Goal: Task Accomplishment & Management: Complete application form

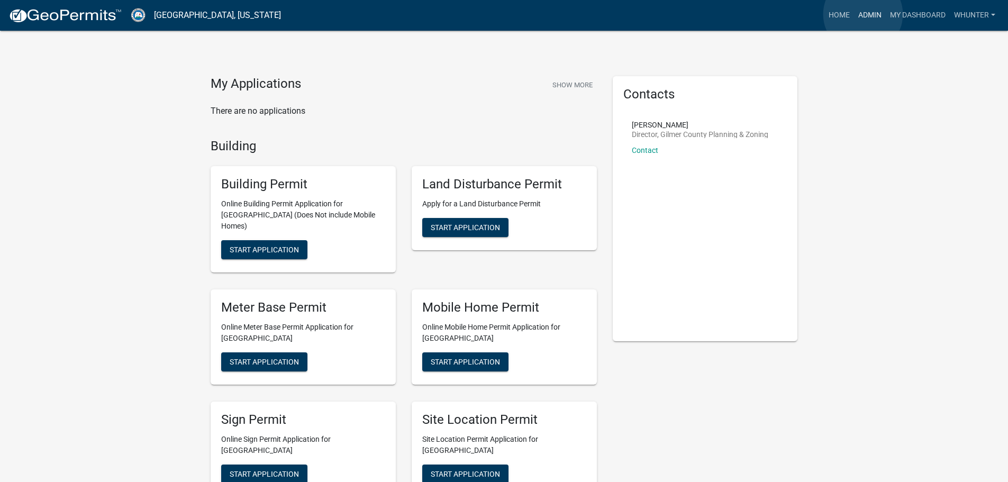
click at [863, 14] on link "Admin" at bounding box center [870, 15] width 32 height 20
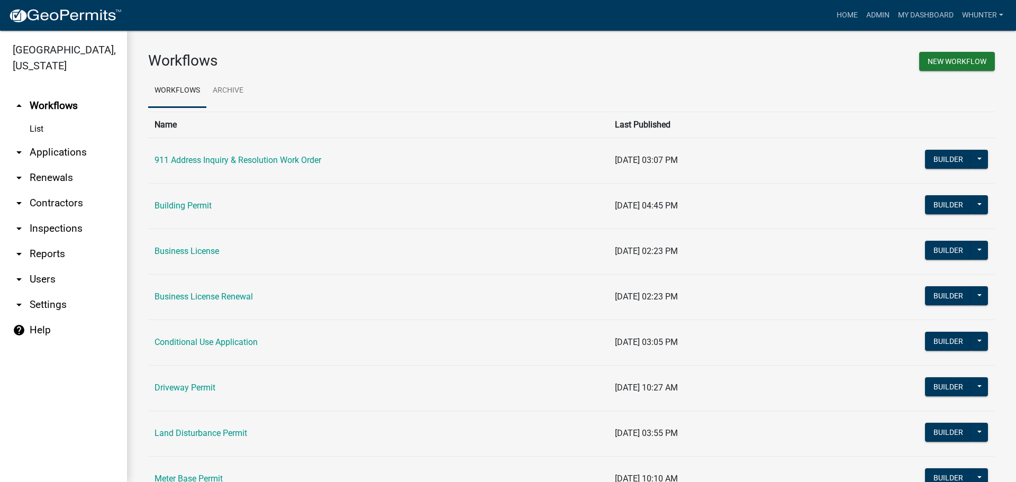
click at [52, 152] on link "arrow_drop_down Applications" at bounding box center [63, 152] width 127 height 25
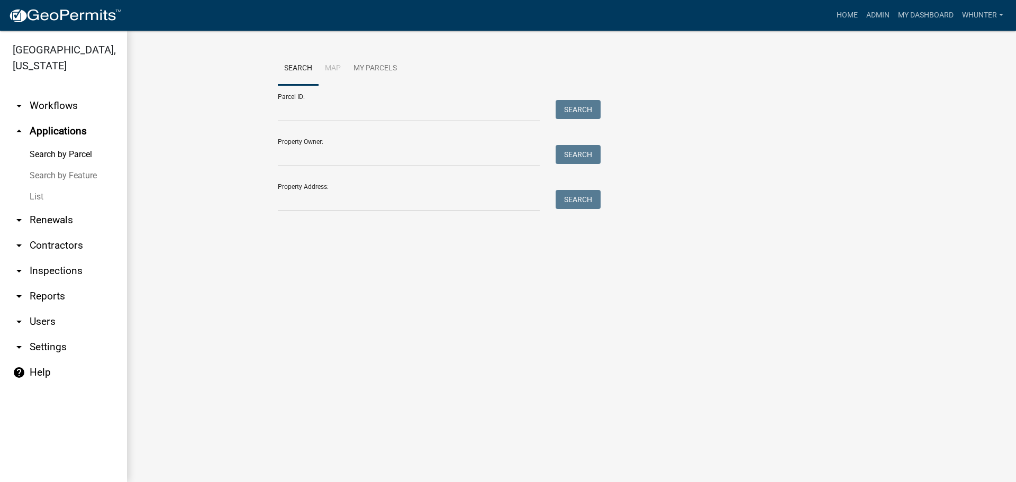
click at [50, 184] on link "Search by Feature" at bounding box center [63, 175] width 127 height 21
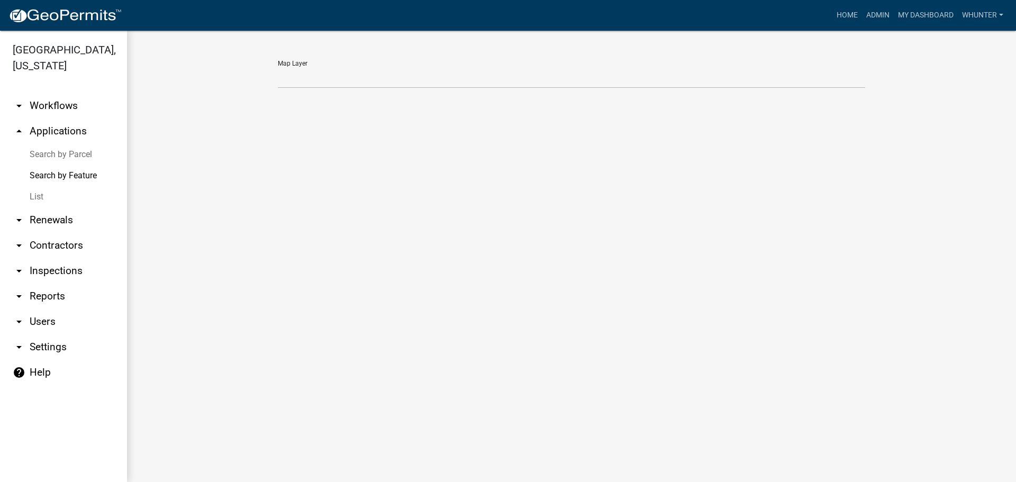
click at [46, 197] on link "List" at bounding box center [63, 196] width 127 height 21
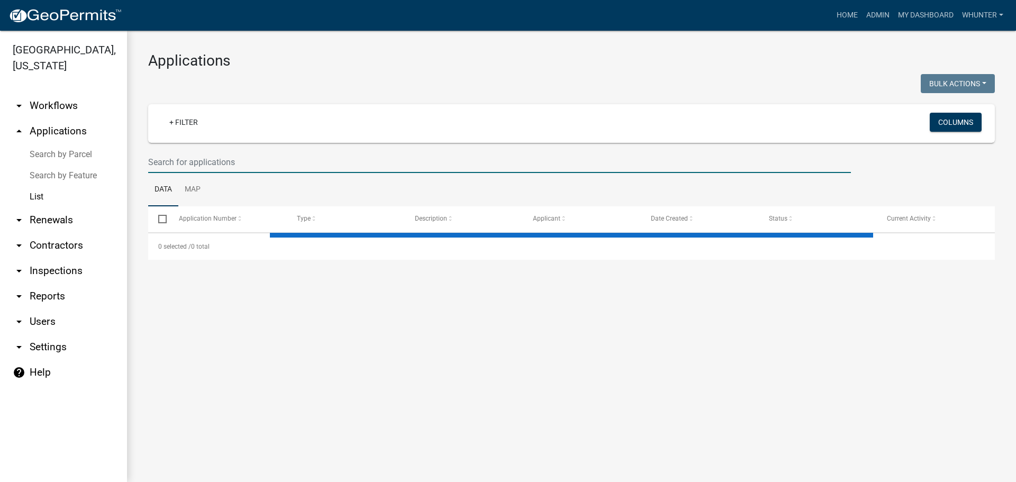
click at [268, 160] on input "text" at bounding box center [499, 162] width 703 height 22
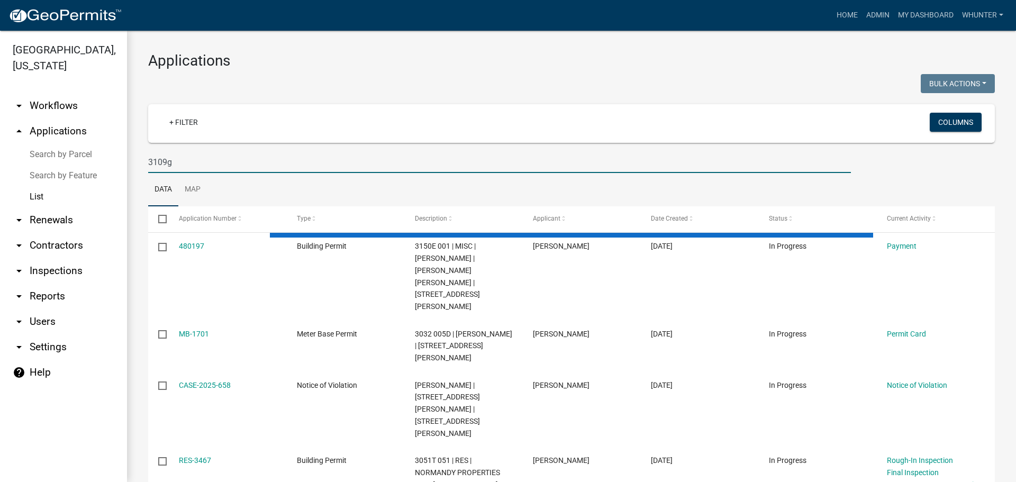
type input "3109g"
click at [74, 151] on link "Search by Parcel" at bounding box center [63, 154] width 127 height 21
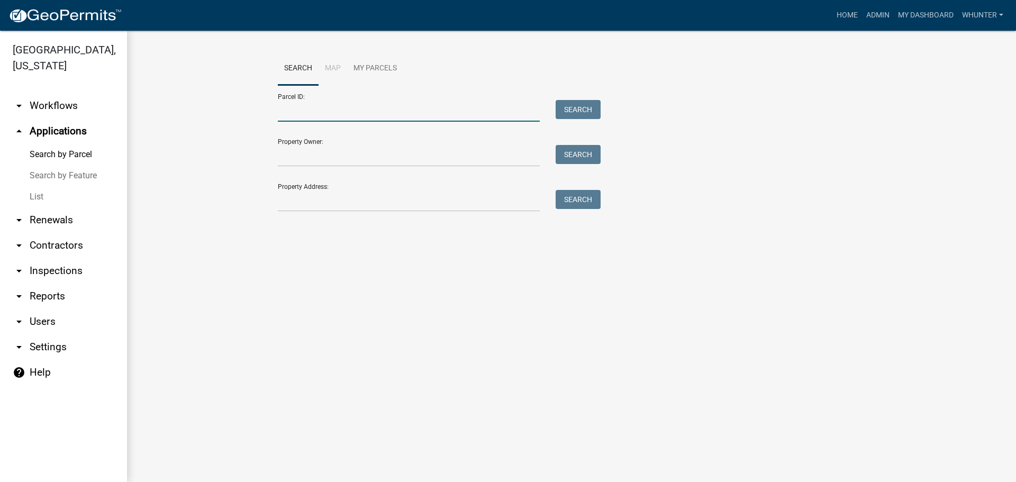
click at [311, 118] on input "Parcel ID:" at bounding box center [409, 111] width 262 height 22
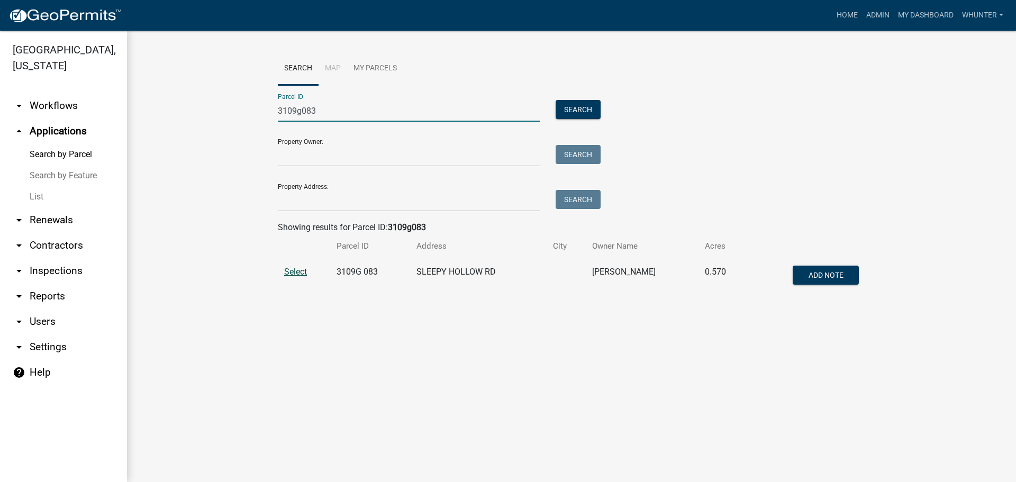
click at [293, 274] on span "Select" at bounding box center [295, 272] width 23 height 10
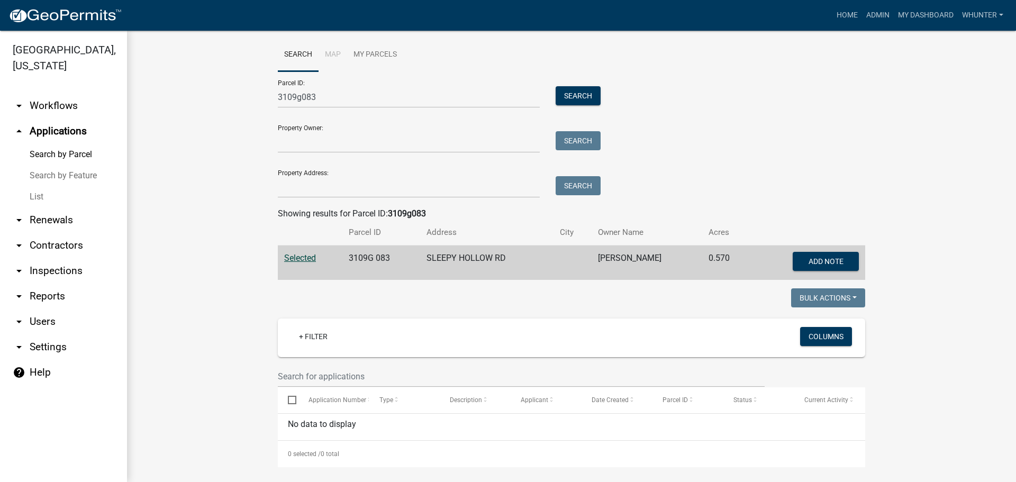
scroll to position [20, 0]
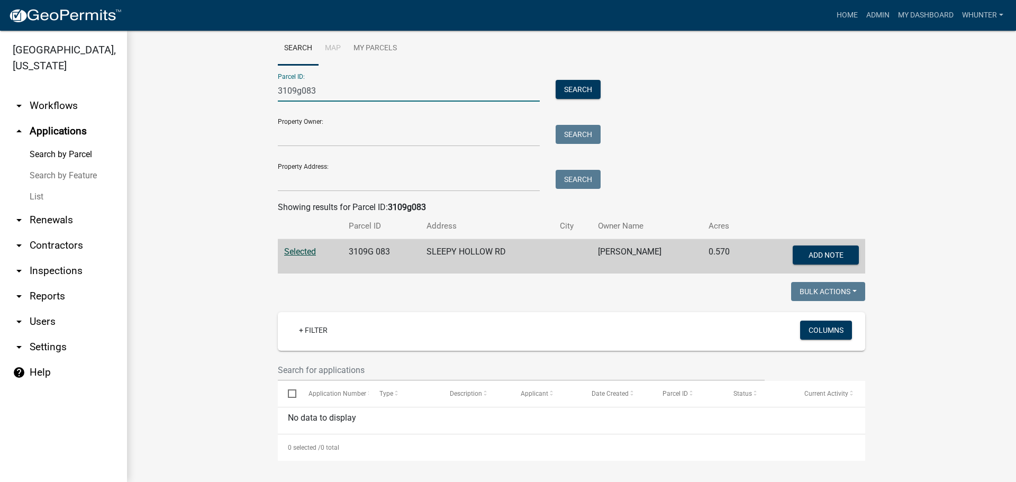
drag, startPoint x: 327, startPoint y: 88, endPoint x: 295, endPoint y: 94, distance: 31.8
click at [295, 94] on input "3109g083" at bounding box center [409, 91] width 262 height 22
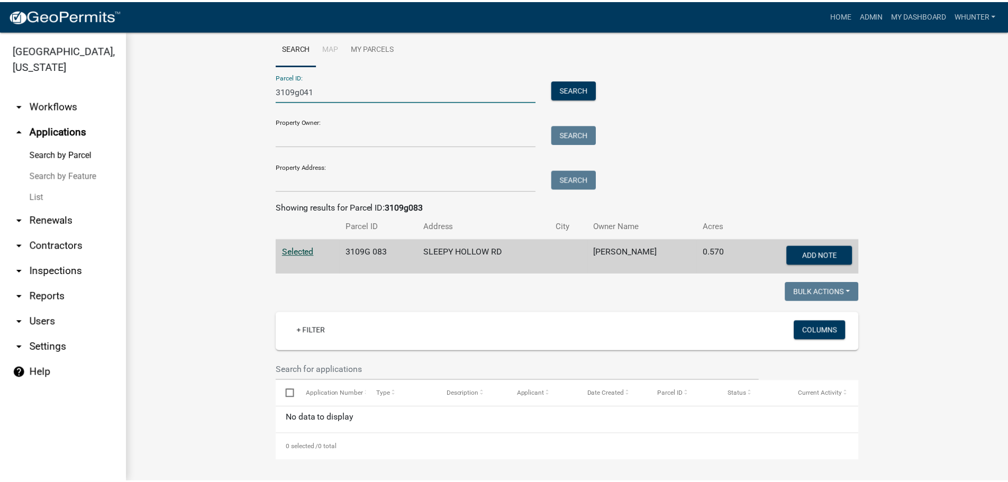
scroll to position [0, 0]
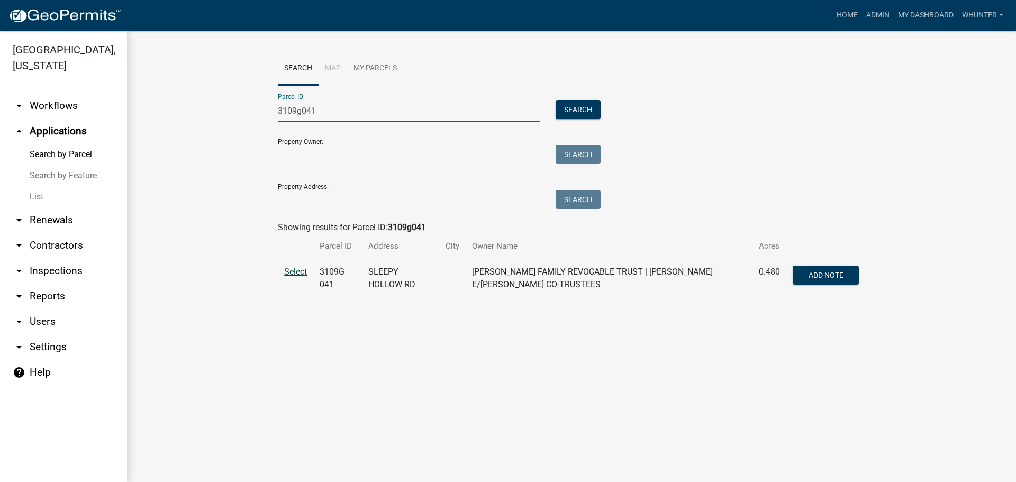
type input "3109g041"
click at [293, 271] on span "Select" at bounding box center [295, 272] width 23 height 10
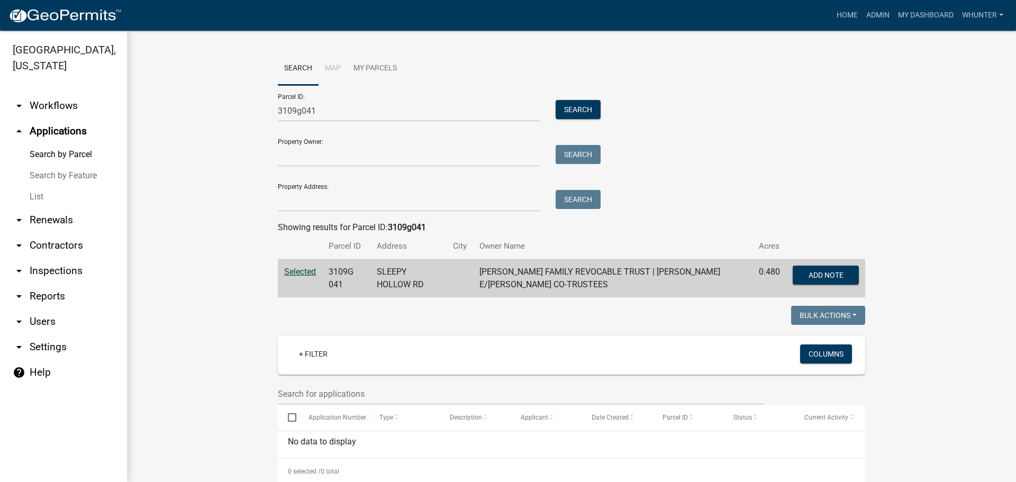
click at [45, 195] on link "List" at bounding box center [63, 196] width 127 height 21
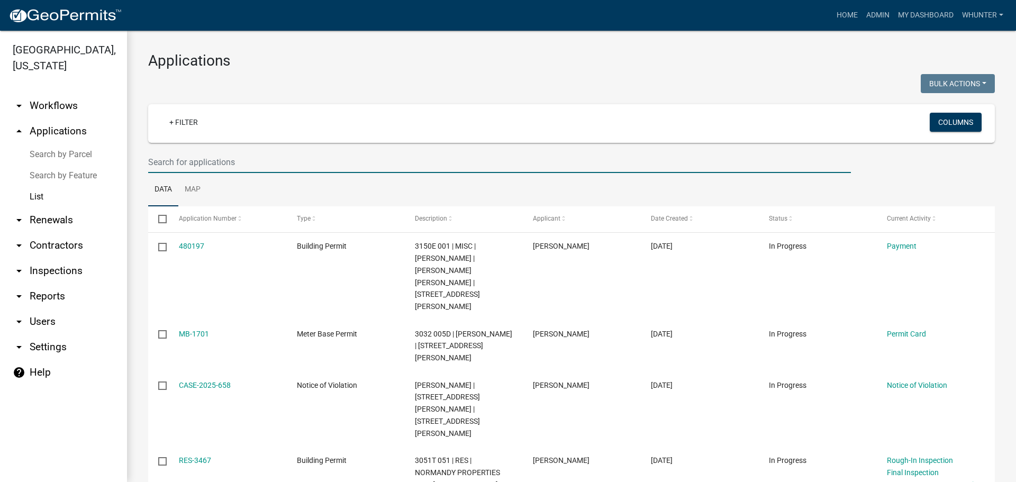
click at [264, 160] on input "text" at bounding box center [499, 162] width 703 height 22
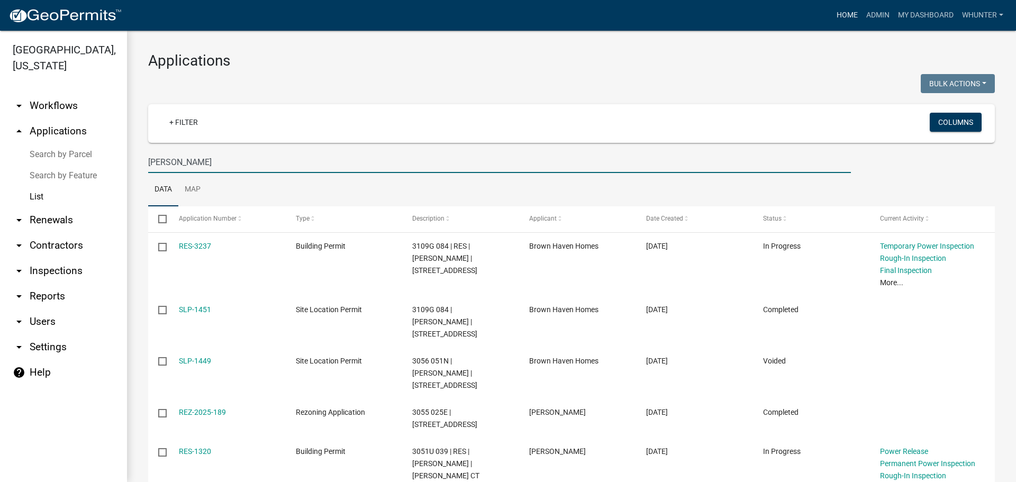
type input "[PERSON_NAME]"
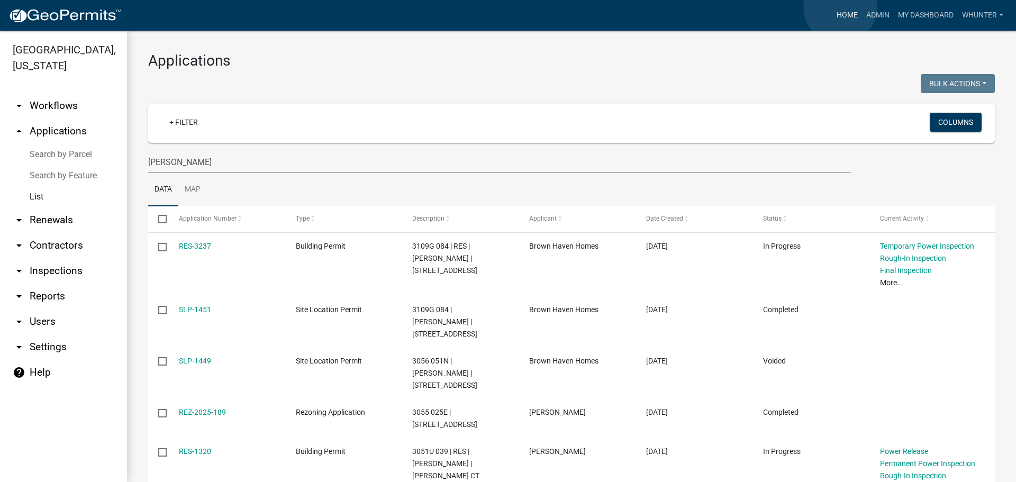
click at [841, 7] on link "Home" at bounding box center [848, 15] width 30 height 20
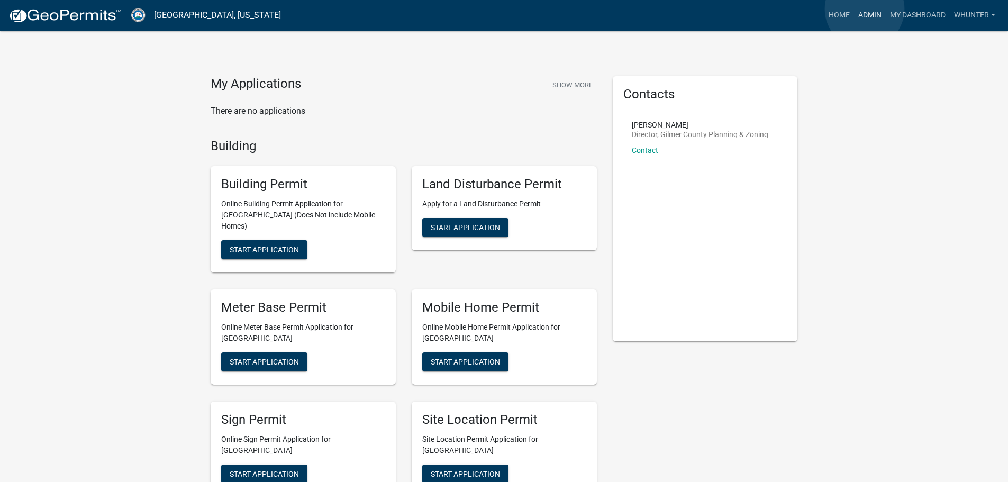
click at [865, 9] on link "Admin" at bounding box center [870, 15] width 32 height 20
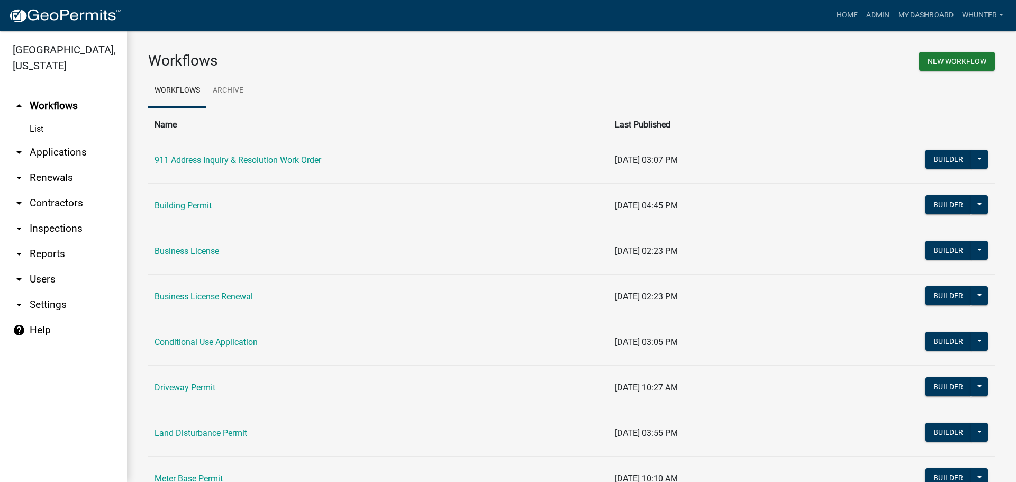
drag, startPoint x: 98, startPoint y: 155, endPoint x: 103, endPoint y: 159, distance: 6.0
click at [98, 156] on link "arrow_drop_down Applications" at bounding box center [63, 152] width 127 height 25
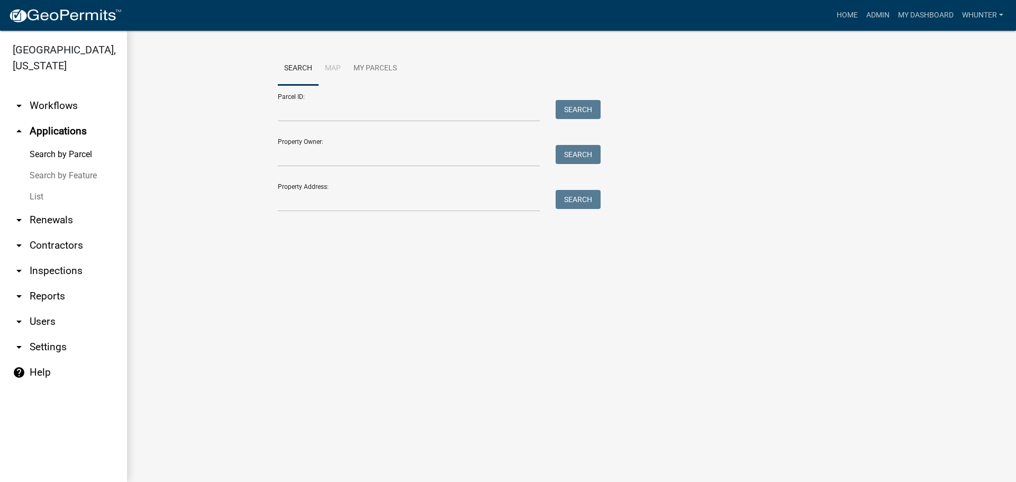
click at [64, 202] on link "List" at bounding box center [63, 196] width 127 height 21
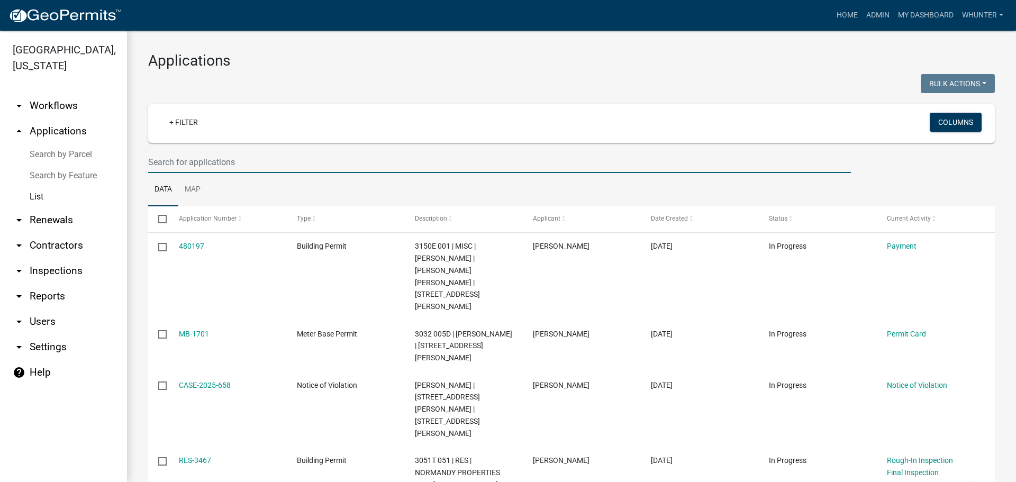
click at [266, 163] on input "text" at bounding box center [499, 162] width 703 height 22
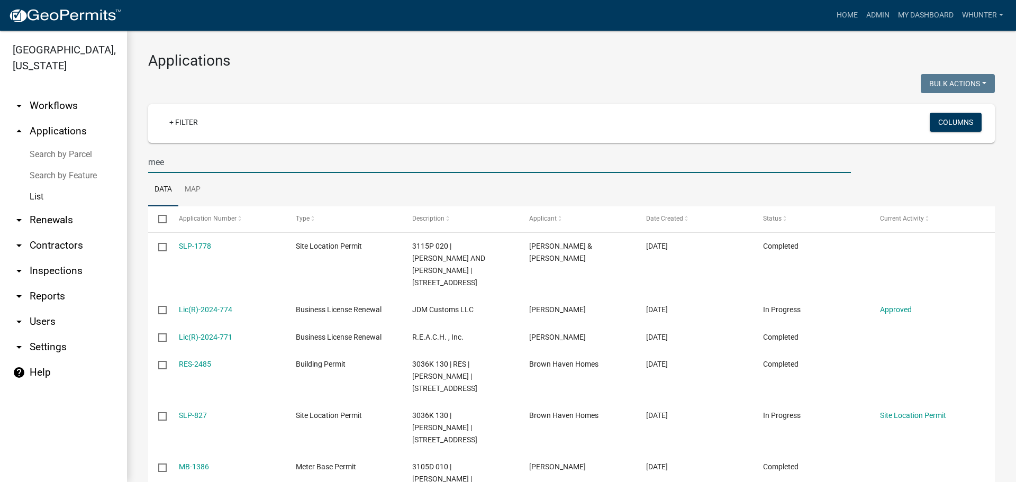
click at [268, 172] on input "mee" at bounding box center [499, 162] width 703 height 22
click at [344, 164] on input "mee" at bounding box center [499, 162] width 703 height 22
type input "m"
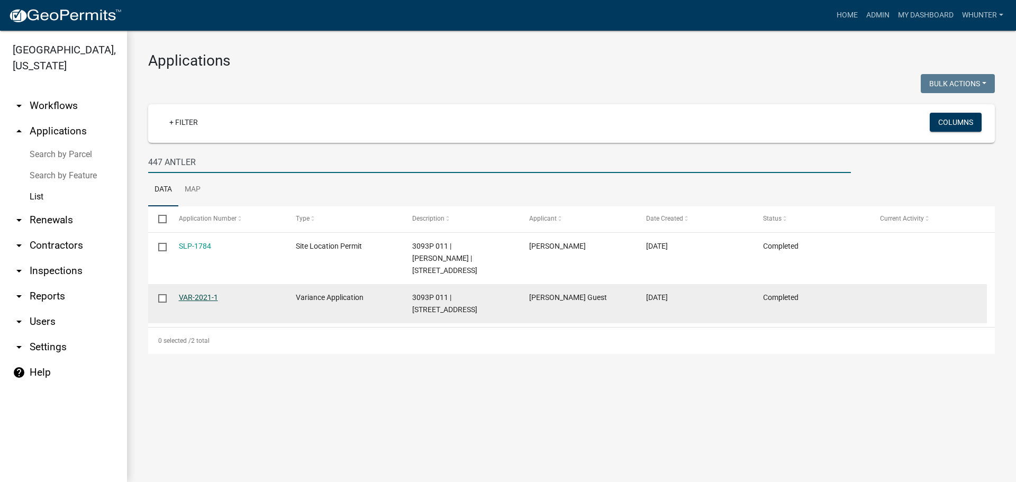
type input "447 ANTLER"
click at [201, 298] on link "VAR-2021-1" at bounding box center [198, 297] width 39 height 8
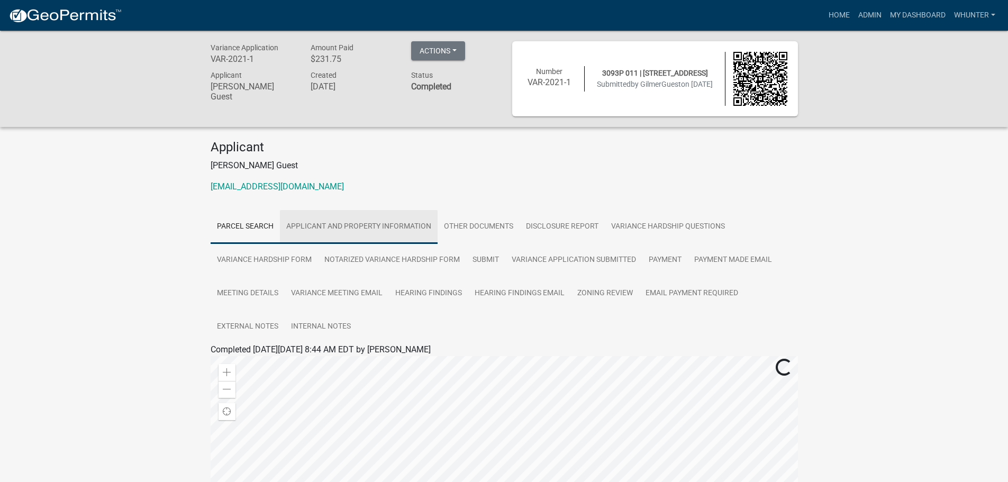
click at [384, 223] on link "Applicant and Property Information" at bounding box center [359, 227] width 158 height 34
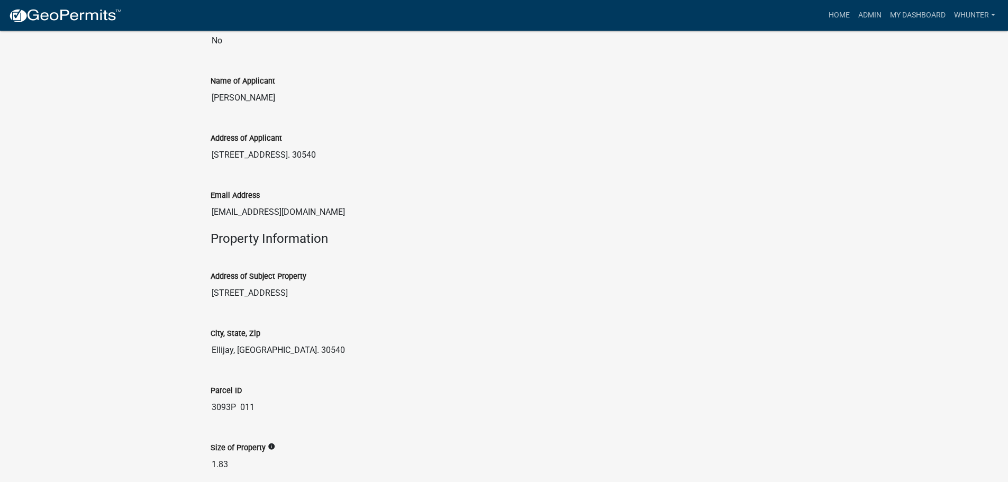
scroll to position [476, 0]
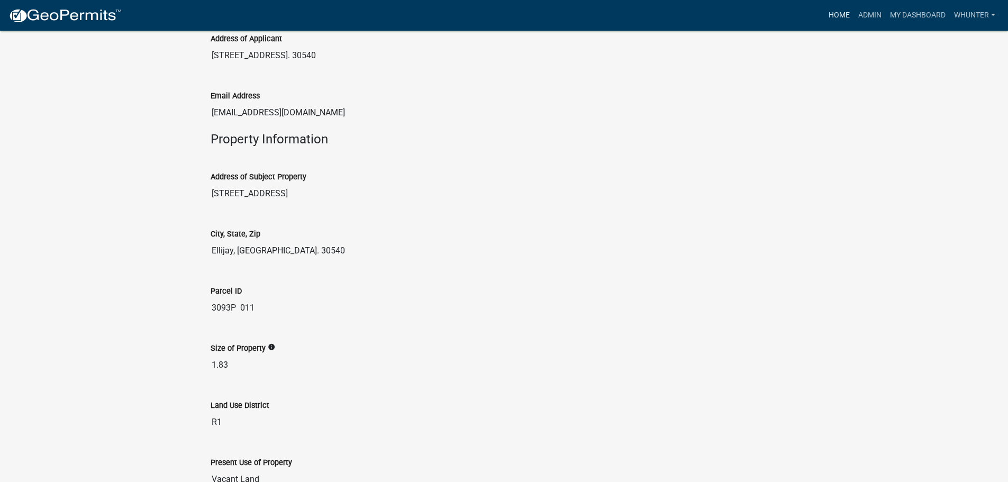
click at [841, 14] on link "Home" at bounding box center [840, 15] width 30 height 20
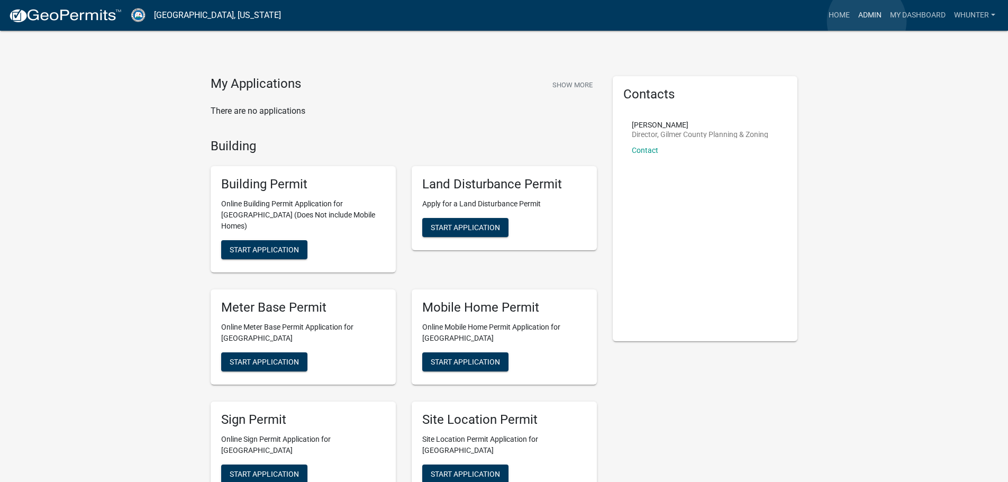
drag, startPoint x: 867, startPoint y: 21, endPoint x: 855, endPoint y: 23, distance: 12.3
click at [868, 21] on link "Admin" at bounding box center [870, 15] width 32 height 20
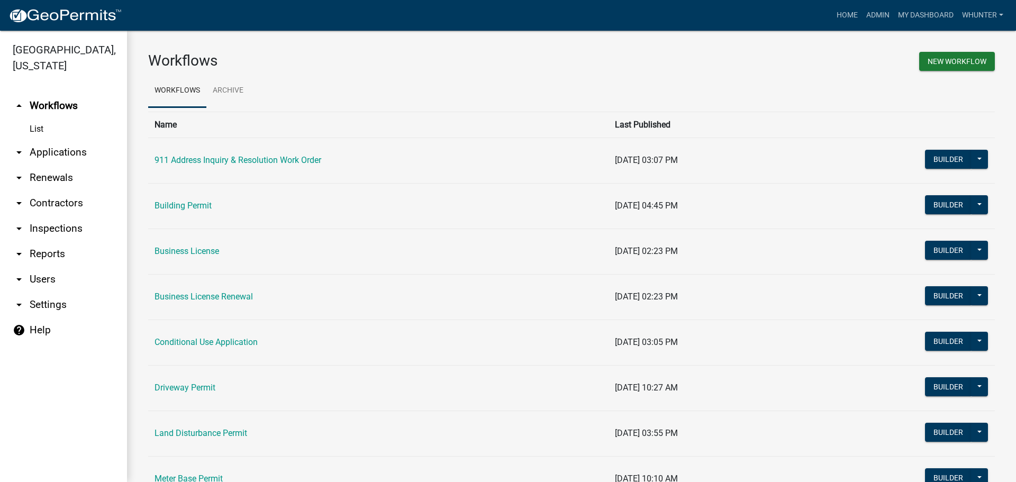
click at [81, 147] on link "arrow_drop_down Applications" at bounding box center [63, 152] width 127 height 25
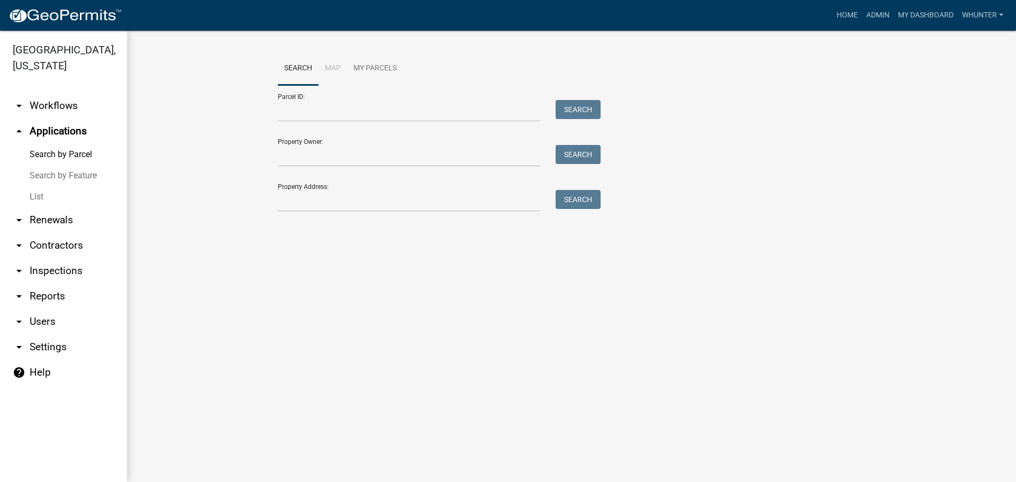
click at [61, 199] on link "List" at bounding box center [63, 196] width 127 height 21
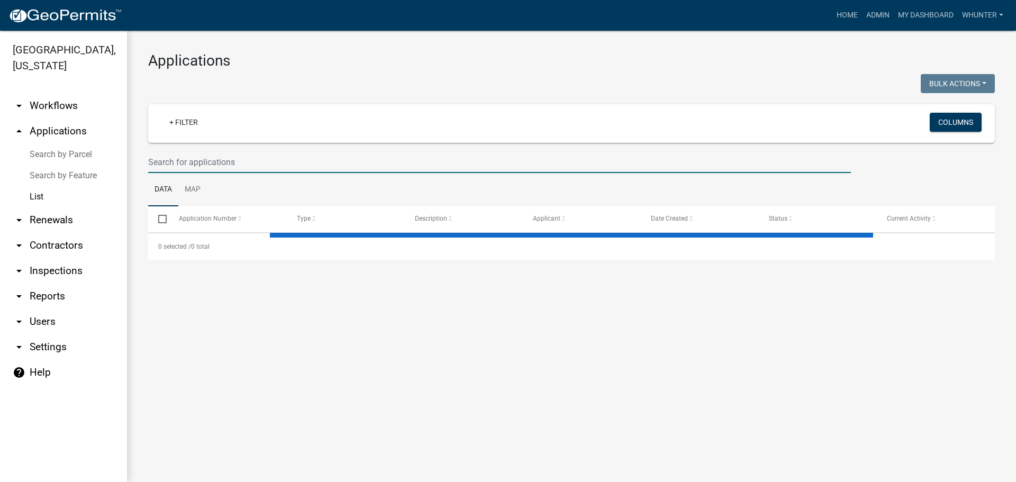
click at [278, 165] on input "text" at bounding box center [499, 162] width 703 height 22
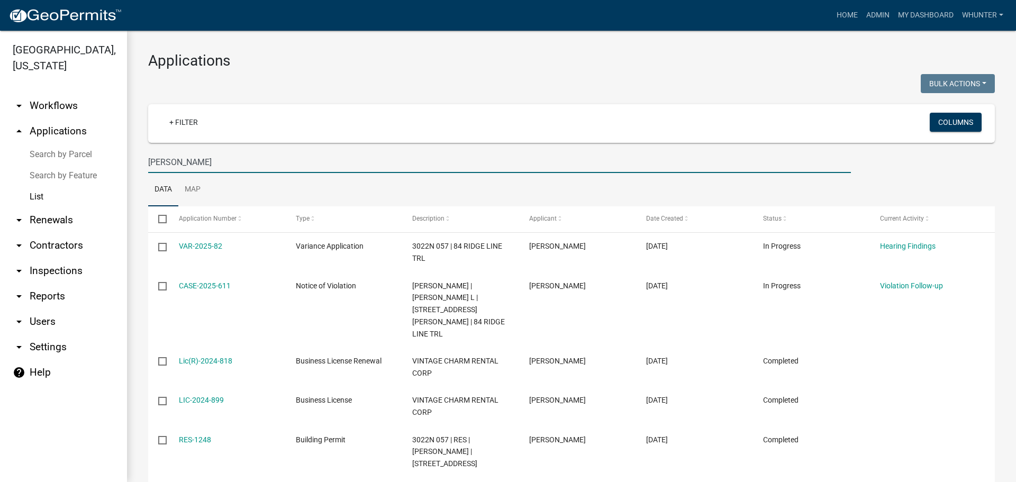
drag, startPoint x: 200, startPoint y: 163, endPoint x: 0, endPoint y: 121, distance: 204.4
click at [0, 121] on div "[GEOGRAPHIC_DATA], [US_STATE] arrow_drop_down Workflows List arrow_drop_up Appl…" at bounding box center [508, 257] width 1016 height 452
type input "2784"
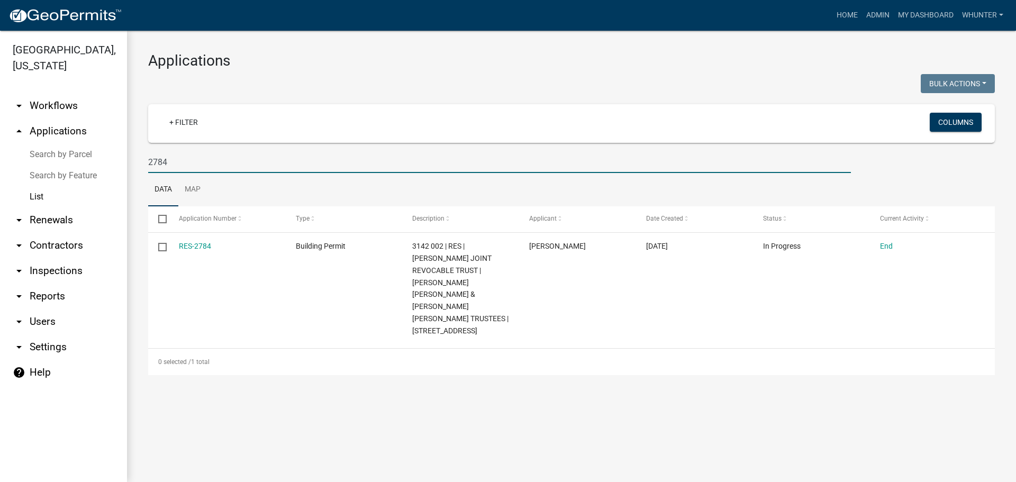
drag, startPoint x: 173, startPoint y: 163, endPoint x: 105, endPoint y: 156, distance: 68.1
click at [106, 156] on div "[GEOGRAPHIC_DATA], [US_STATE] arrow_drop_down Workflows List arrow_drop_up Appl…" at bounding box center [508, 257] width 1016 height 452
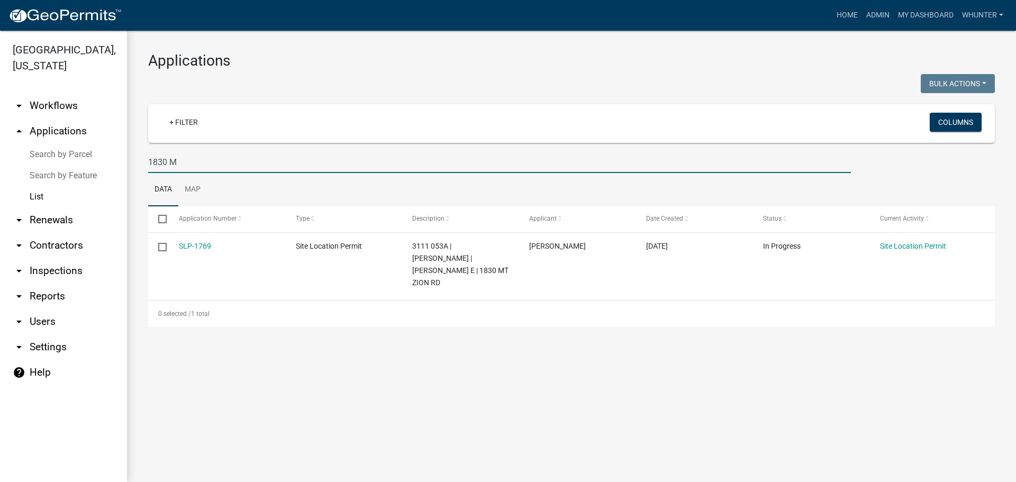
type input "1830 M"
click at [857, 10] on link "Home" at bounding box center [848, 15] width 30 height 20
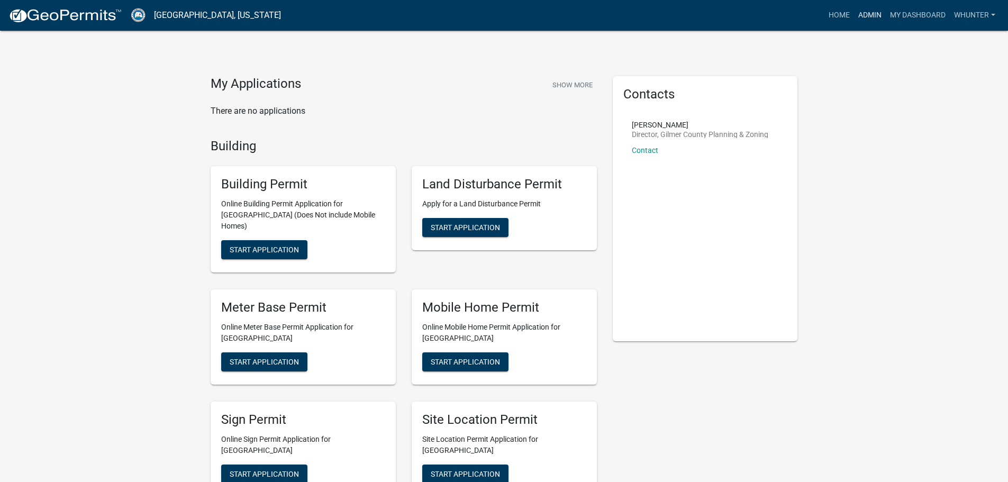
click at [866, 19] on link "Admin" at bounding box center [870, 15] width 32 height 20
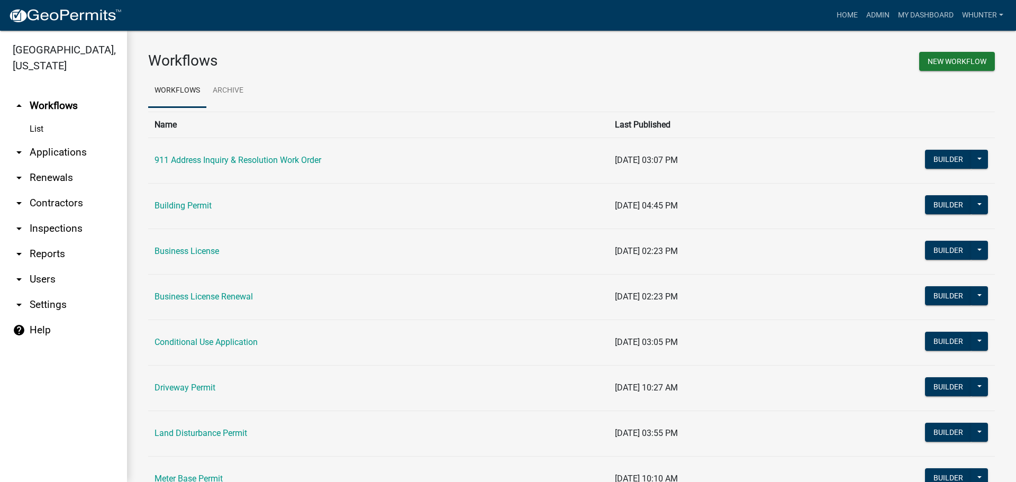
click at [61, 158] on link "arrow_drop_down Applications" at bounding box center [63, 152] width 127 height 25
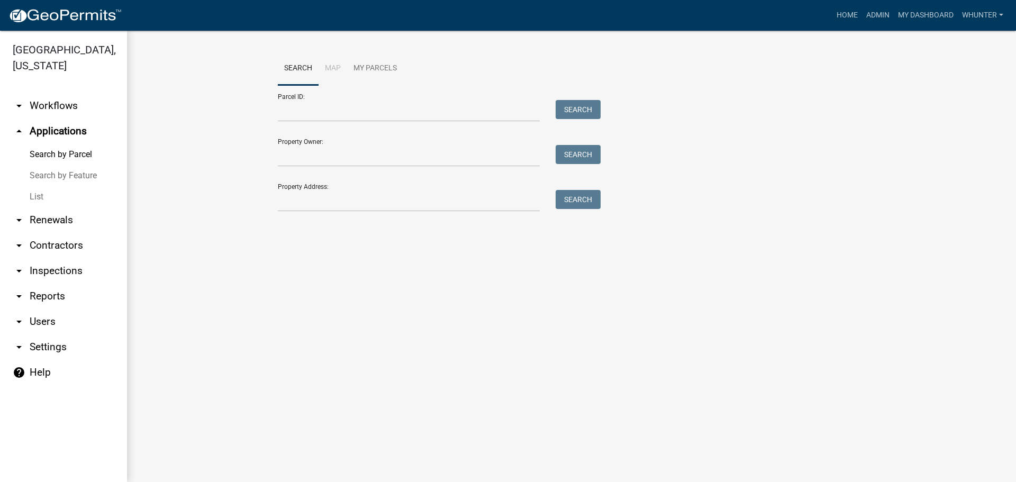
drag, startPoint x: 53, startPoint y: 200, endPoint x: 88, endPoint y: 188, distance: 37.5
click at [54, 200] on link "List" at bounding box center [63, 196] width 127 height 21
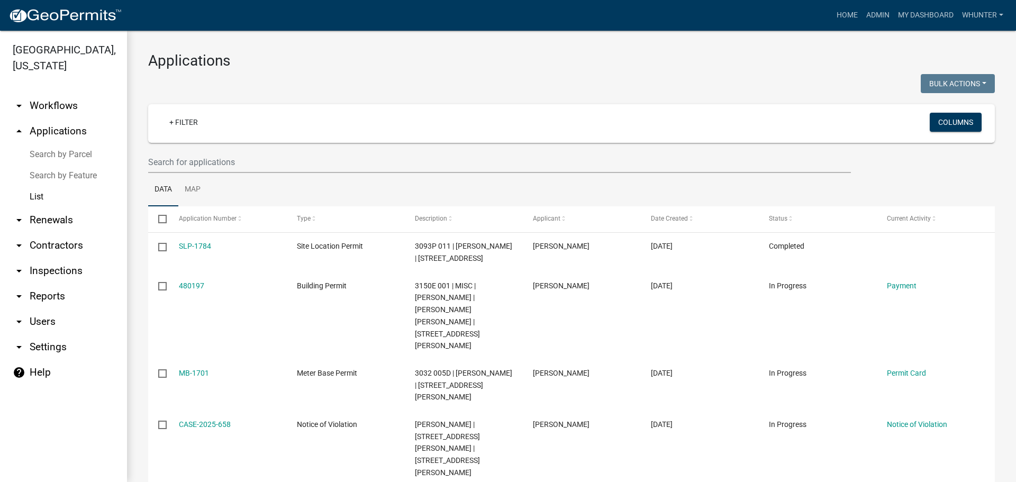
click at [191, 145] on wm-filter-builder "+ Filter Columns" at bounding box center [571, 138] width 847 height 69
drag, startPoint x: 197, startPoint y: 156, endPoint x: 208, endPoint y: 156, distance: 10.6
click at [200, 156] on input "text" at bounding box center [499, 162] width 703 height 22
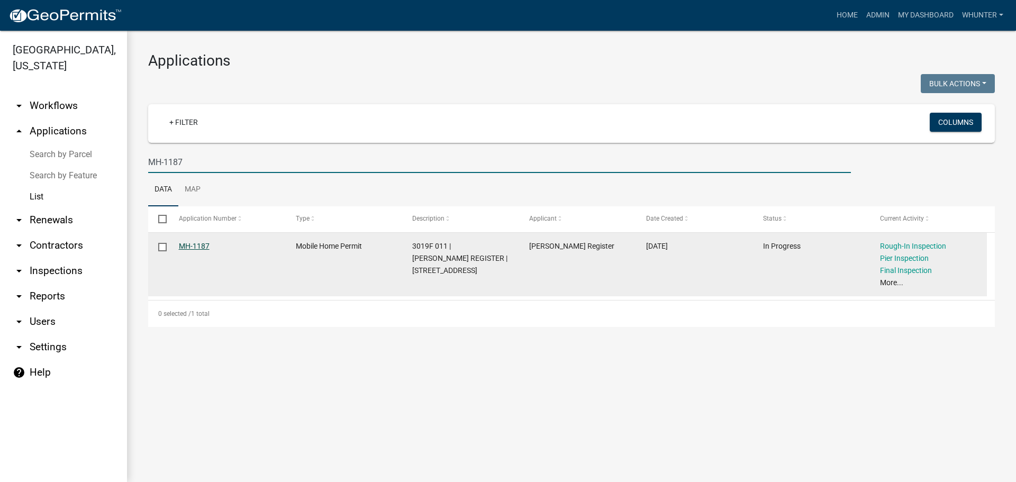
type input "MH-1187"
click at [188, 247] on link "MH-1187" at bounding box center [194, 246] width 31 height 8
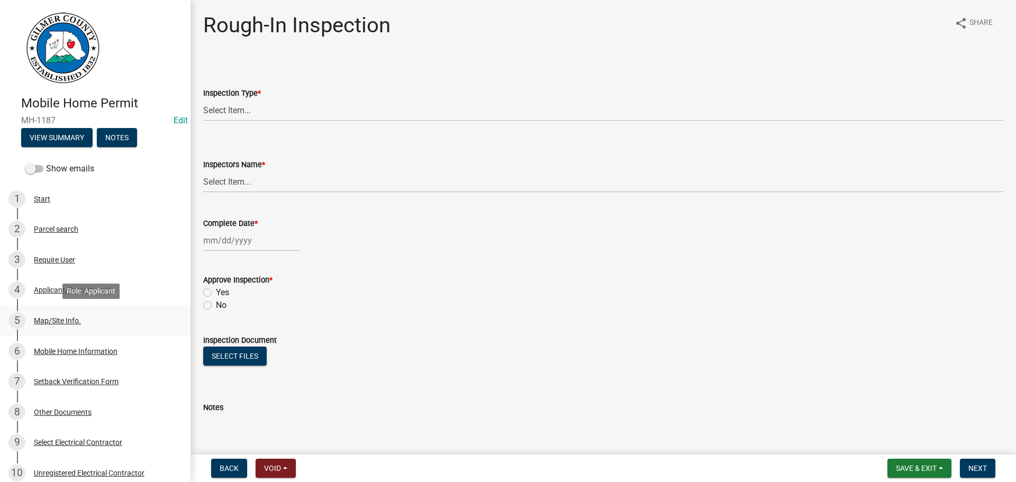
click at [55, 319] on div "Map/Site Info." at bounding box center [57, 320] width 47 height 7
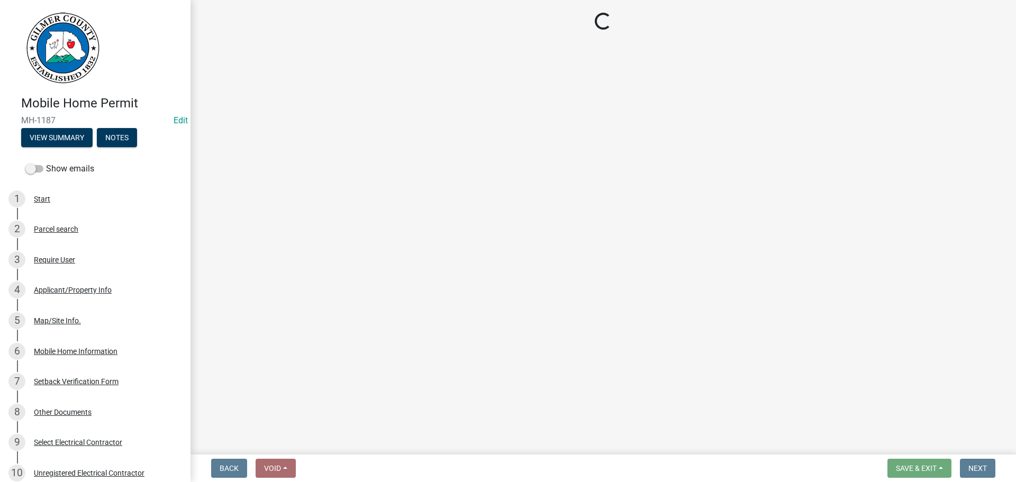
select select "92a37e23-3b7d-408e-b3c7-0afbe39b0942"
select select "c9feaa94-b03b-4165-97cf-90fdf63947c5"
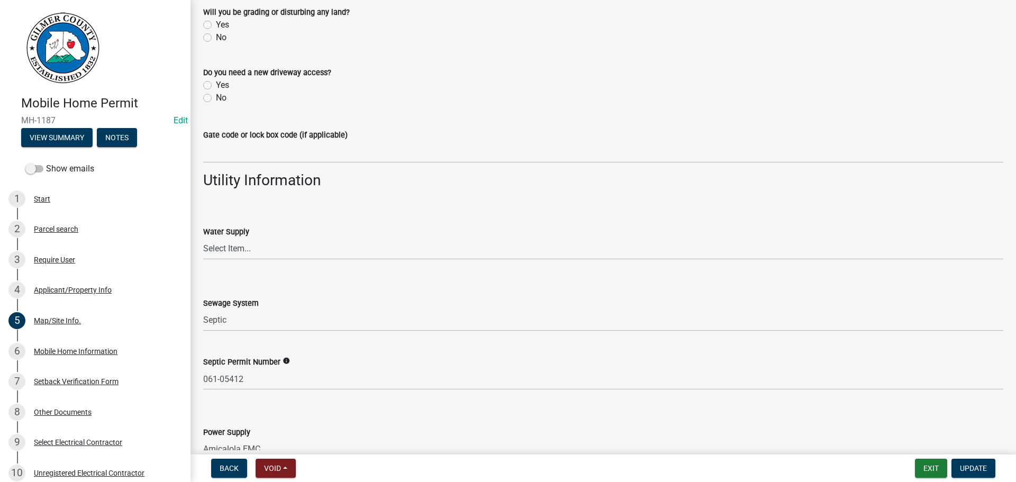
scroll to position [802, 0]
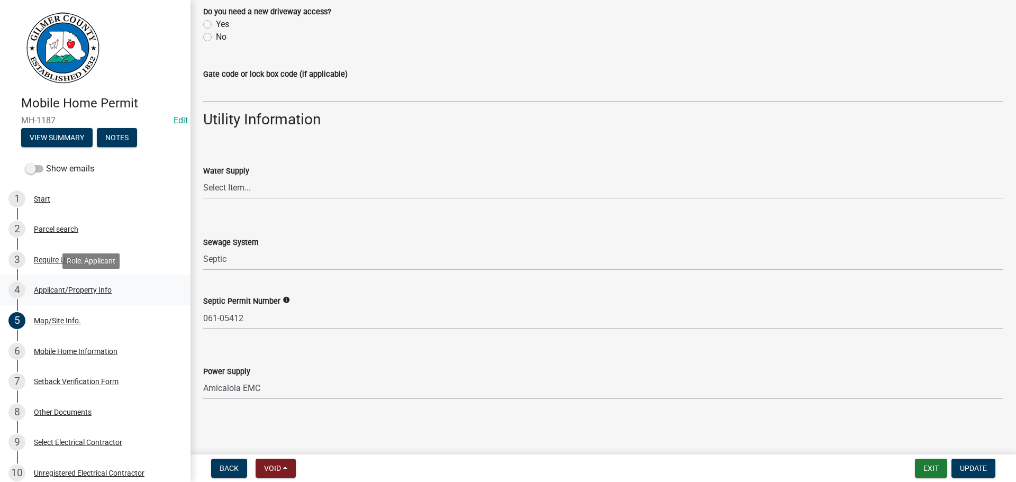
click at [96, 301] on link "4 Applicant/Property Info" at bounding box center [95, 290] width 191 height 31
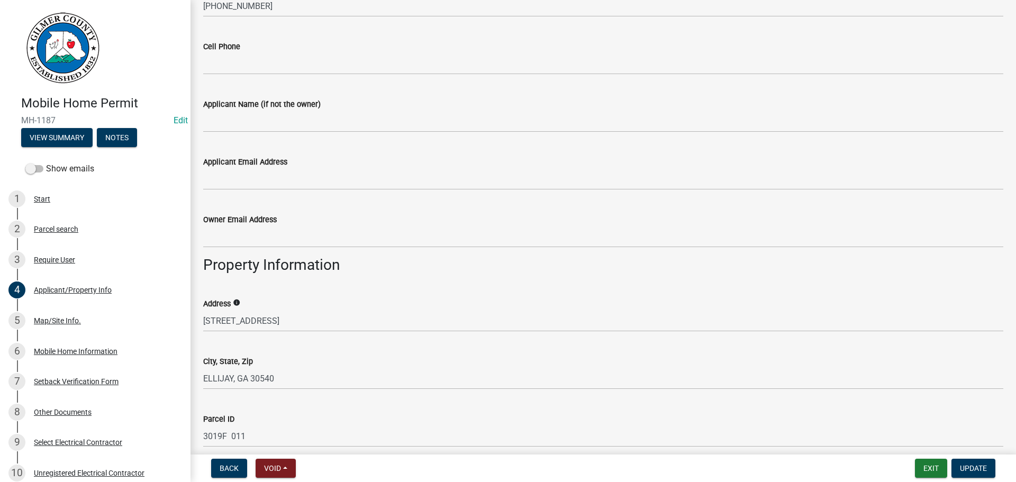
scroll to position [318, 0]
click at [940, 472] on button "Exit" at bounding box center [931, 468] width 32 height 19
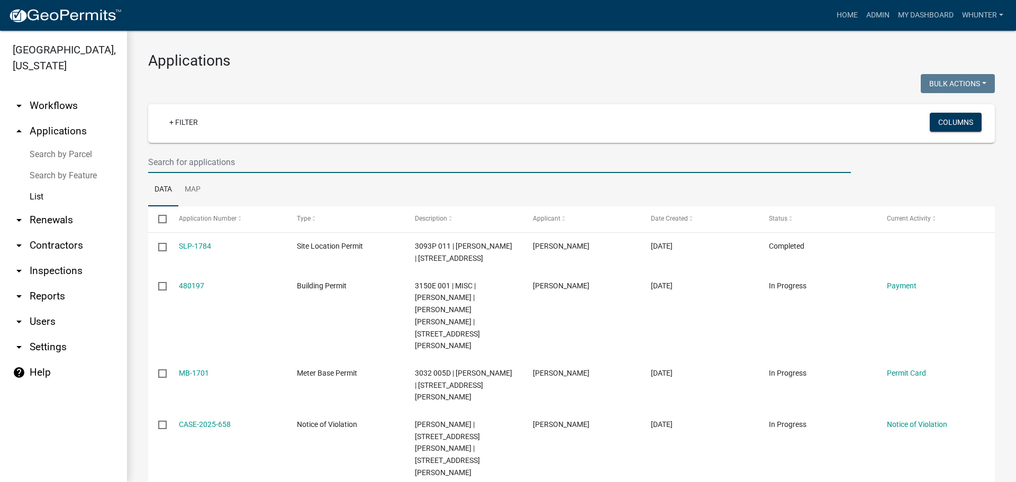
click at [321, 157] on input "text" at bounding box center [499, 162] width 703 height 22
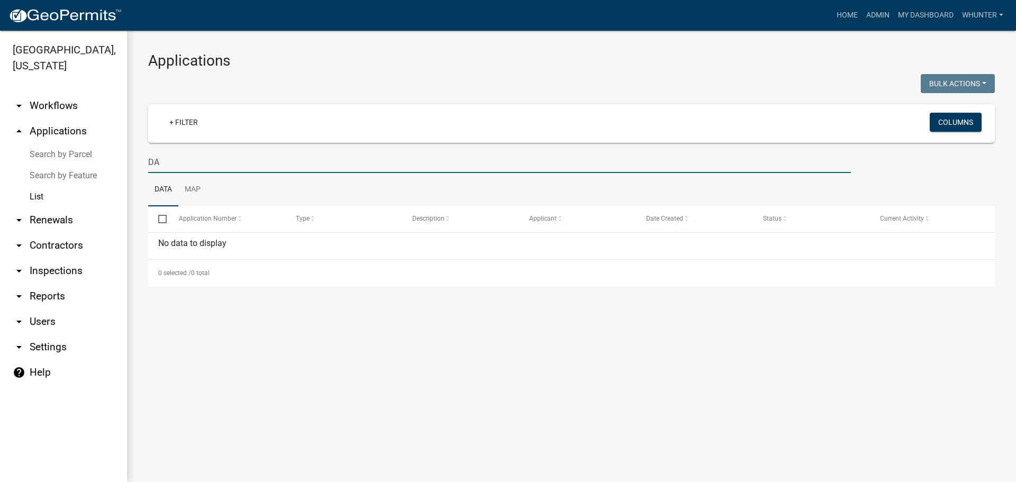
type input "D"
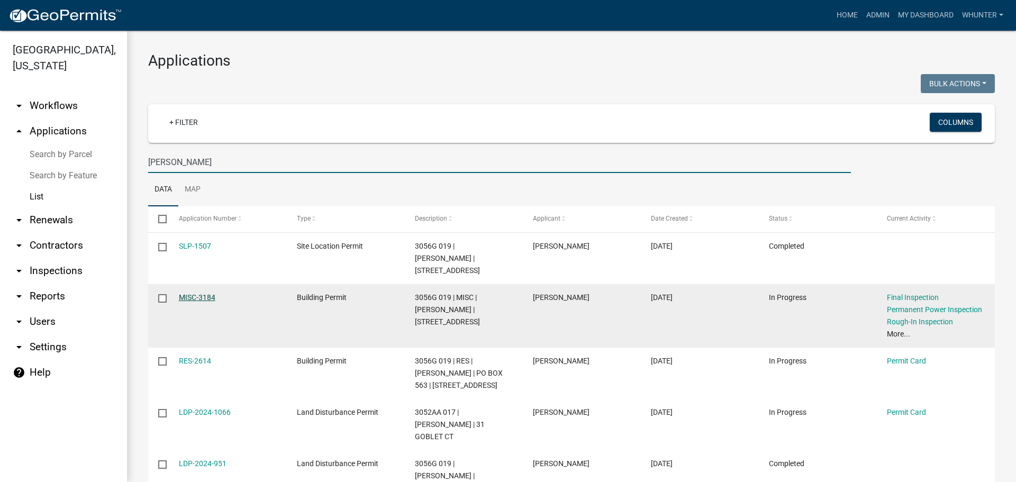
type input "[PERSON_NAME]"
click at [188, 293] on link "MISC-3184" at bounding box center [197, 297] width 37 height 8
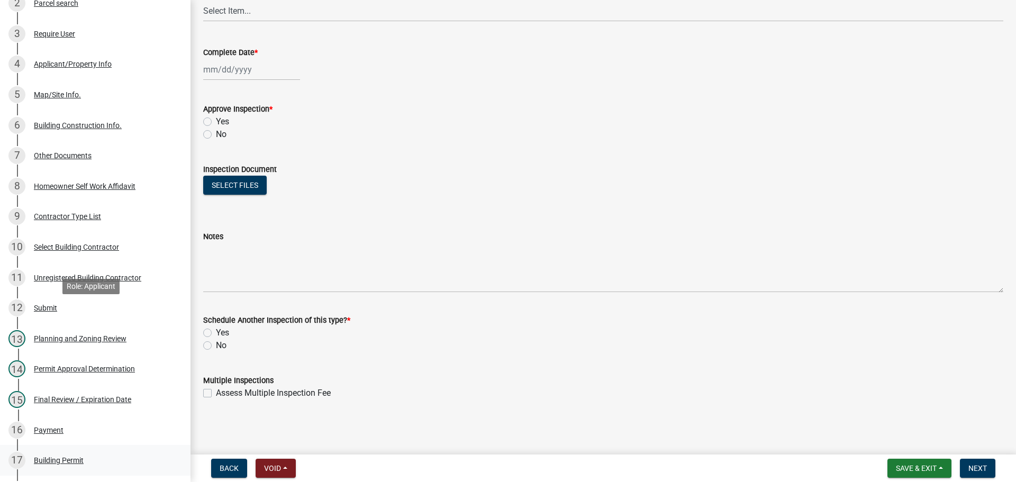
scroll to position [371, 0]
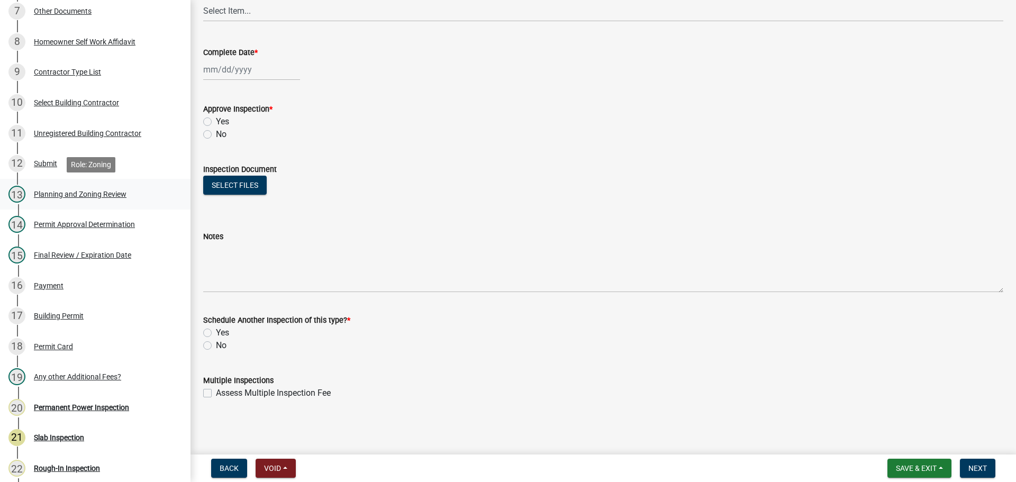
click at [85, 194] on div "Planning and Zoning Review" at bounding box center [80, 194] width 93 height 7
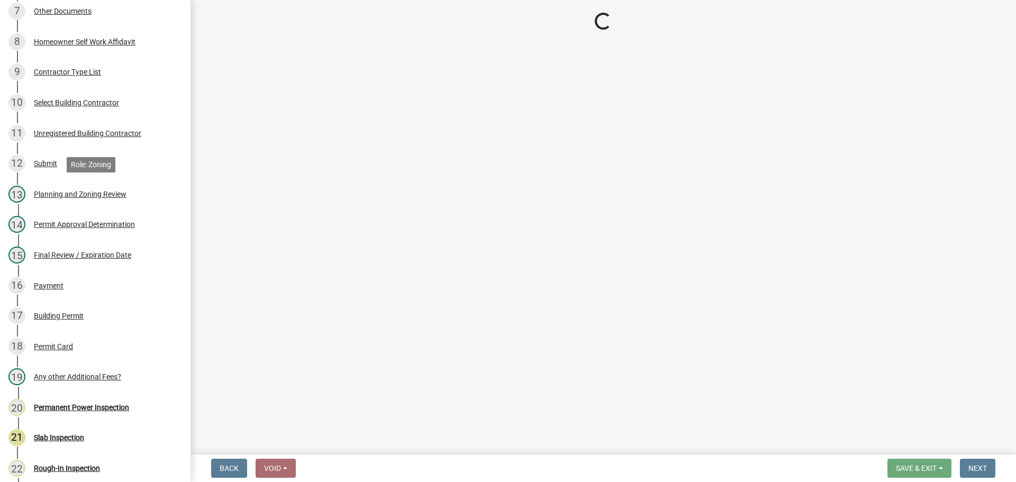
scroll to position [0, 0]
select select "d8142ddf-27f7-42b0-ba1e-04fee764576f"
select select "b44f7338-8171-40f4-83dd-b8ba3065c966"
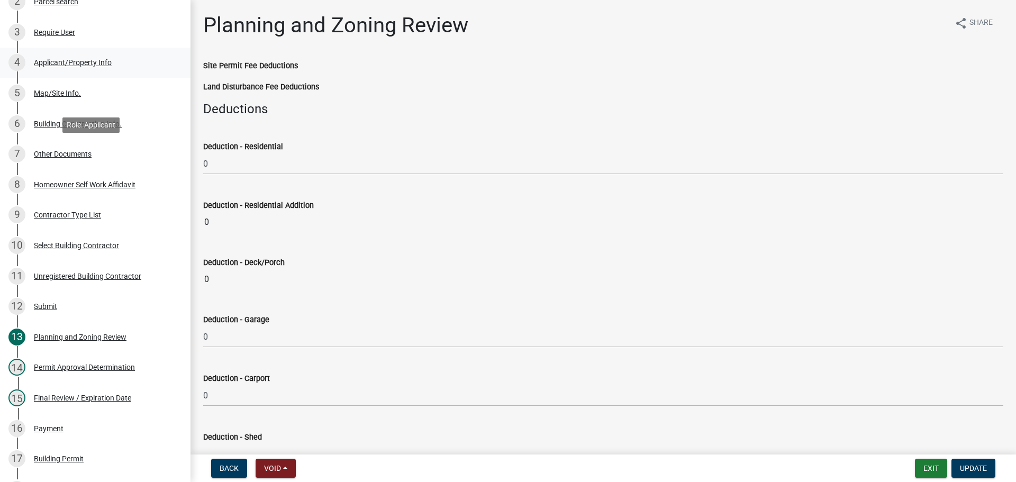
scroll to position [53, 0]
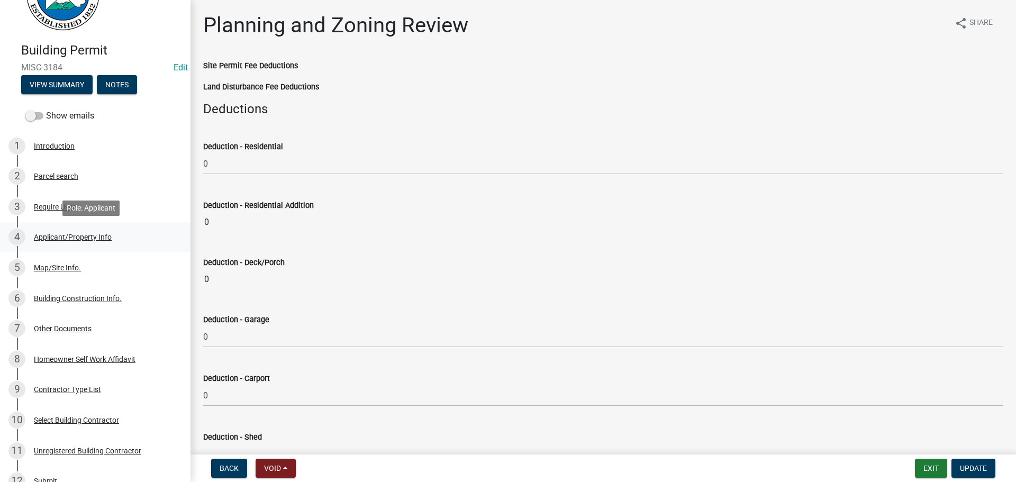
click at [77, 241] on div "4 Applicant/Property Info" at bounding box center [90, 237] width 165 height 17
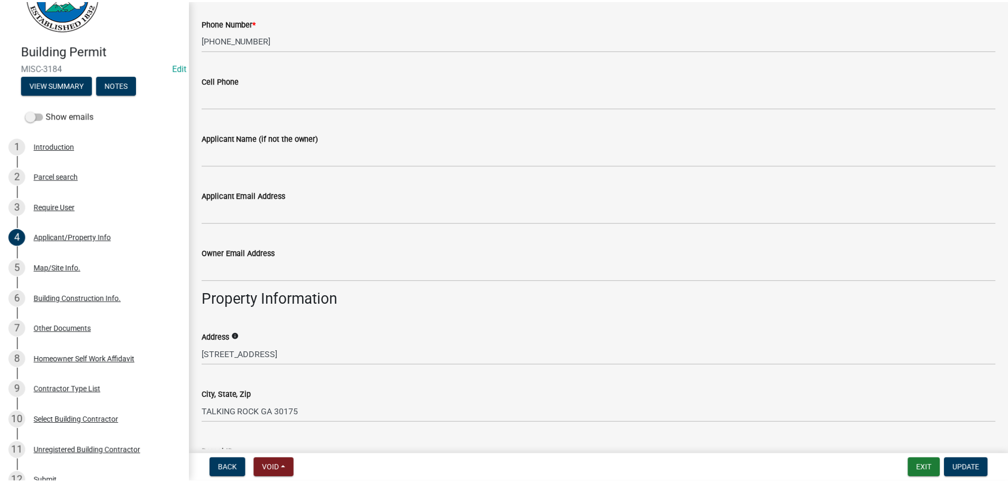
scroll to position [424, 0]
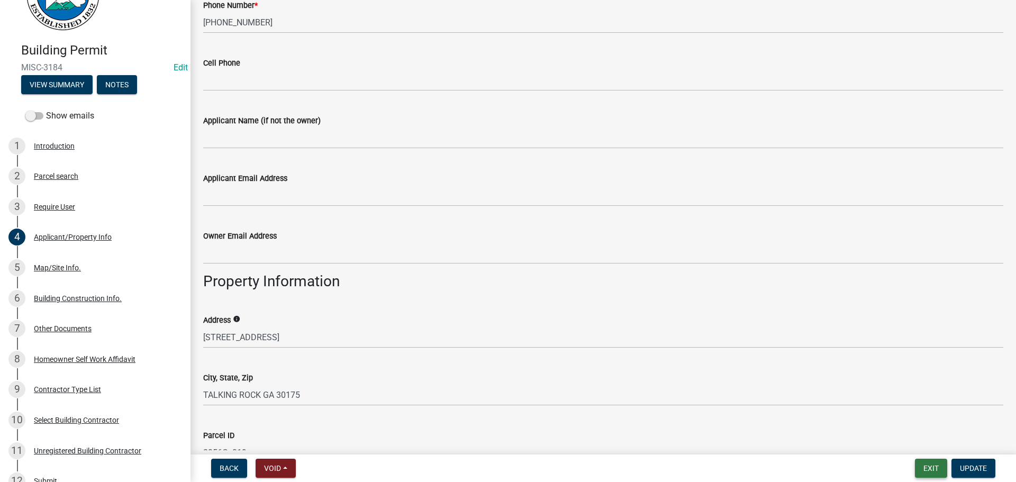
click at [942, 473] on button "Exit" at bounding box center [931, 468] width 32 height 19
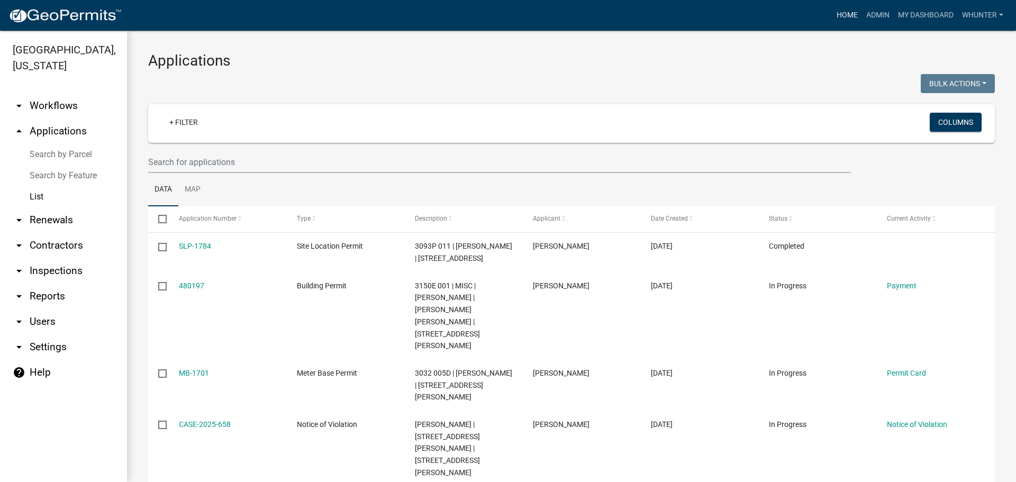
click at [857, 13] on link "Home" at bounding box center [848, 15] width 30 height 20
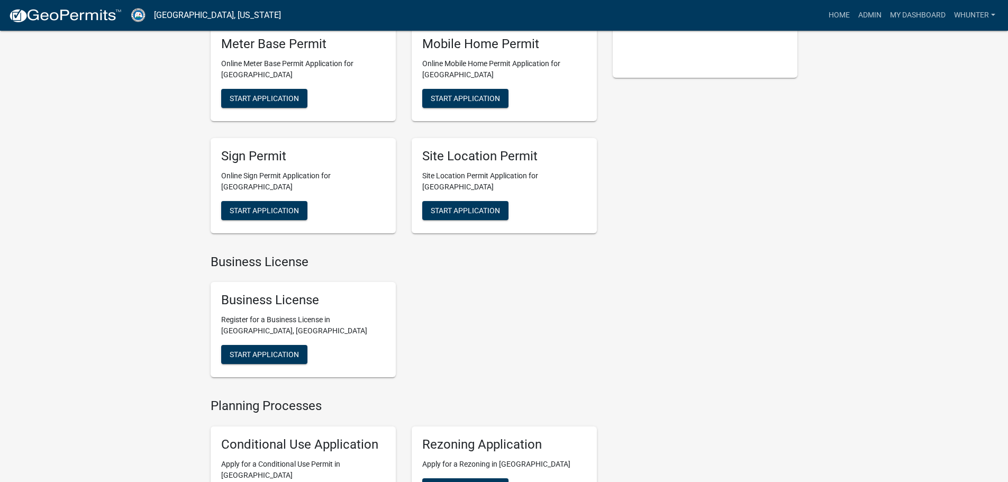
scroll to position [265, 0]
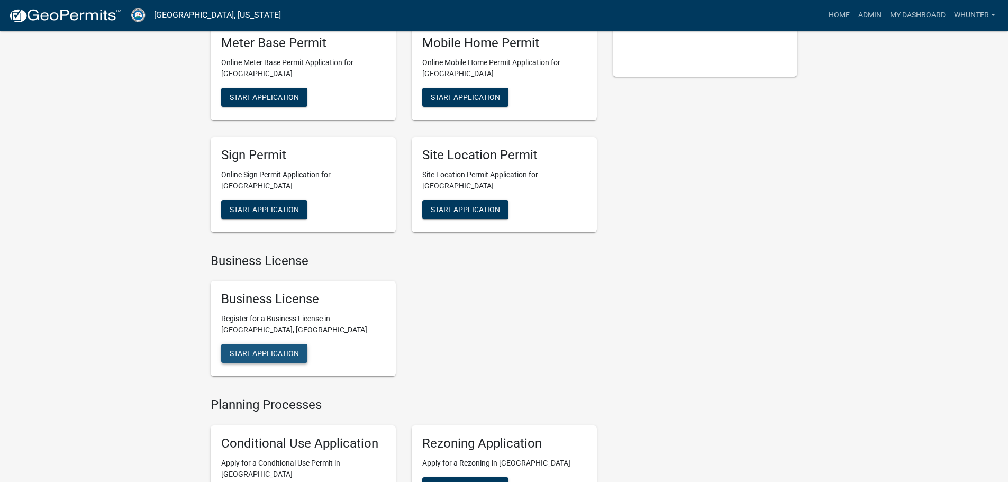
click at [285, 349] on span "Start Application" at bounding box center [264, 353] width 69 height 8
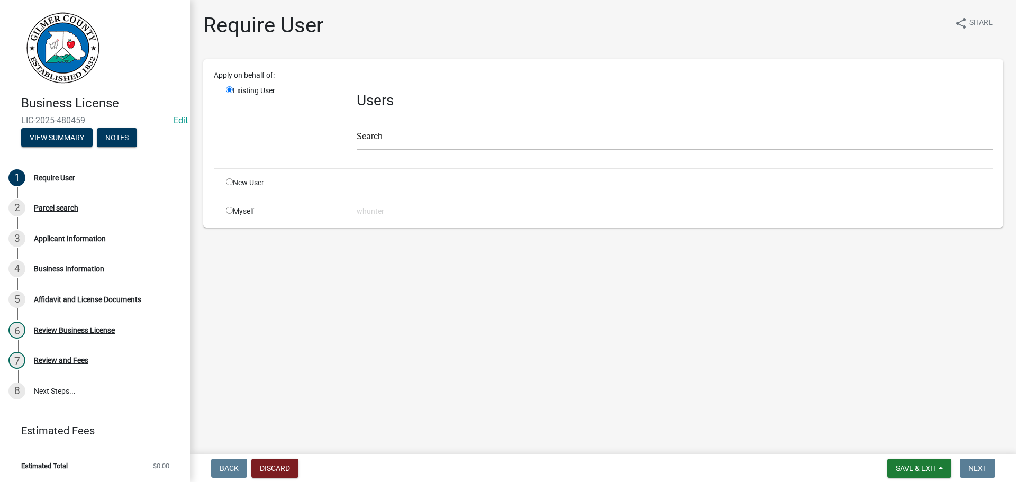
click at [231, 185] on input "radio" at bounding box center [229, 181] width 7 height 7
radio input "true"
radio input "false"
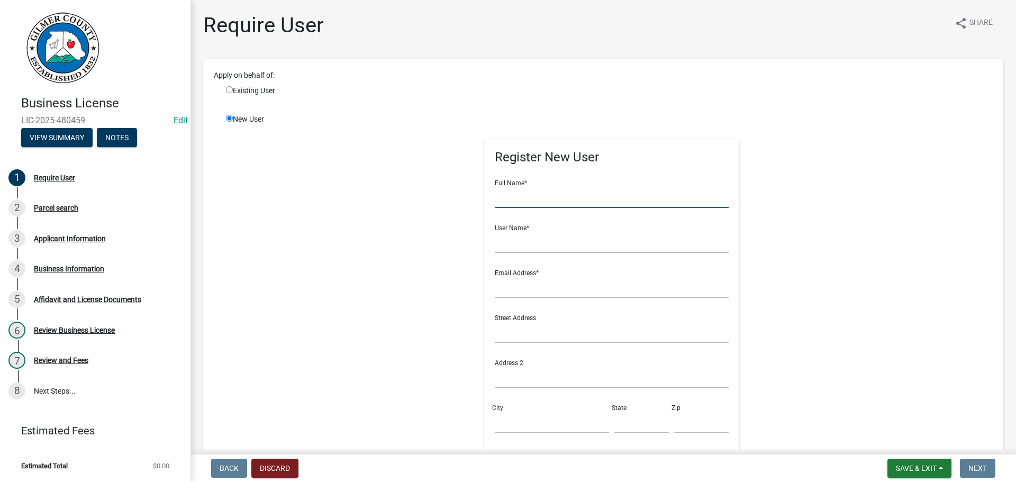
click at [516, 197] on input "text" at bounding box center [612, 197] width 235 height 22
type input "[PERSON_NAME]"
type input "THOMASSTROTT"
type input "U"
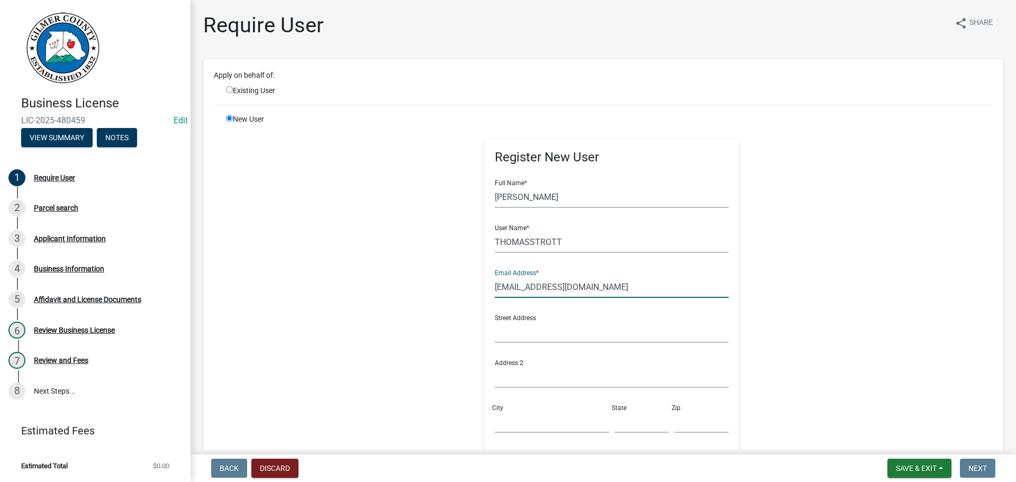
type input "[EMAIL_ADDRESS][DOMAIN_NAME]"
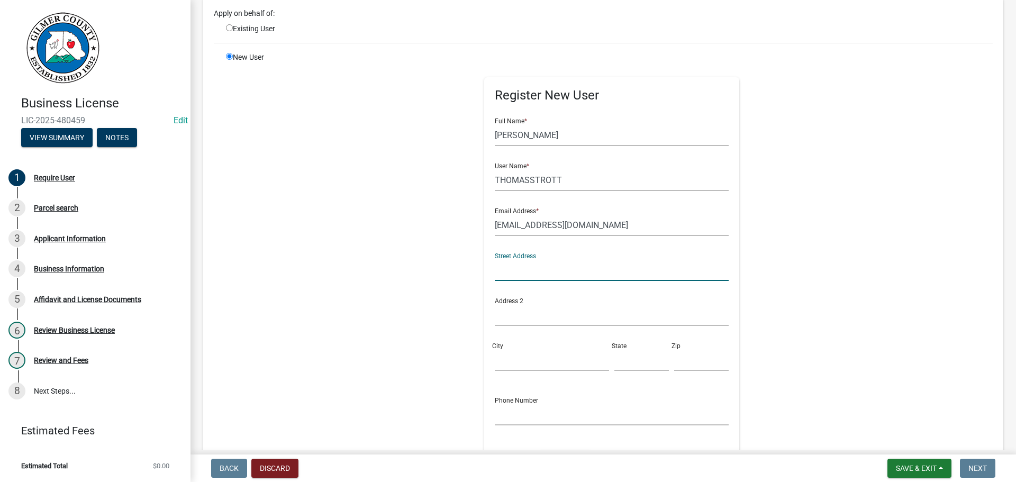
scroll to position [220, 0]
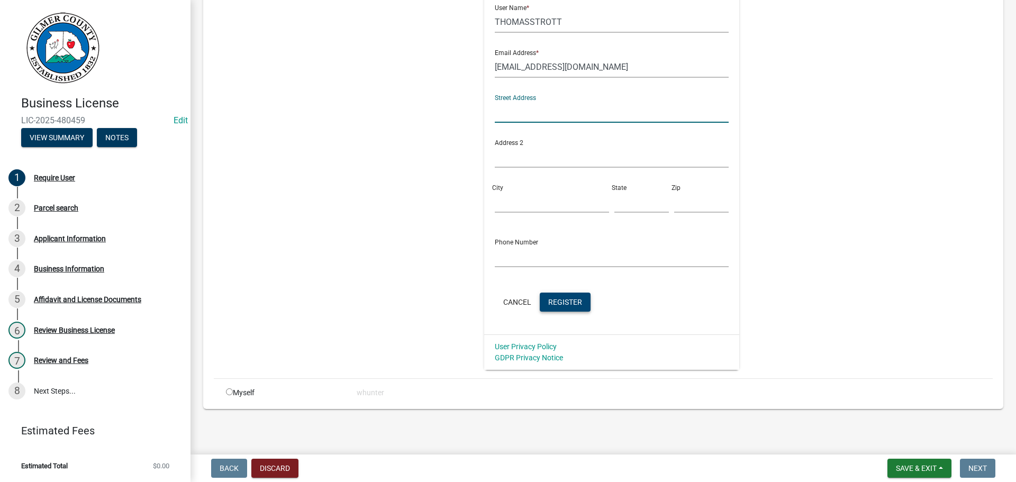
click at [569, 308] on button "Register" at bounding box center [565, 302] width 51 height 19
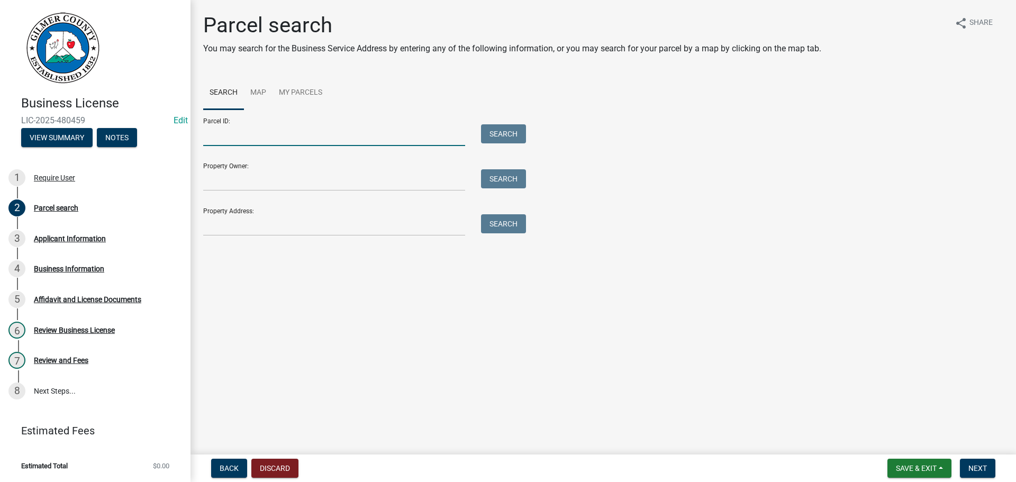
click at [301, 127] on input "Parcel ID:" at bounding box center [334, 135] width 262 height 22
click at [266, 230] on input "Property Address:" at bounding box center [334, 225] width 262 height 22
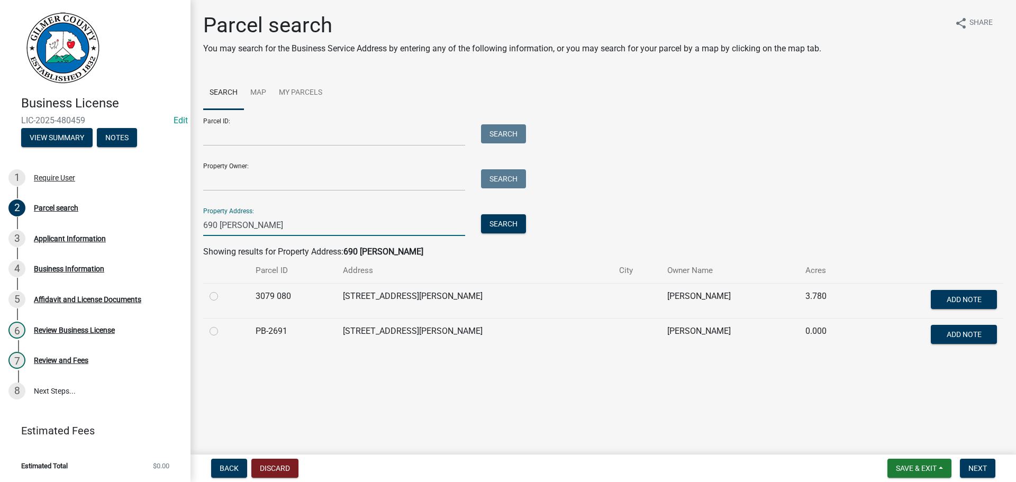
type input "690 [PERSON_NAME]"
click at [222, 290] on label at bounding box center [222, 290] width 0 height 0
click at [222, 297] on 080 "radio" at bounding box center [225, 293] width 7 height 7
radio 080 "true"
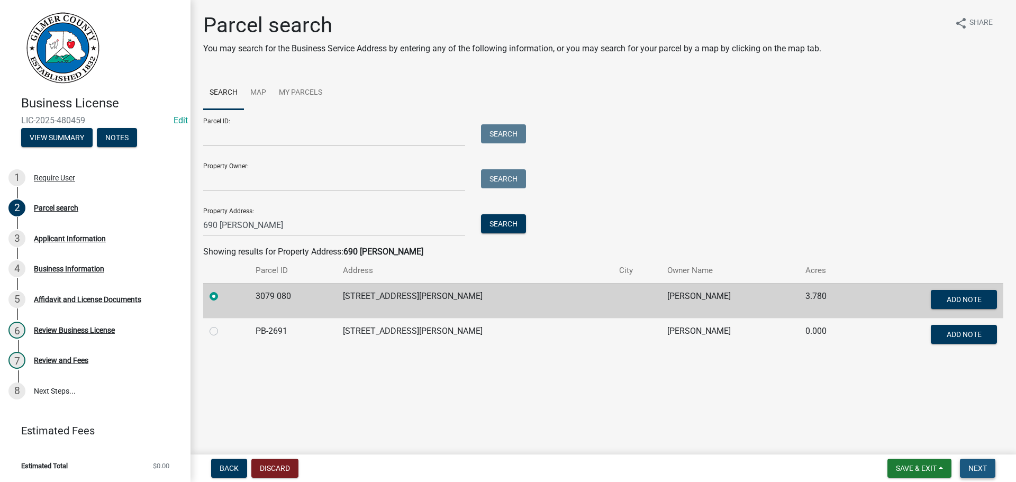
click at [982, 467] on span "Next" at bounding box center [978, 468] width 19 height 8
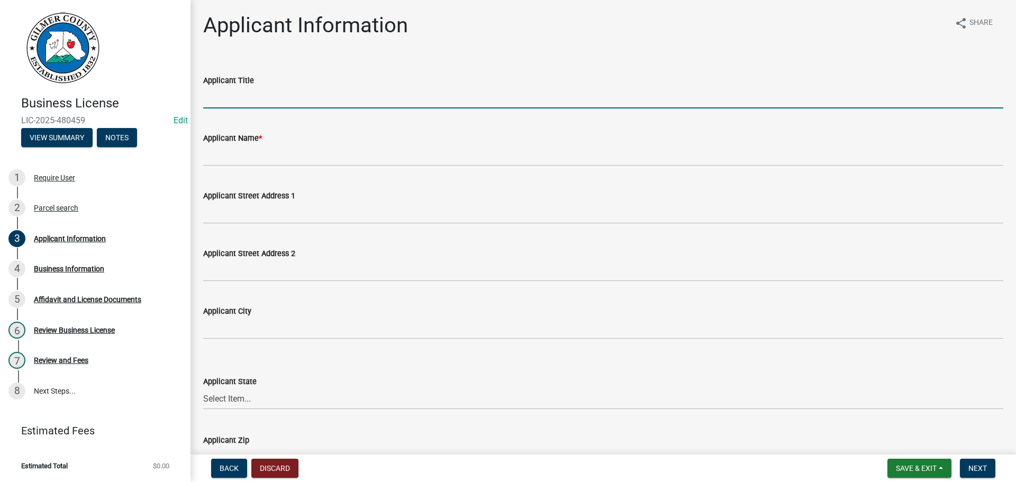
click at [344, 105] on input "Applicant Title" at bounding box center [603, 98] width 800 height 22
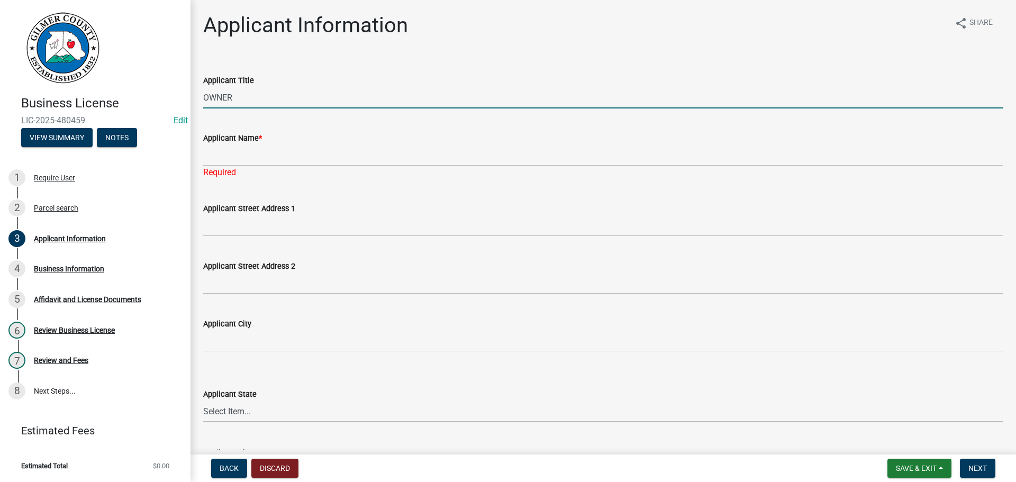
type input "OWNER"
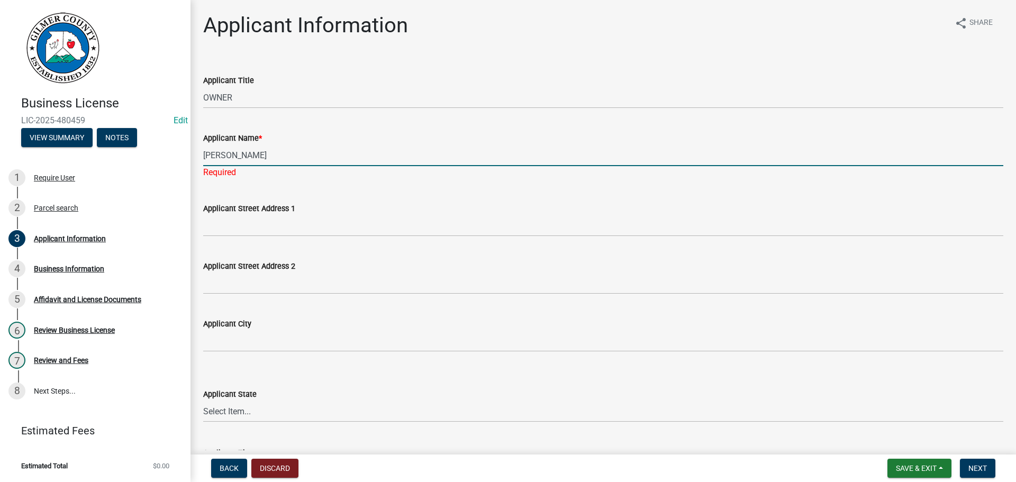
type input "[PERSON_NAME]"
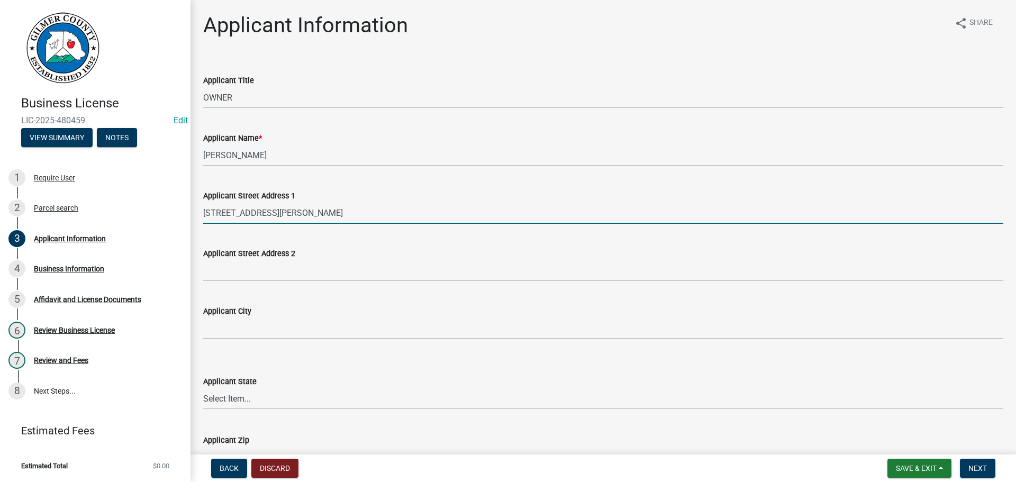
type input "[STREET_ADDRESS][PERSON_NAME]"
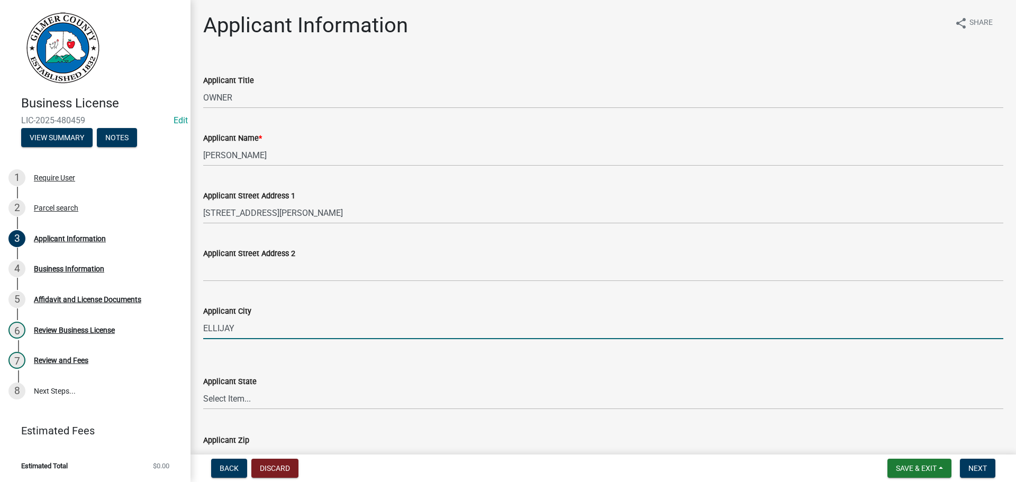
type input "ELLIJAY"
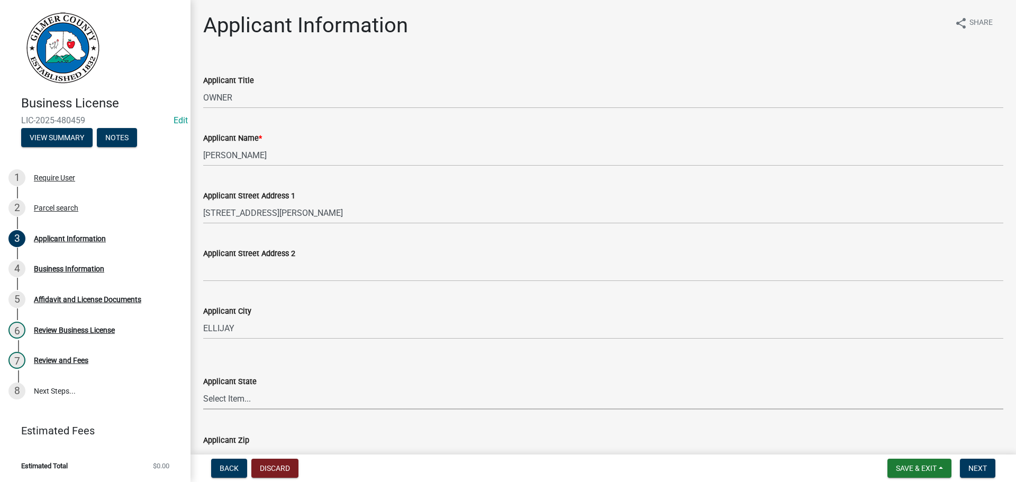
select select "GA"
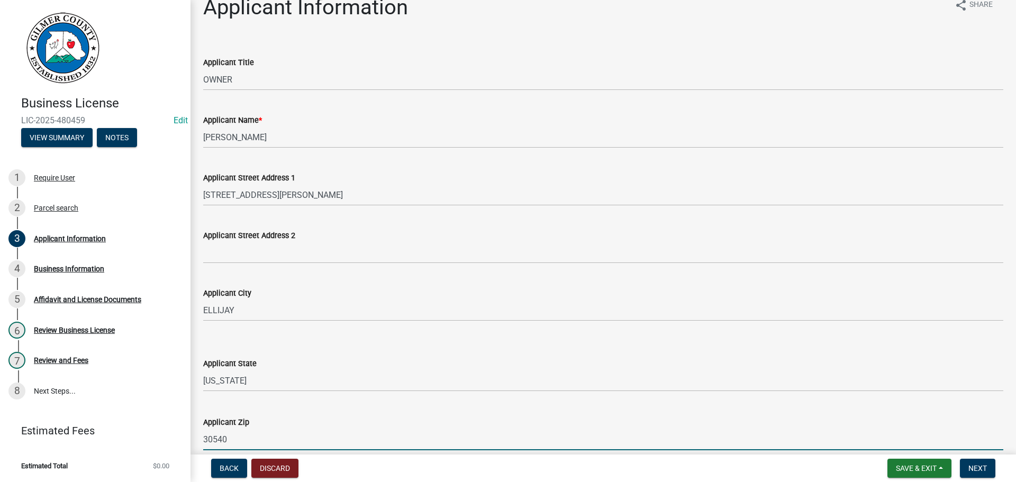
type input "30540"
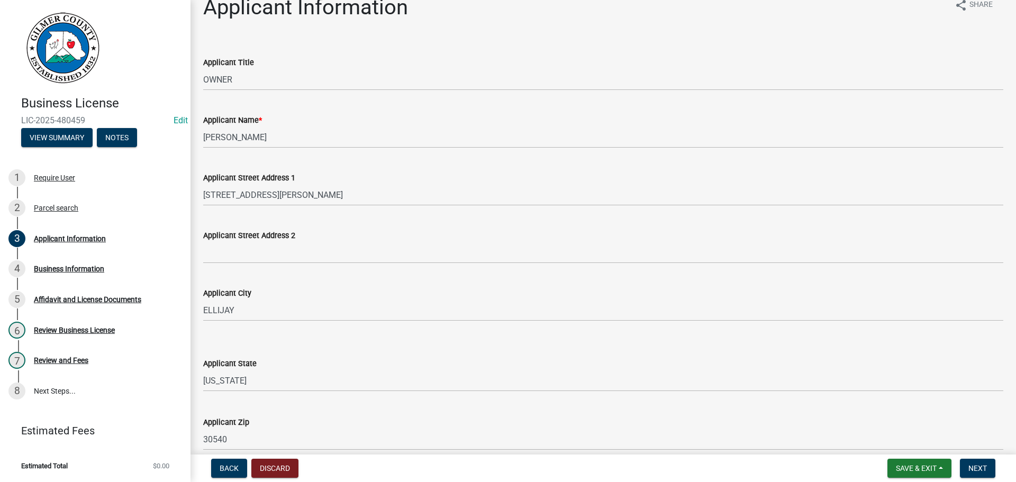
scroll to position [290, 0]
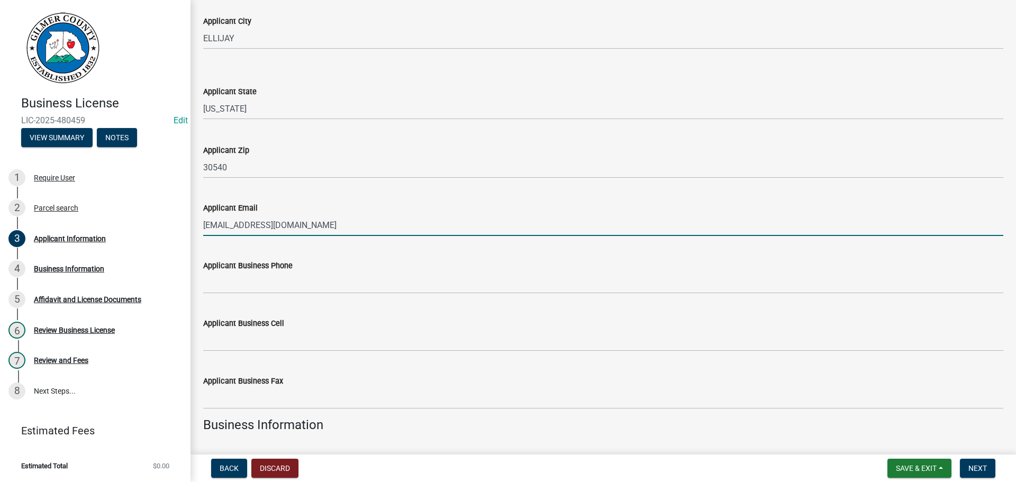
type input "[EMAIL_ADDRESS][DOMAIN_NAME]"
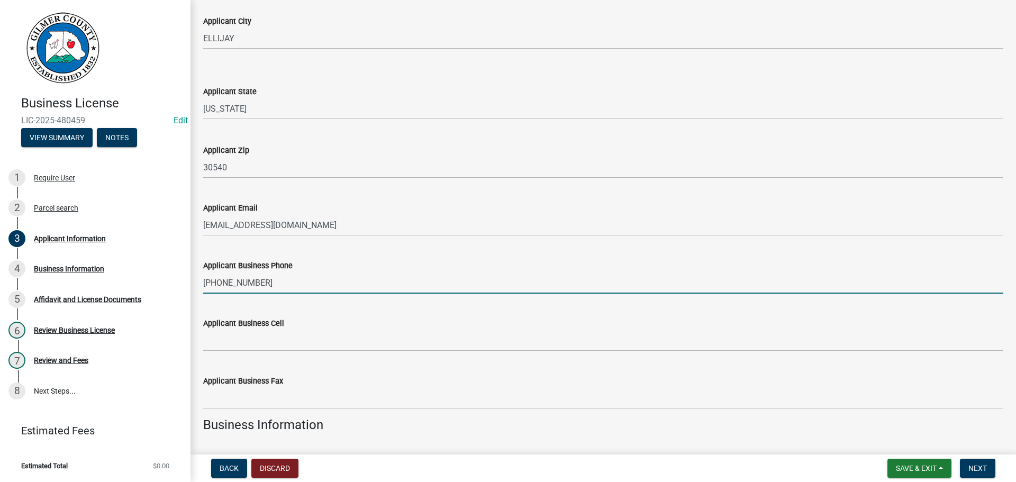
type input "[PHONE_NUMBER]"
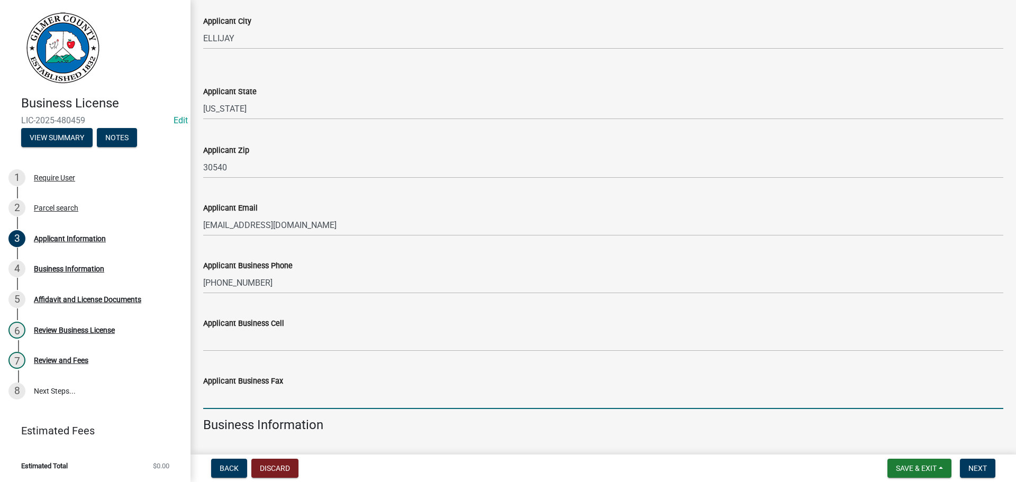
scroll to position [545, 0]
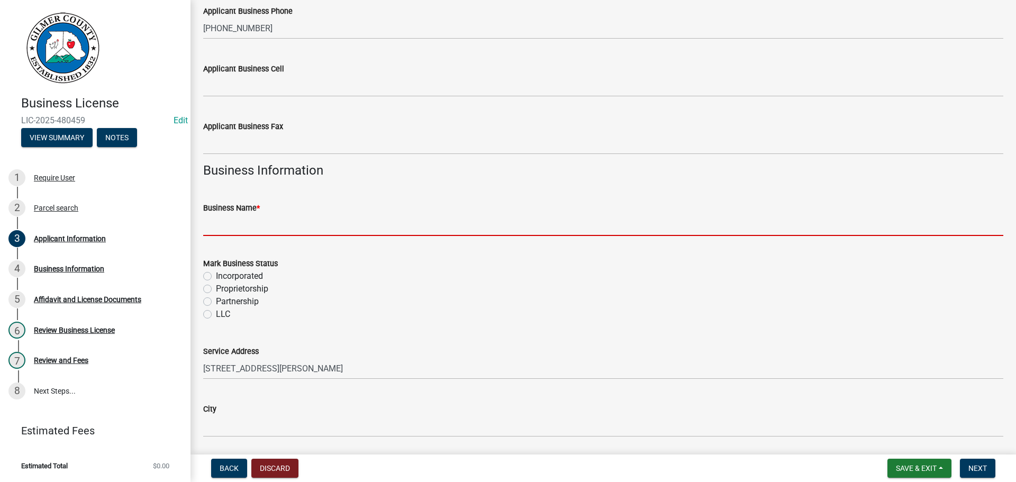
type input "R"
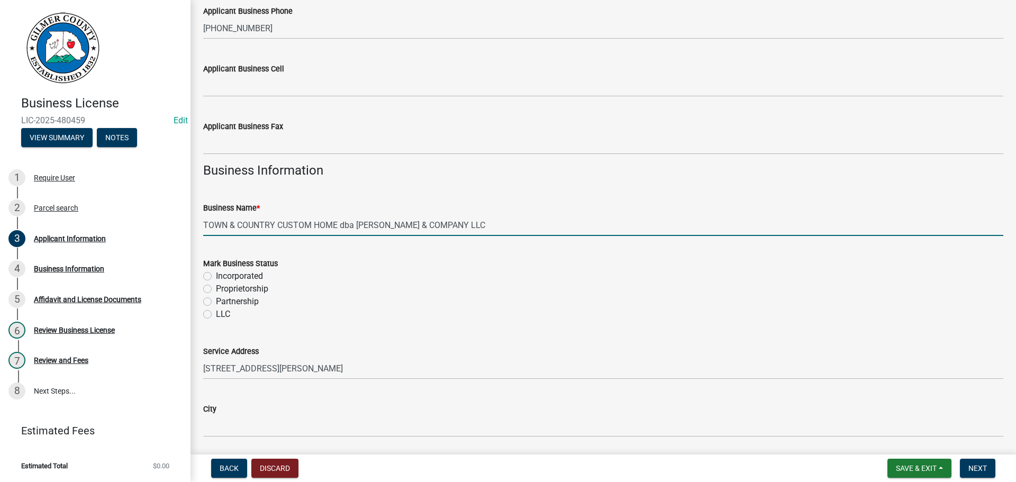
type input "TOWN & COUNTRY CUSTOM HOME dba [PERSON_NAME] & COMPANY LLC"
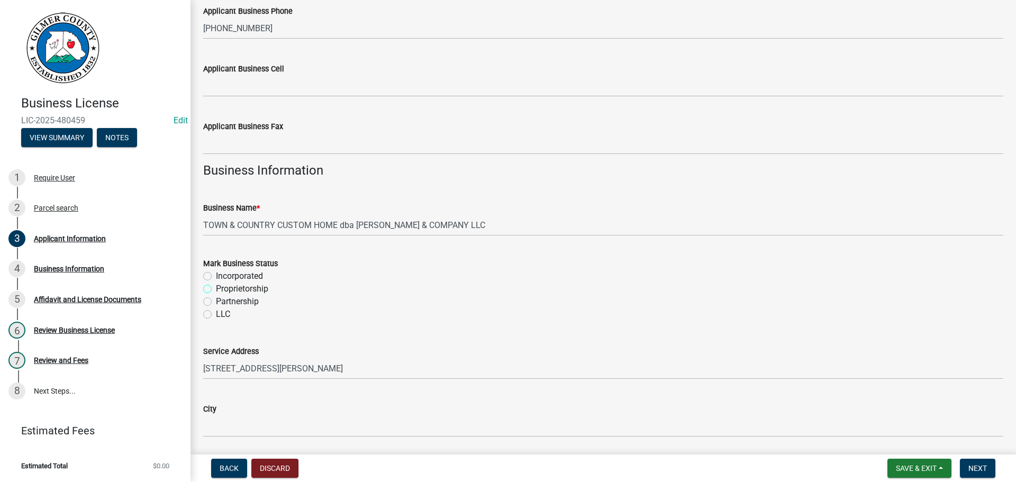
click at [216, 283] on input "Proprietorship" at bounding box center [219, 286] width 7 height 7
radio input "true"
click at [216, 295] on input "Partnership" at bounding box center [219, 298] width 7 height 7
radio input "true"
click at [216, 308] on input "LLC" at bounding box center [219, 311] width 7 height 7
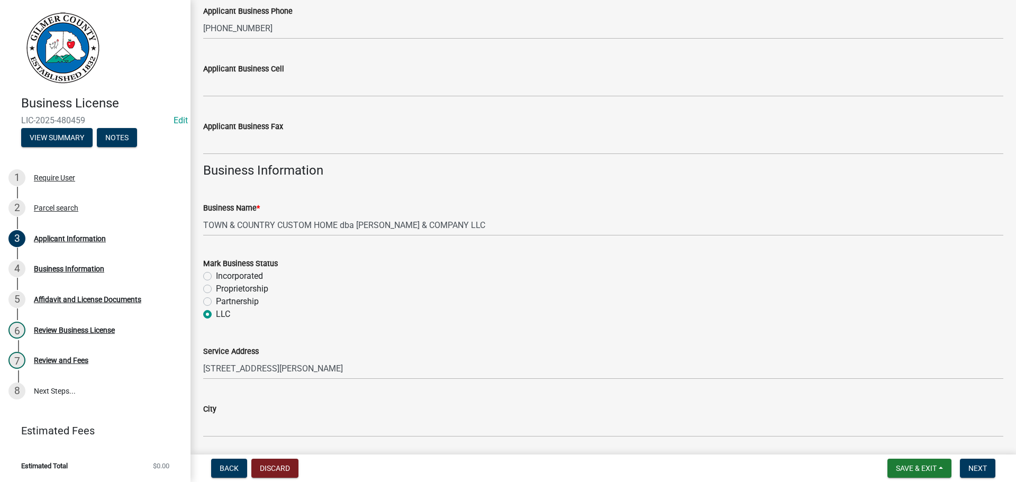
radio input "true"
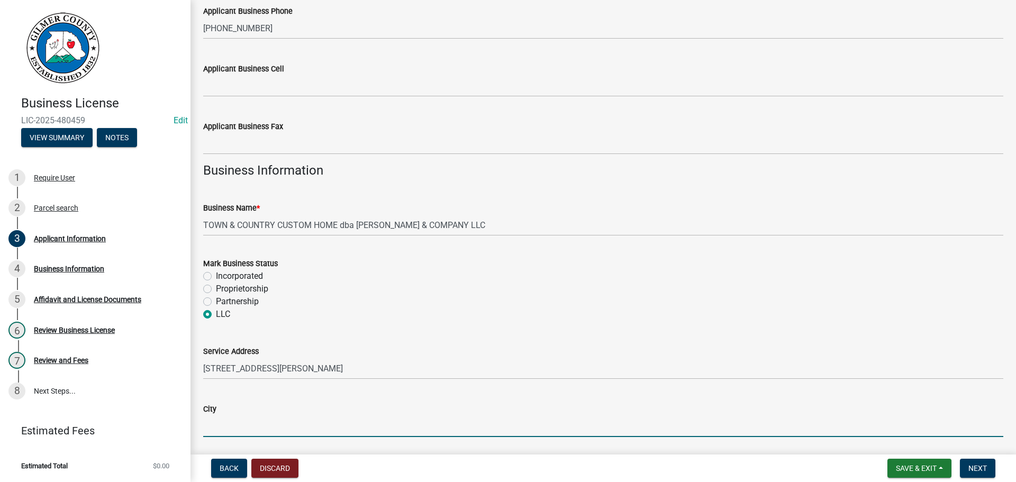
type input "L"
type input "ELLIJAY"
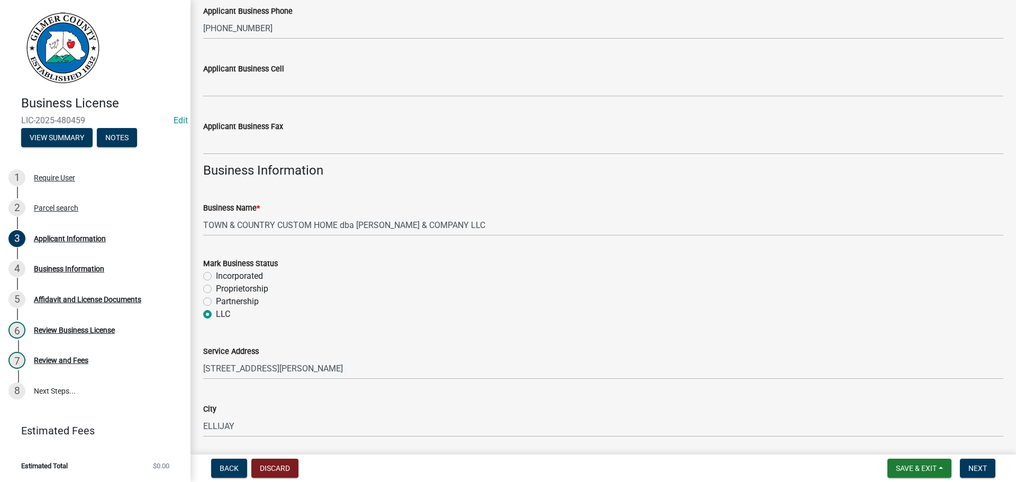
scroll to position [755, 0]
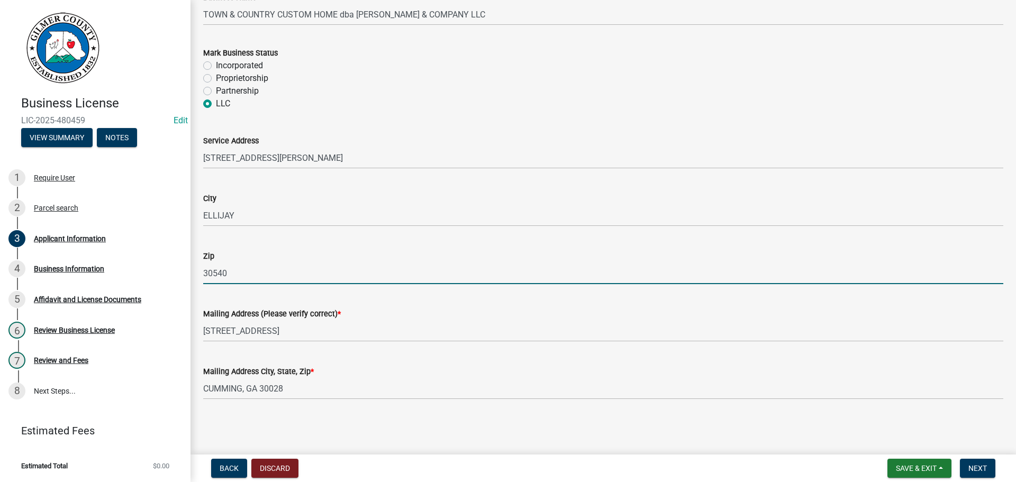
type input "30540"
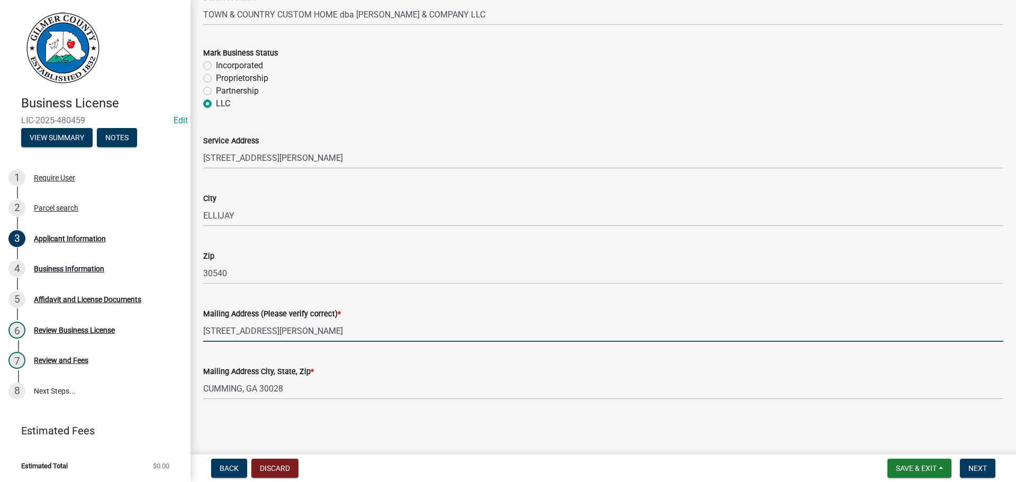
type input "[STREET_ADDRESS][PERSON_NAME]"
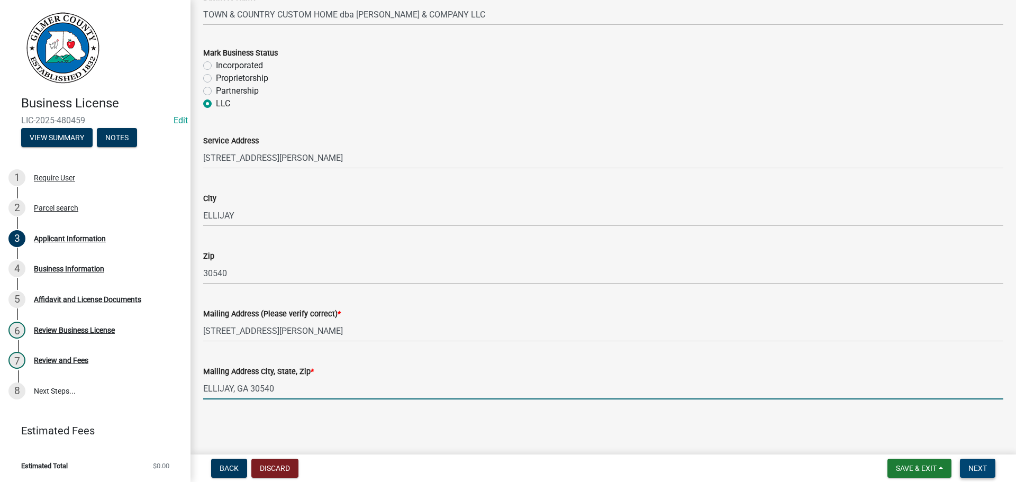
type input "ELLIJAY, GA 30540"
click at [967, 468] on button "Next" at bounding box center [977, 468] width 35 height 19
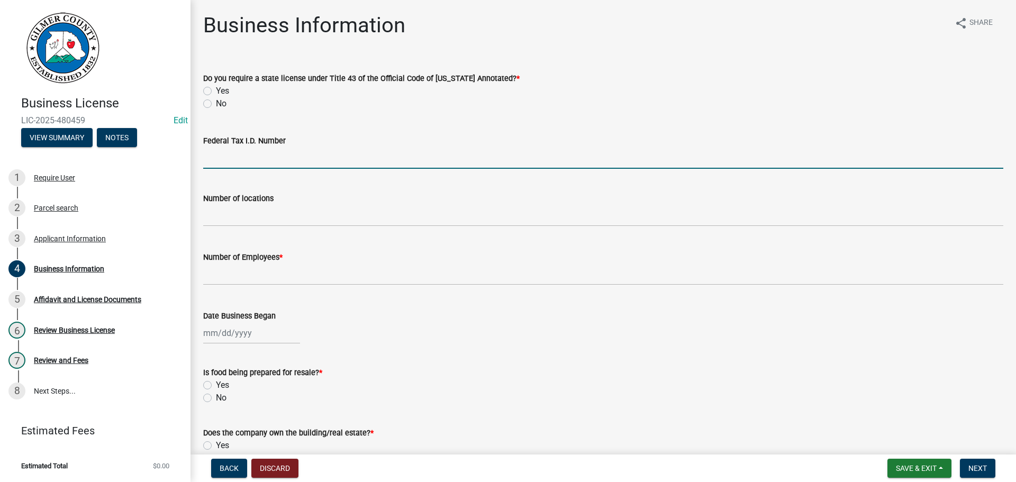
click at [298, 166] on input "Federal Tax I.D. Number" at bounding box center [603, 158] width 800 height 22
type input "[US_EMPLOYER_IDENTIFICATION_NUMBER]"
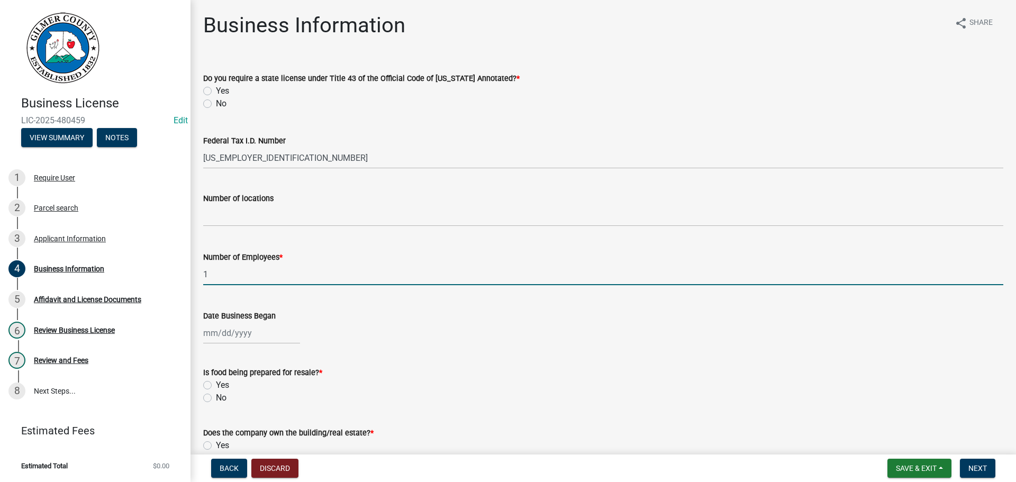
type input "1"
select select "9"
select select "2025"
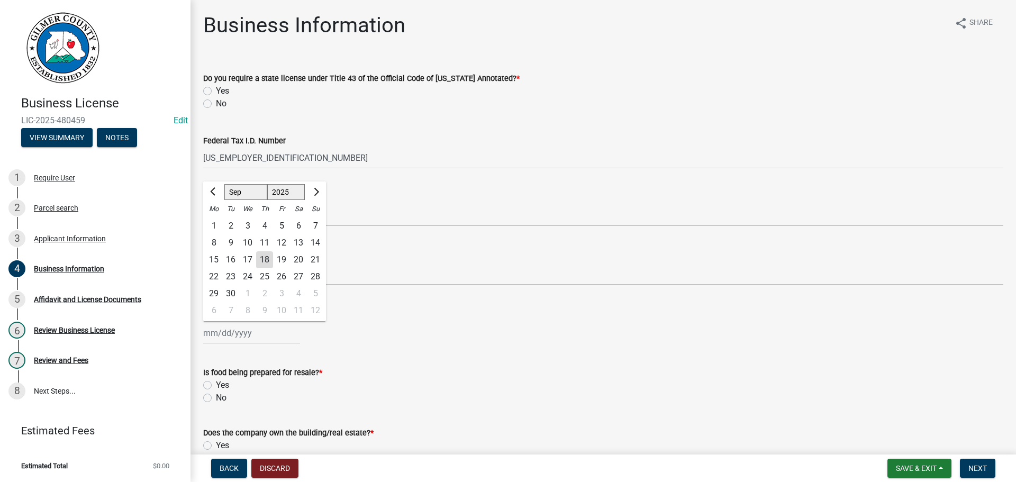
click at [590, 230] on wm-data-entity-input "Number of locations" at bounding box center [603, 206] width 800 height 59
drag, startPoint x: 211, startPoint y: 401, endPoint x: 219, endPoint y: 400, distance: 8.5
click at [212, 401] on div "No" at bounding box center [603, 398] width 800 height 13
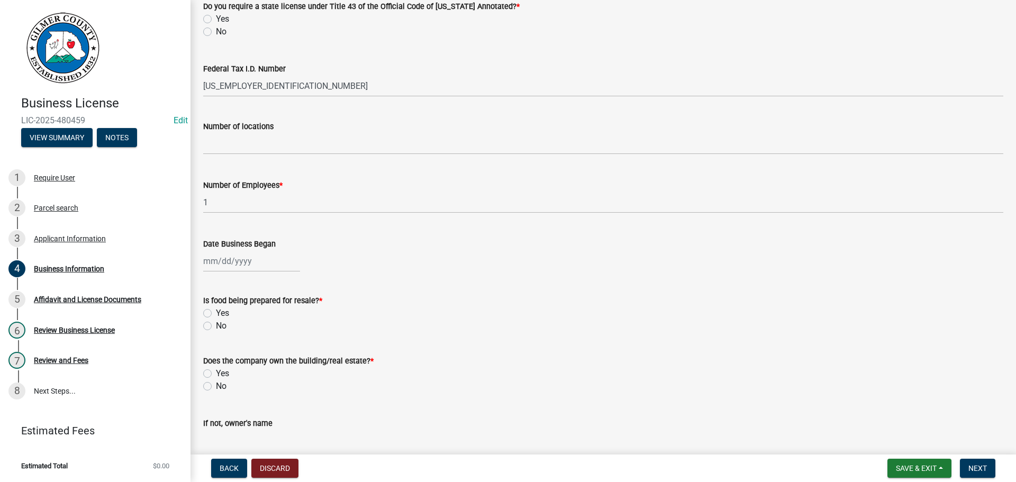
scroll to position [159, 0]
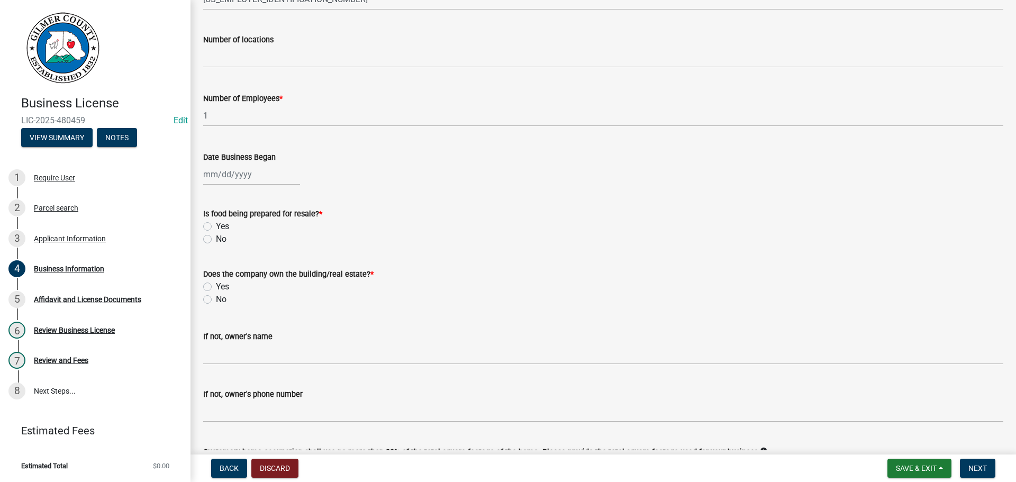
click at [219, 239] on label "No" at bounding box center [221, 239] width 11 height 13
click at [219, 239] on input "No" at bounding box center [219, 236] width 7 height 7
radio input "true"
click at [229, 286] on label "Yes" at bounding box center [222, 287] width 13 height 13
click at [223, 286] on input "Yes" at bounding box center [219, 284] width 7 height 7
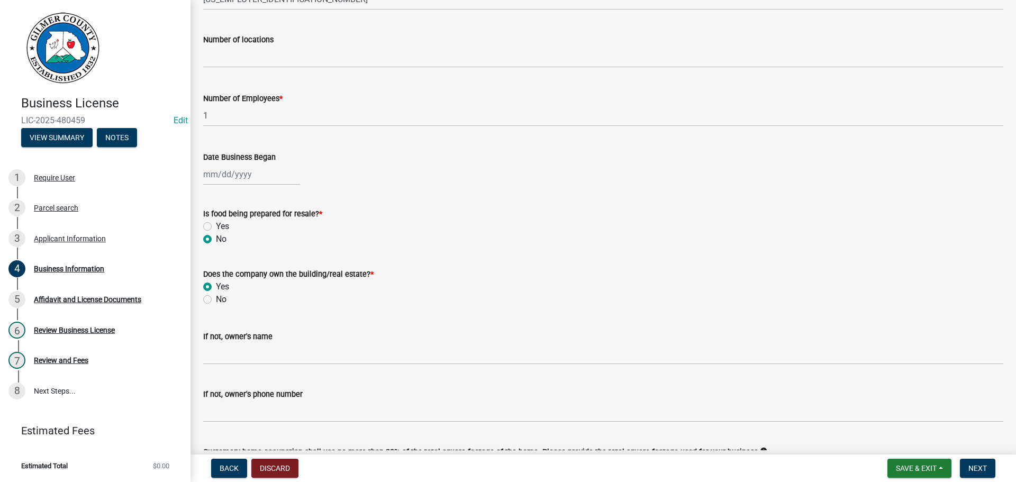
radio input "true"
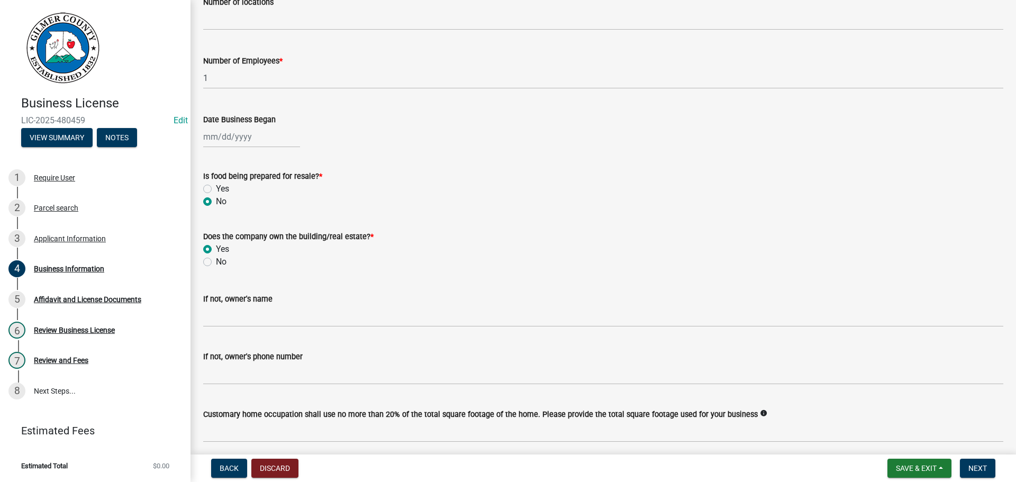
scroll to position [238, 0]
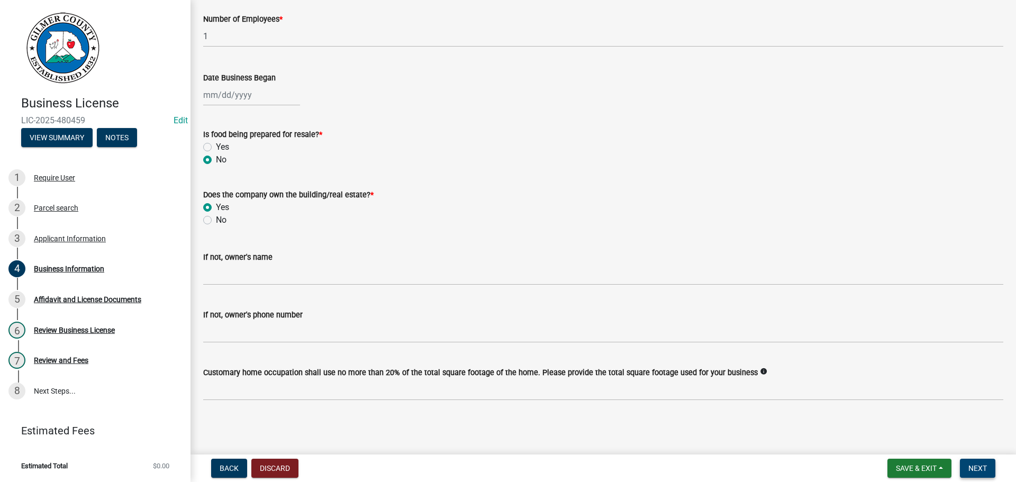
click at [977, 472] on span "Next" at bounding box center [978, 468] width 19 height 8
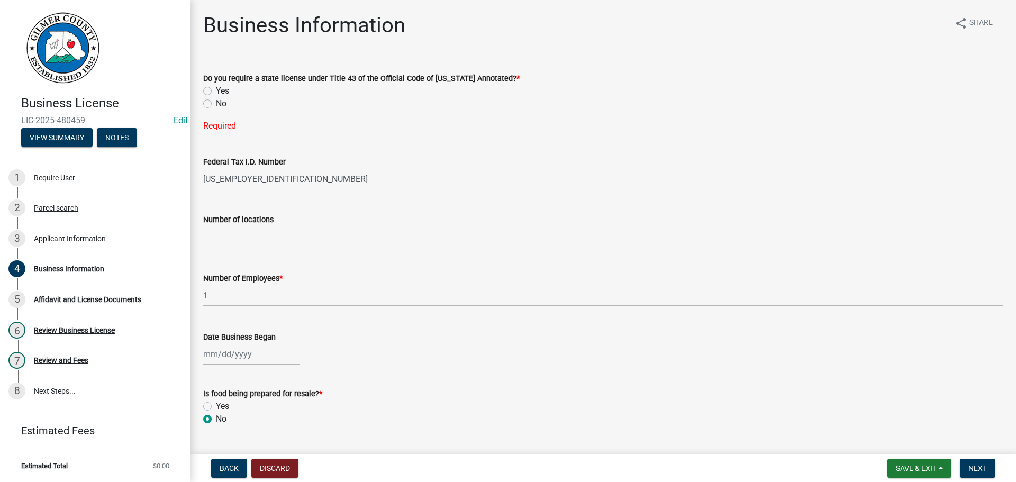
click at [216, 102] on label "No" at bounding box center [221, 103] width 11 height 13
click at [216, 102] on input "No" at bounding box center [219, 100] width 7 height 7
radio input "true"
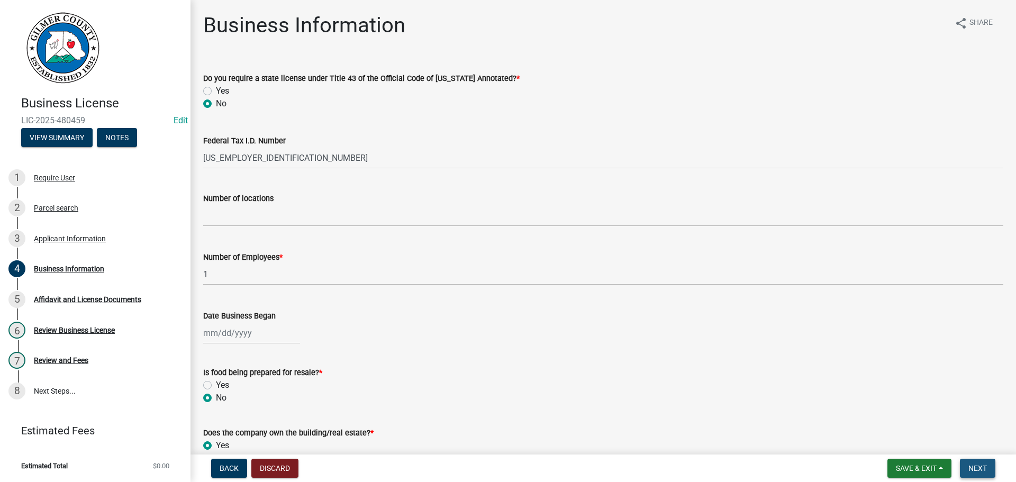
click at [975, 460] on button "Next" at bounding box center [977, 468] width 35 height 19
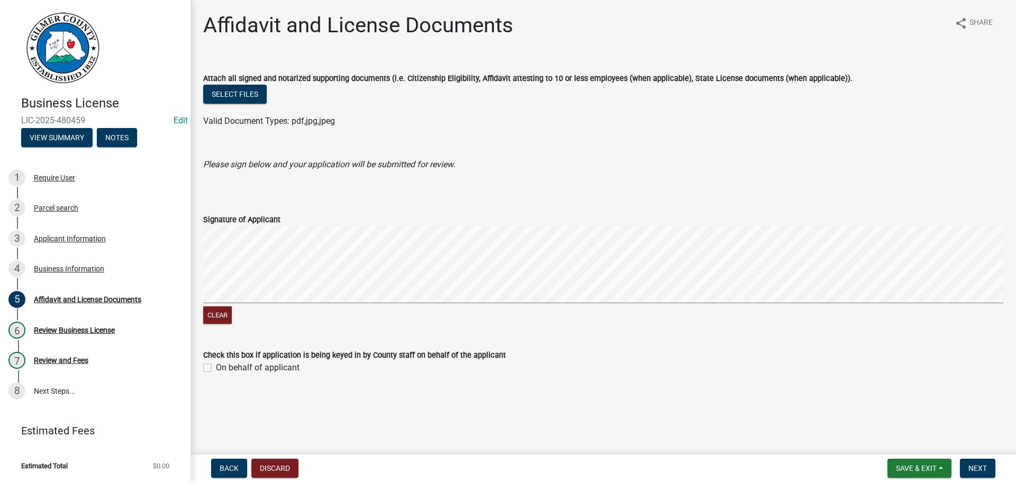
click at [271, 364] on label "On behalf of applicant" at bounding box center [258, 368] width 84 height 13
click at [223, 364] on input "On behalf of applicant" at bounding box center [219, 365] width 7 height 7
checkbox input "true"
click at [984, 470] on span "Next" at bounding box center [978, 468] width 19 height 8
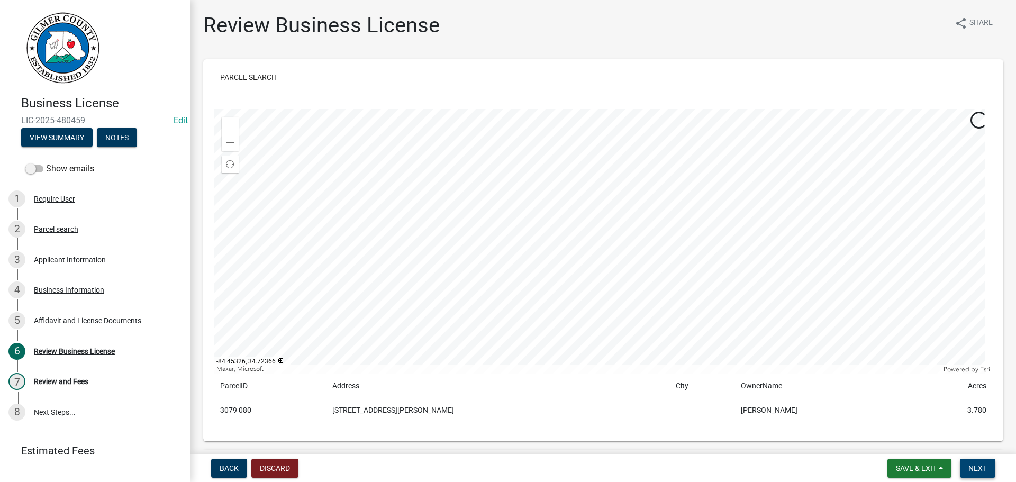
click at [965, 464] on button "Next" at bounding box center [977, 468] width 35 height 19
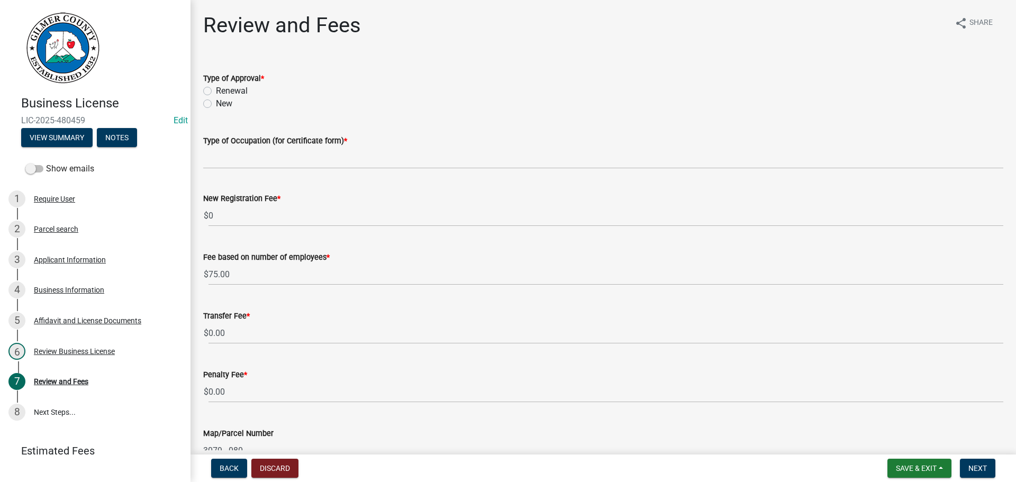
click at [224, 102] on label "New" at bounding box center [224, 103] width 16 height 13
click at [223, 102] on input "New" at bounding box center [219, 100] width 7 height 7
radio input "true"
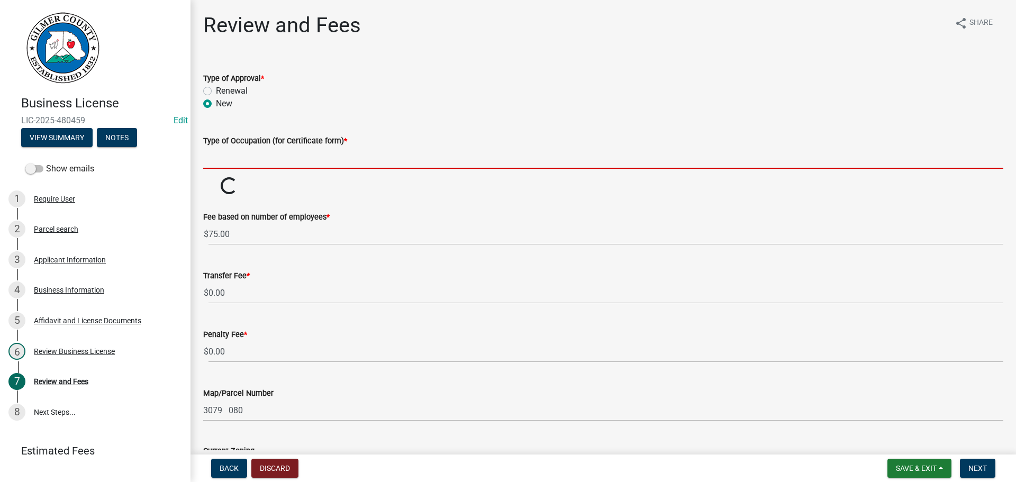
click at [251, 155] on input "Type of Occupation (for Certificate form) *" at bounding box center [603, 158] width 800 height 22
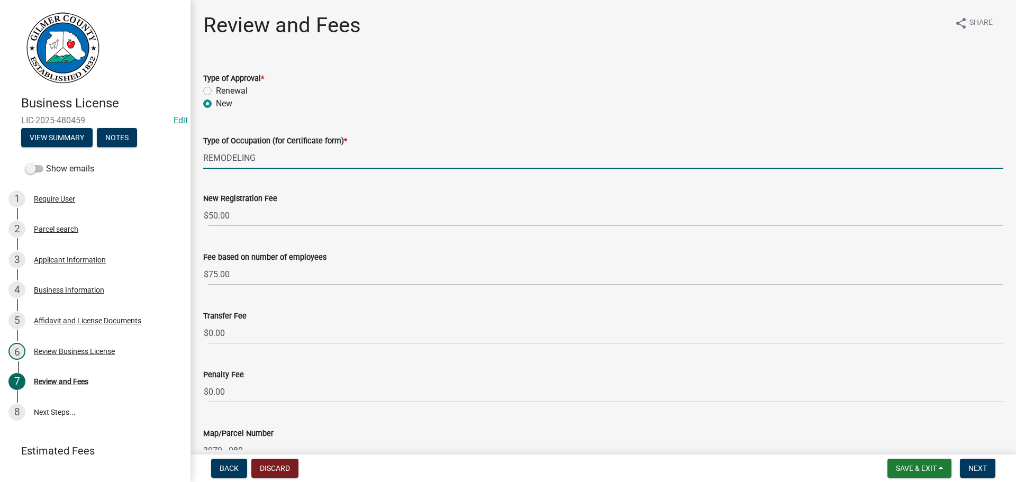
type input "REMODELING"
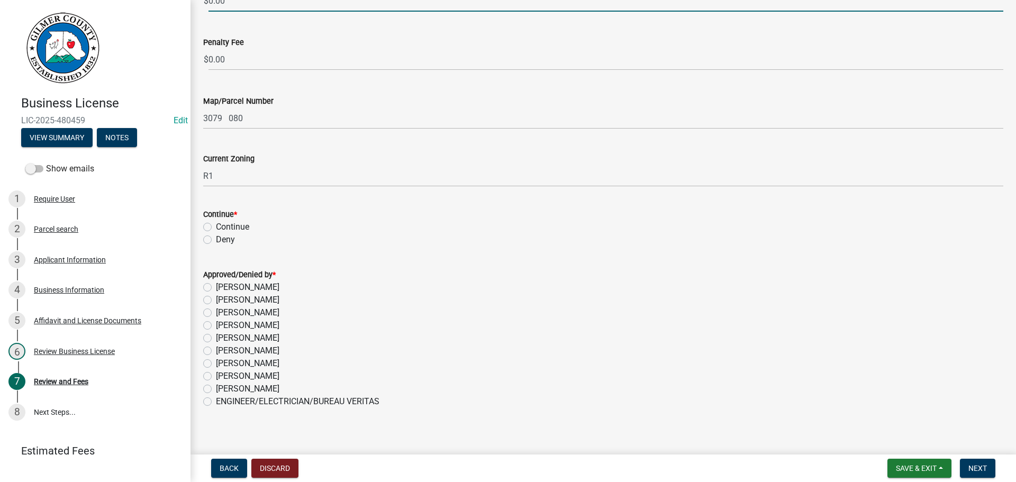
scroll to position [341, 0]
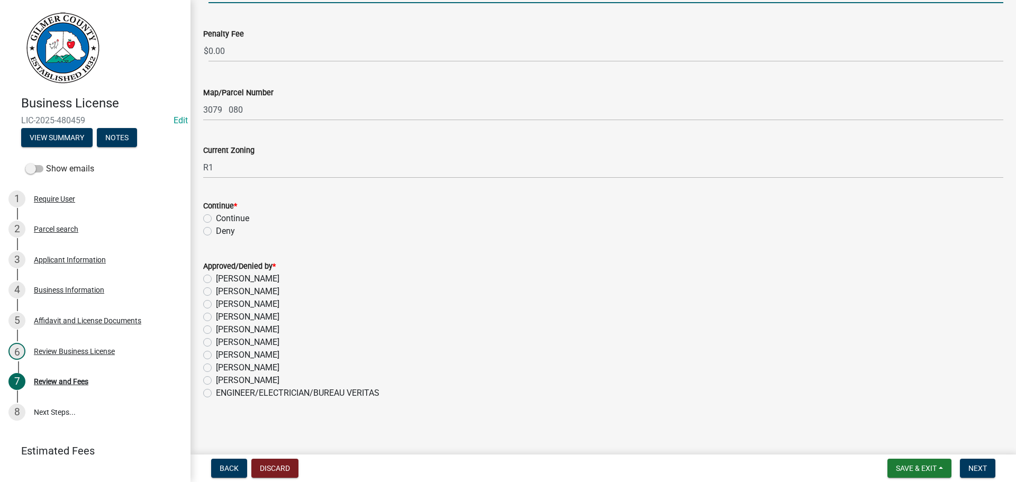
click at [242, 372] on label "[PERSON_NAME]" at bounding box center [248, 368] width 64 height 13
click at [223, 368] on input "[PERSON_NAME]" at bounding box center [219, 365] width 7 height 7
radio input "true"
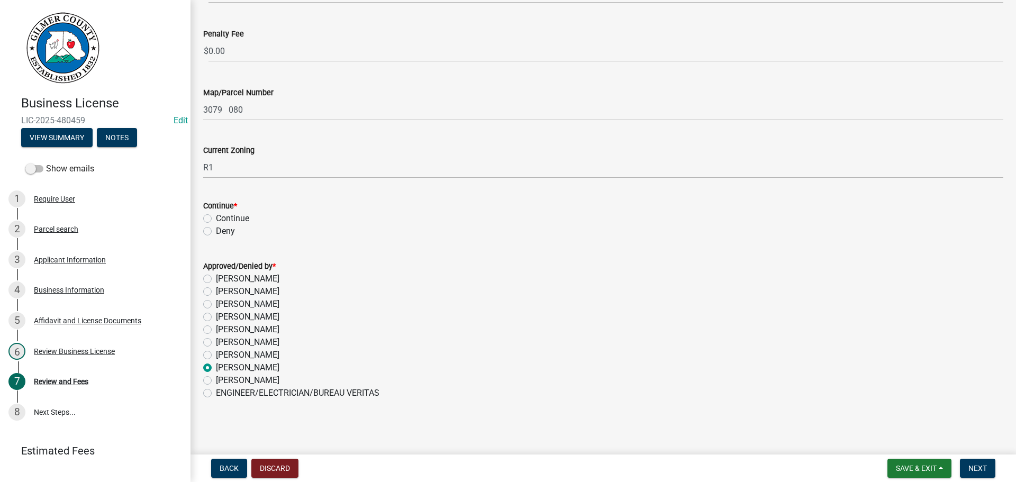
click at [237, 213] on label "Continue" at bounding box center [232, 218] width 33 height 13
click at [223, 213] on input "Continue" at bounding box center [219, 215] width 7 height 7
radio input "true"
click at [972, 472] on span "Next" at bounding box center [978, 468] width 19 height 8
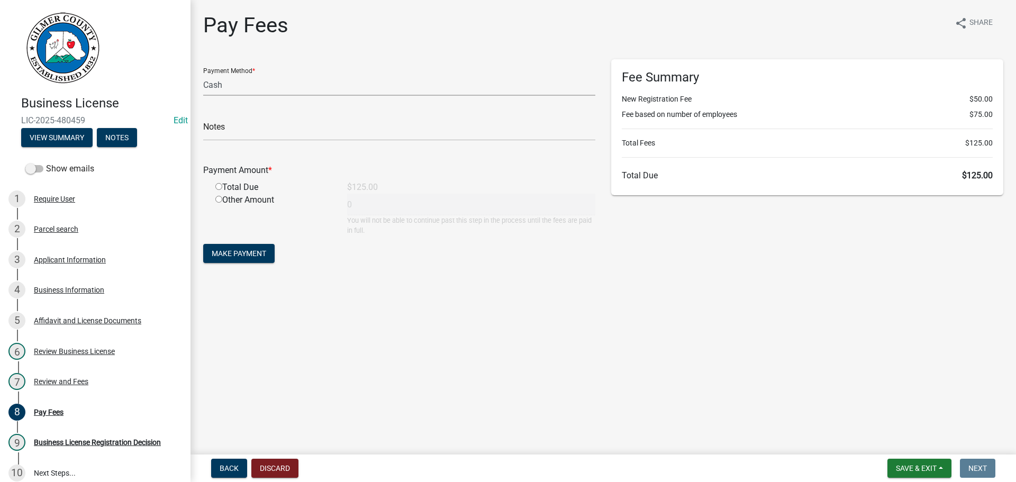
click at [286, 87] on select "Credit Card POS Check Cash" at bounding box center [399, 85] width 392 height 22
select select "1: 0"
click at [203, 74] on select "Credit Card POS Check Cash" at bounding box center [399, 85] width 392 height 22
click at [272, 121] on input "text" at bounding box center [399, 130] width 392 height 22
type input "2873"
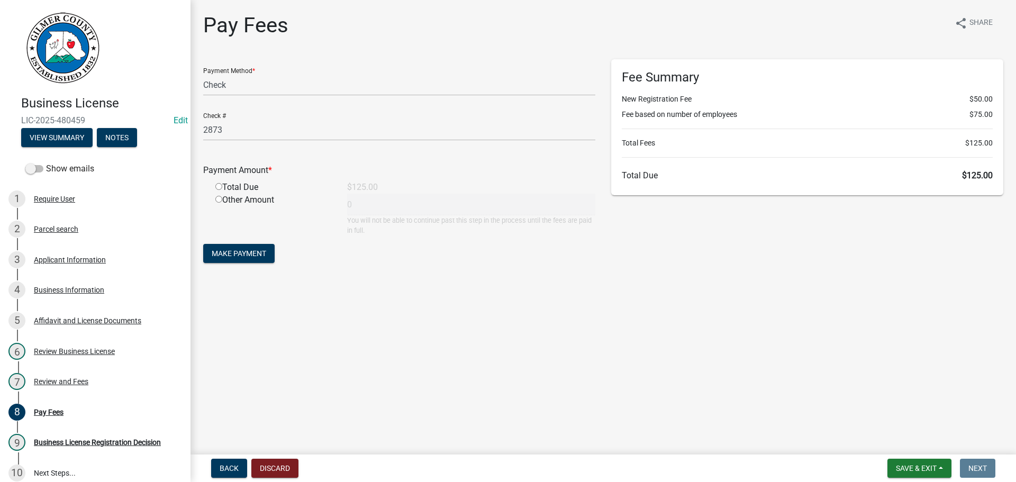
click at [215, 183] on input "radio" at bounding box center [218, 186] width 7 height 7
radio input "true"
type input "125"
click at [241, 257] on span "Make Payment" at bounding box center [239, 253] width 55 height 8
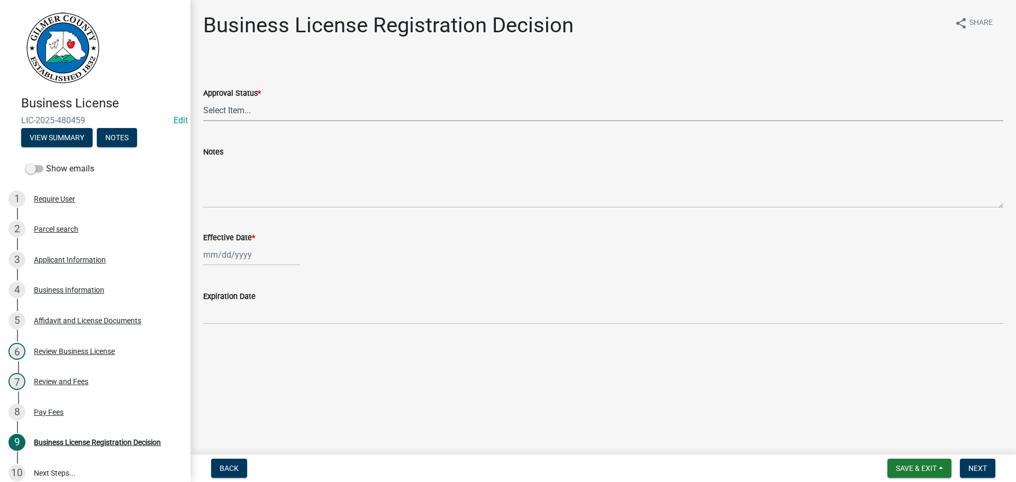
click at [278, 110] on select "Select Item... Approved Denied" at bounding box center [603, 111] width 800 height 22
click at [203, 100] on select "Select Item... Approved Denied" at bounding box center [603, 111] width 800 height 22
select select "cd44cabc-cb9c-446c-a27a-f009e7fbc738"
click at [245, 253] on div at bounding box center [251, 255] width 97 height 22
select select "9"
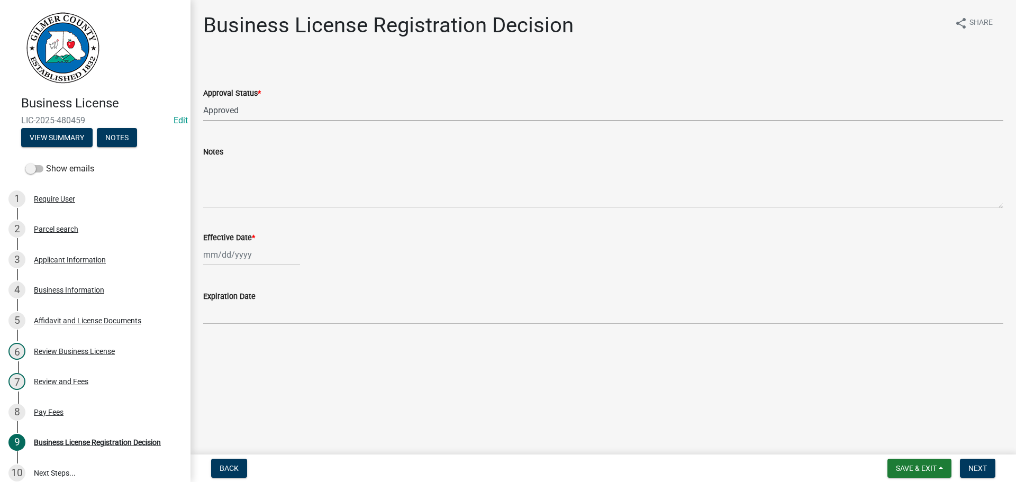
select select "2025"
click at [265, 344] on div "18" at bounding box center [264, 345] width 17 height 17
type input "[DATE]"
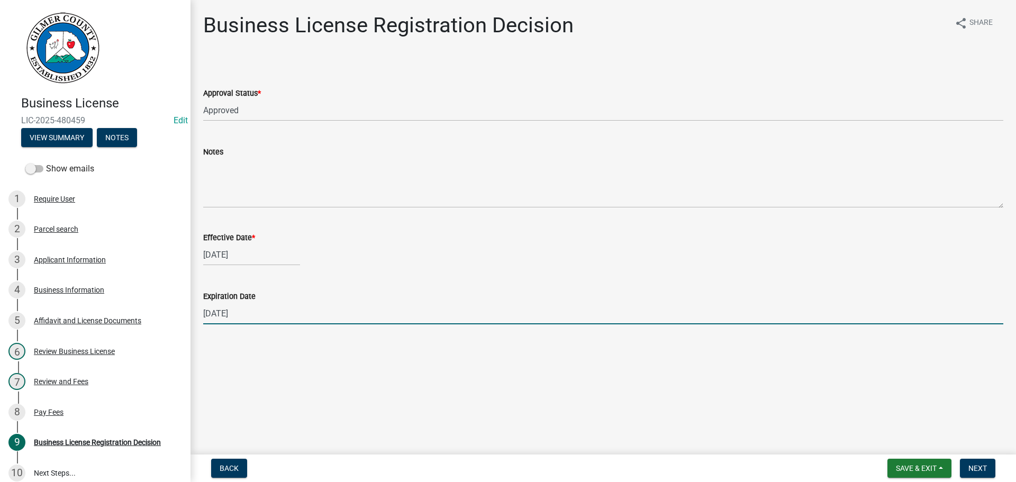
click at [265, 314] on input "[DATE]" at bounding box center [603, 314] width 800 height 22
type input "[DATE]"
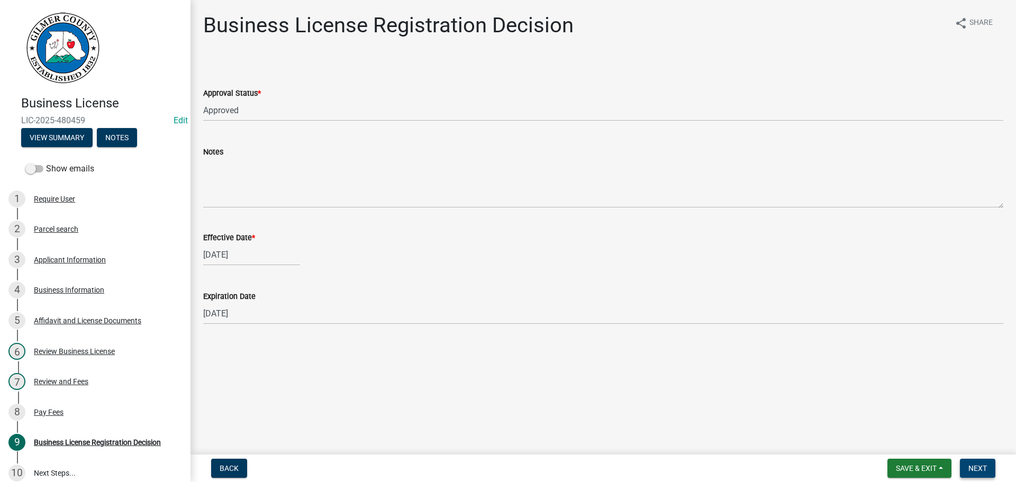
click at [986, 470] on span "Next" at bounding box center [978, 468] width 19 height 8
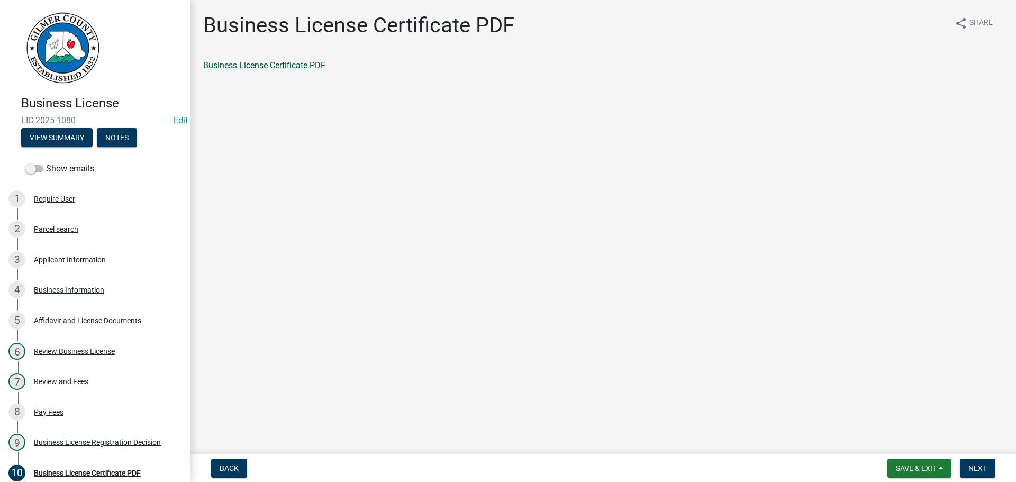
click at [277, 62] on link "Business License Certificate PDF" at bounding box center [264, 65] width 122 height 10
click at [981, 473] on span "Next" at bounding box center [978, 468] width 19 height 8
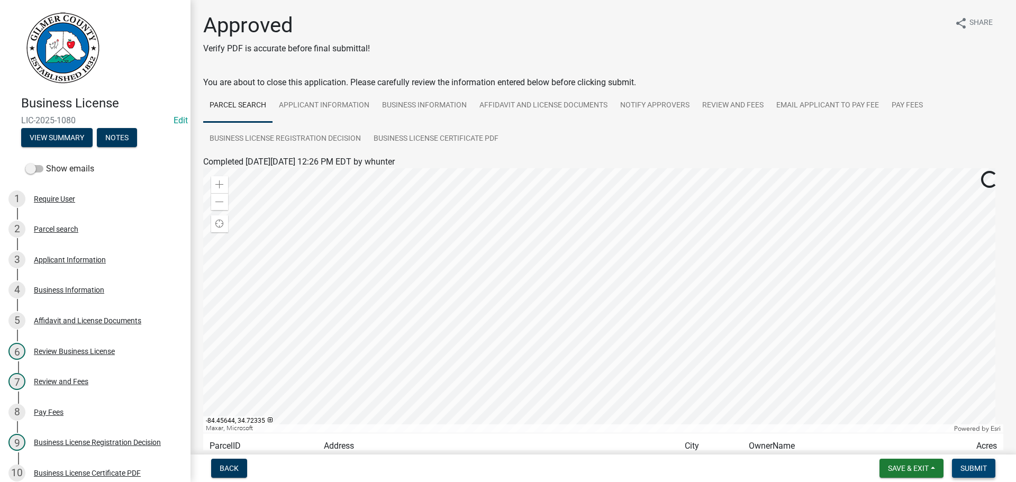
click at [976, 471] on span "Submit" at bounding box center [974, 468] width 26 height 8
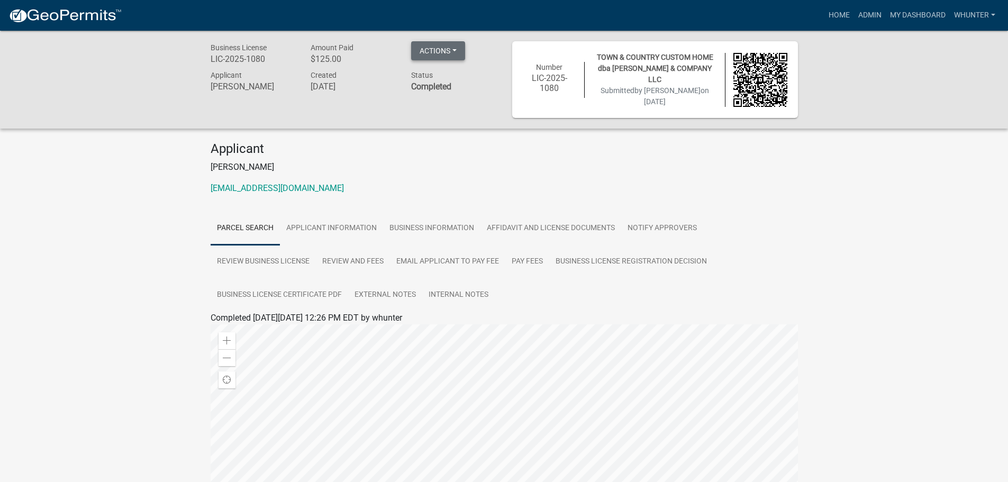
click at [454, 51] on button "Actions" at bounding box center [438, 50] width 54 height 19
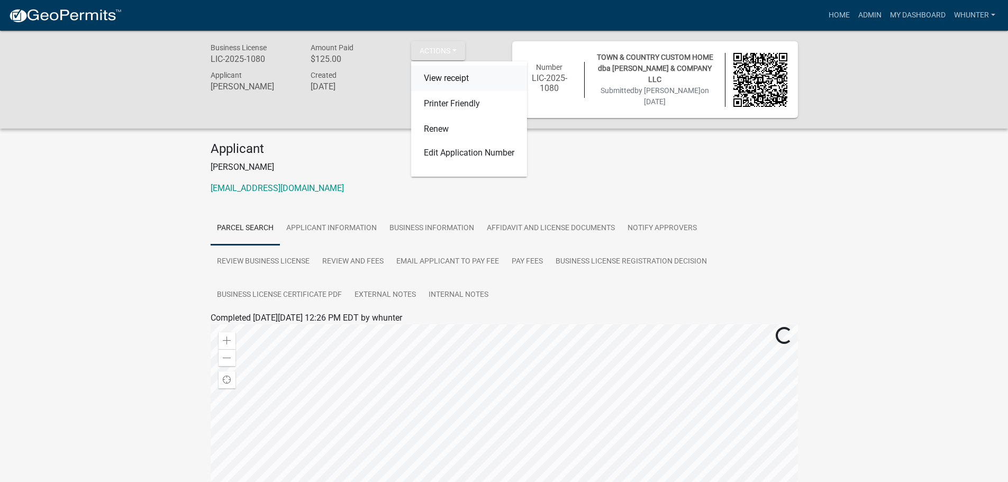
click at [460, 75] on link "View receipt" at bounding box center [469, 78] width 116 height 25
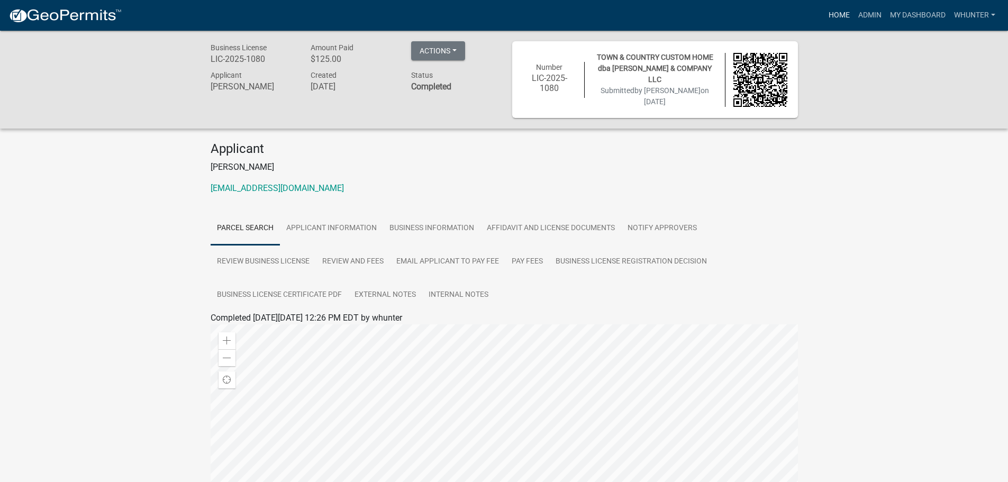
click at [833, 17] on link "Home" at bounding box center [840, 15] width 30 height 20
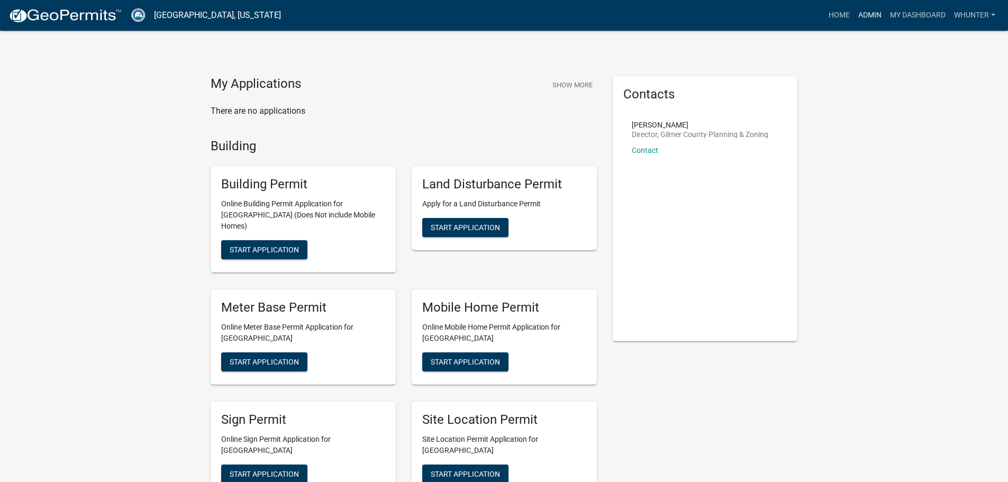
click at [868, 19] on link "Admin" at bounding box center [870, 15] width 32 height 20
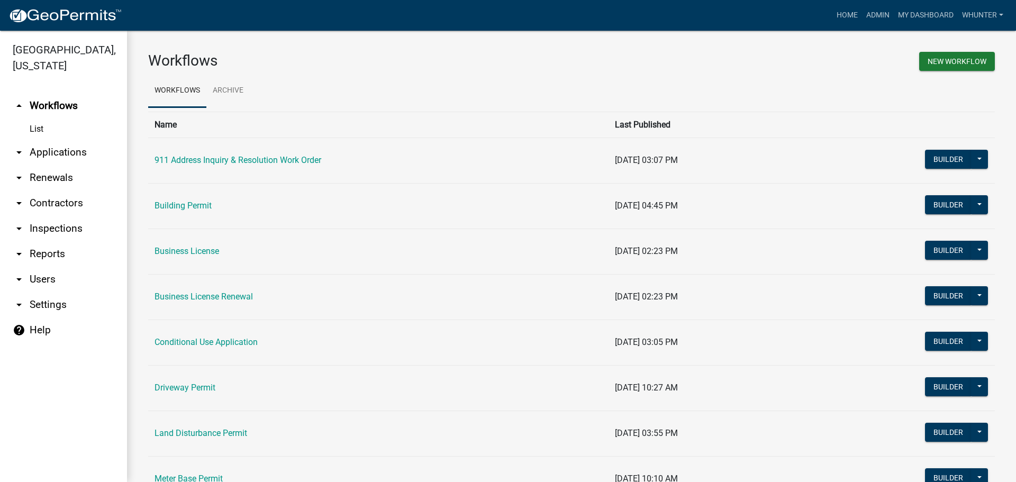
click at [57, 154] on link "arrow_drop_down Applications" at bounding box center [63, 152] width 127 height 25
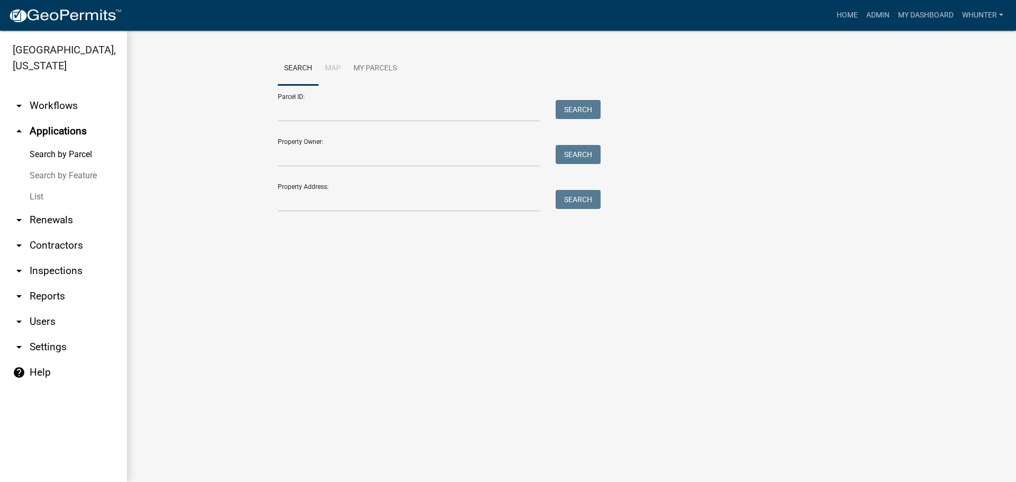
click at [63, 188] on link "List" at bounding box center [63, 196] width 127 height 21
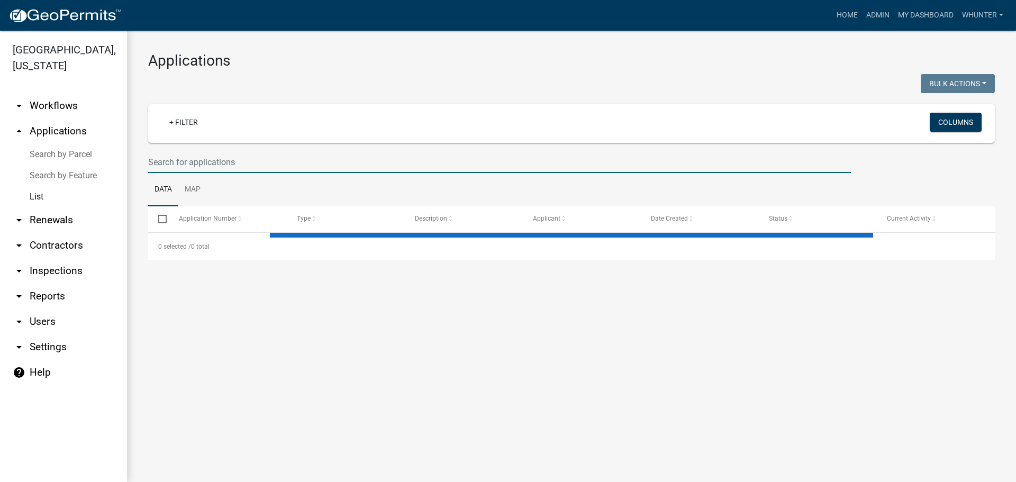
click at [260, 170] on input "text" at bounding box center [499, 162] width 703 height 22
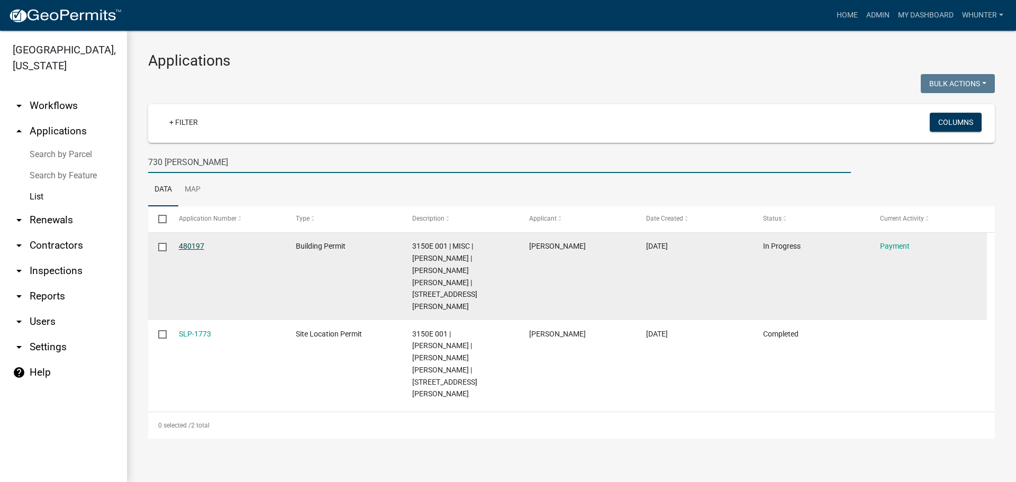
type input "730 [PERSON_NAME]"
click at [202, 245] on link "480197" at bounding box center [191, 246] width 25 height 8
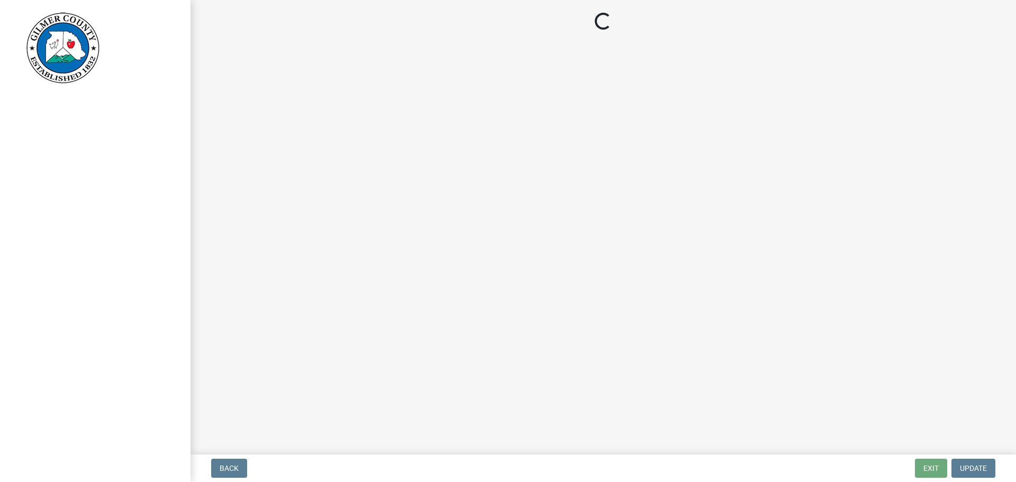
select select "2: 1"
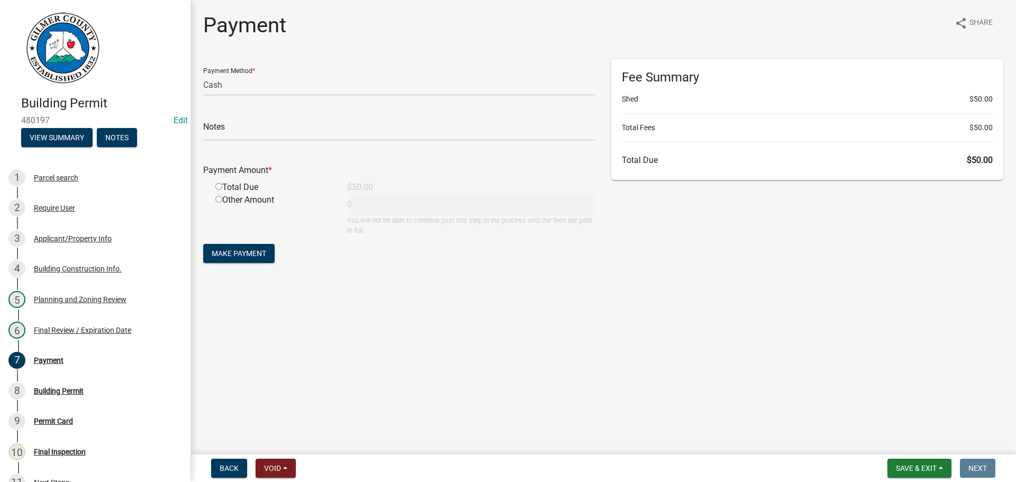
click at [224, 186] on div "Total Due" at bounding box center [274, 187] width 132 height 13
click at [219, 186] on input "radio" at bounding box center [218, 186] width 7 height 7
radio input "true"
type input "50"
click at [245, 256] on span "Make Payment" at bounding box center [239, 253] width 55 height 8
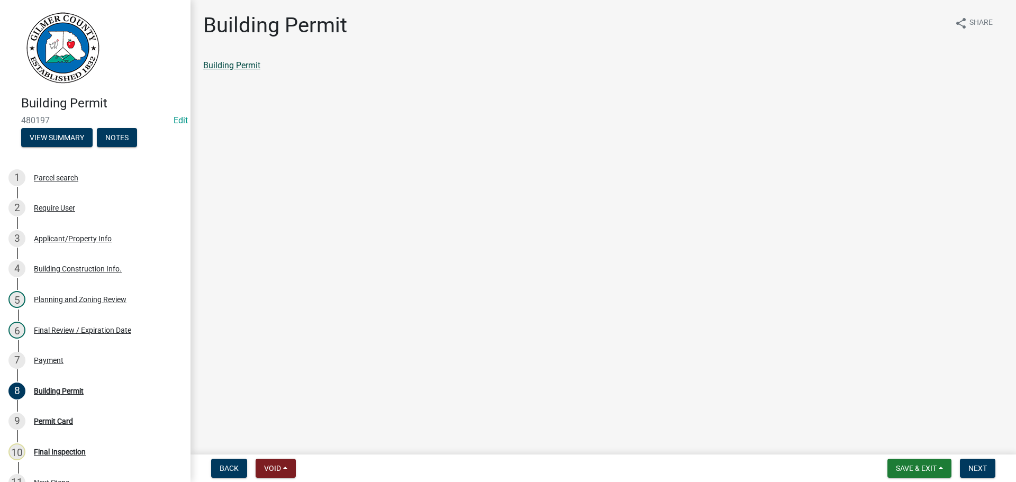
click at [259, 67] on link "Building Permit" at bounding box center [231, 65] width 57 height 10
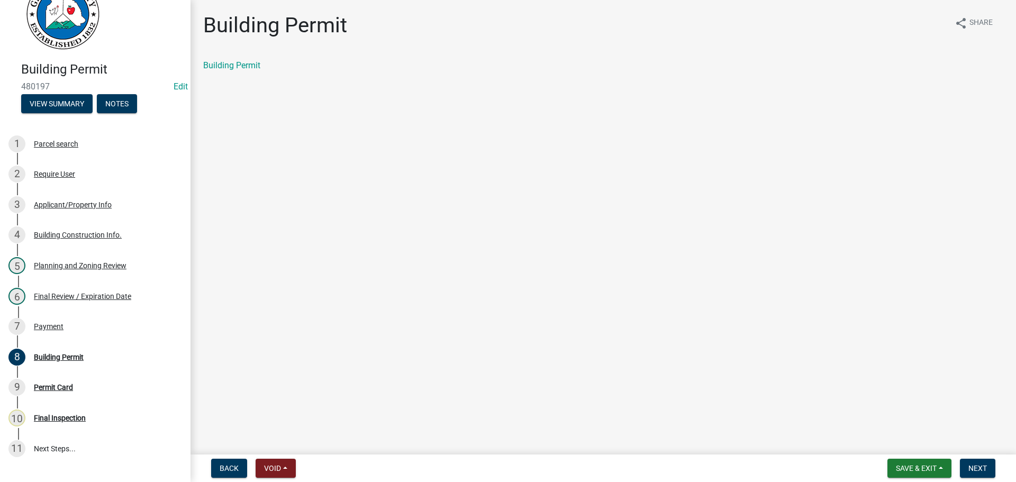
scroll to position [53, 0]
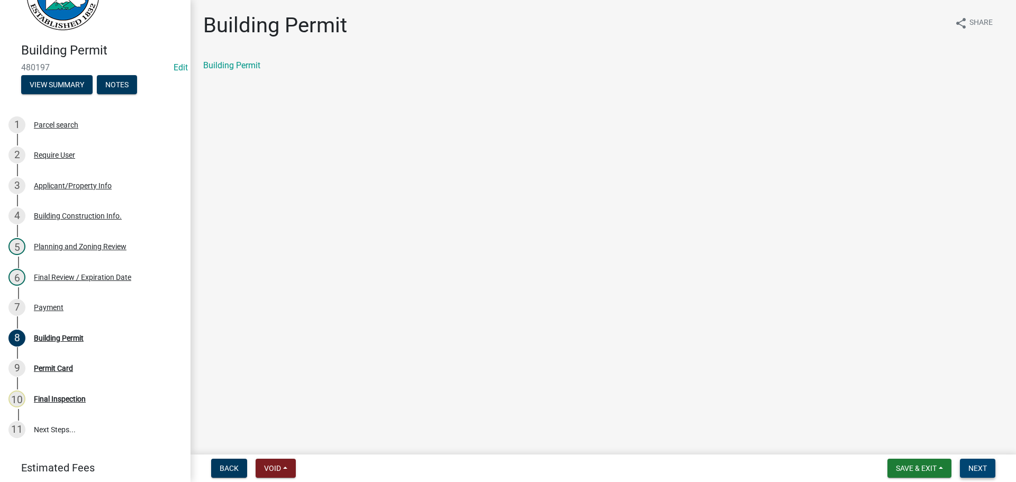
click at [977, 462] on button "Next" at bounding box center [977, 468] width 35 height 19
click at [229, 70] on link "Permit Card" at bounding box center [225, 65] width 44 height 10
click at [95, 313] on div "7 Payment" at bounding box center [90, 307] width 165 height 17
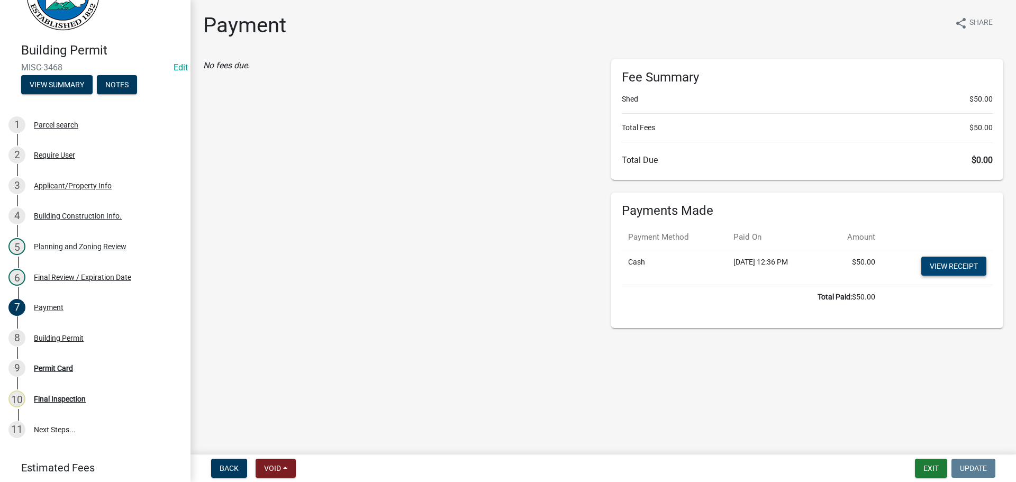
click at [927, 266] on link "View receipt" at bounding box center [954, 266] width 65 height 19
click at [72, 372] on div "Permit Card" at bounding box center [53, 368] width 39 height 7
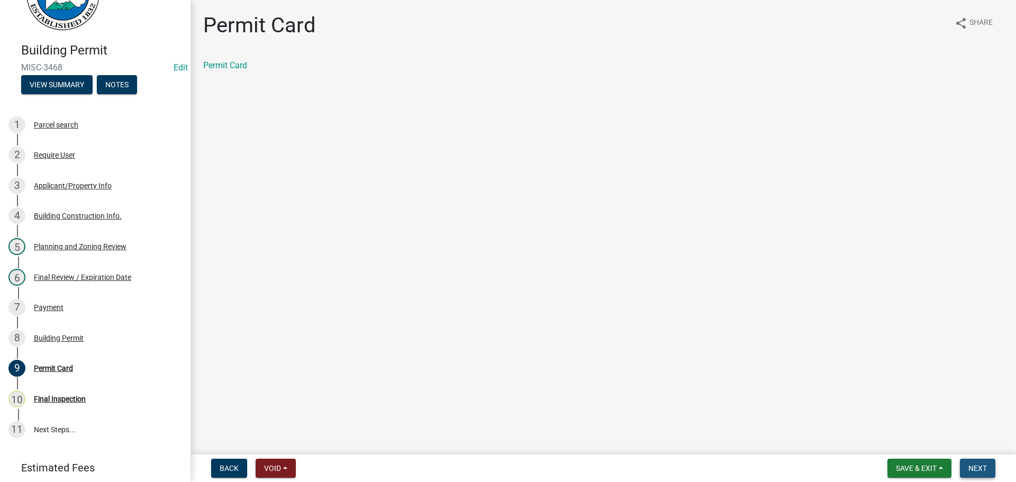
click at [968, 468] on button "Next" at bounding box center [977, 468] width 35 height 19
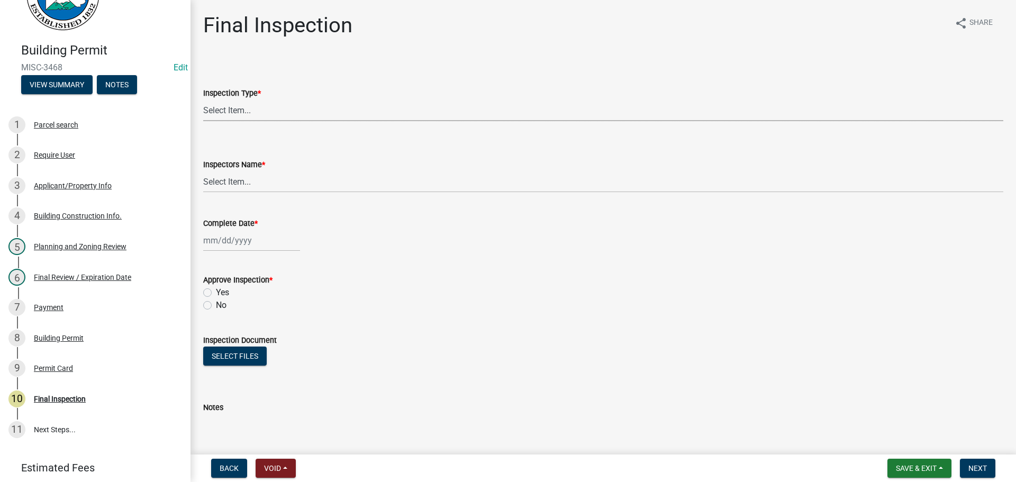
click at [320, 120] on select "Select Item... Final" at bounding box center [603, 111] width 800 height 22
click at [203, 100] on select "Select Item... Final" at bounding box center [603, 111] width 800 height 22
select select "895eead6-d784-4fdc-a4a3-66a9075c153d"
drag, startPoint x: 301, startPoint y: 174, endPoint x: 302, endPoint y: 192, distance: 18.1
click at [301, 174] on select "Select Item... [PERSON_NAME] ([PERSON_NAME]) [PERSON_NAME] ([PERSON_NAME]) Engi…" at bounding box center [603, 182] width 800 height 22
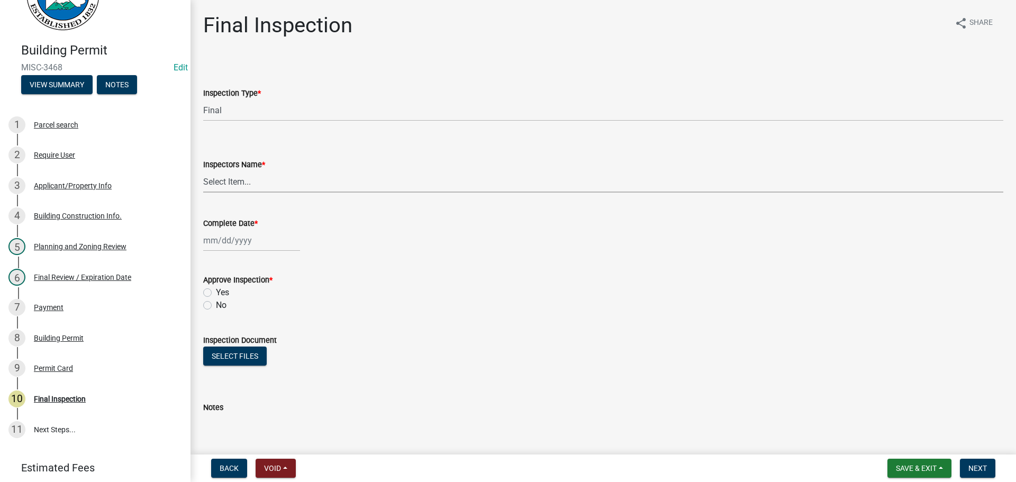
select select "b7f275ba-f507-42fd-b9cd-cd9544451c64"
click at [203, 171] on select "Select Item... [PERSON_NAME] ([PERSON_NAME]) [PERSON_NAME] ([PERSON_NAME]) Engi…" at bounding box center [603, 182] width 800 height 22
click at [248, 230] on div "Complete Date *" at bounding box center [603, 226] width 800 height 49
select select "9"
select select "2025"
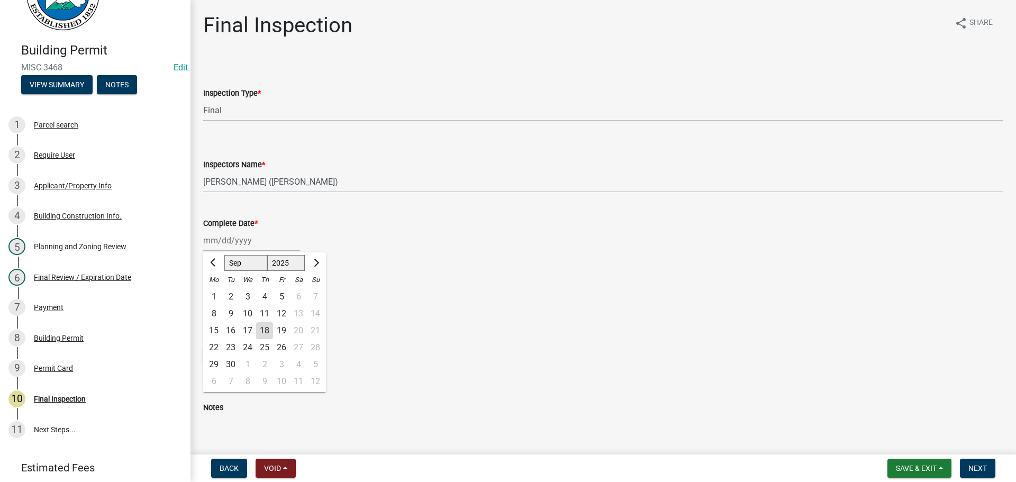
click at [251, 244] on div "[PERSON_NAME] Feb Mar Apr [PERSON_NAME][DATE] Oct Nov [DATE] 1526 1527 1528 152…" at bounding box center [251, 241] width 97 height 22
click at [271, 332] on div "18" at bounding box center [264, 330] width 17 height 17
type input "[DATE]"
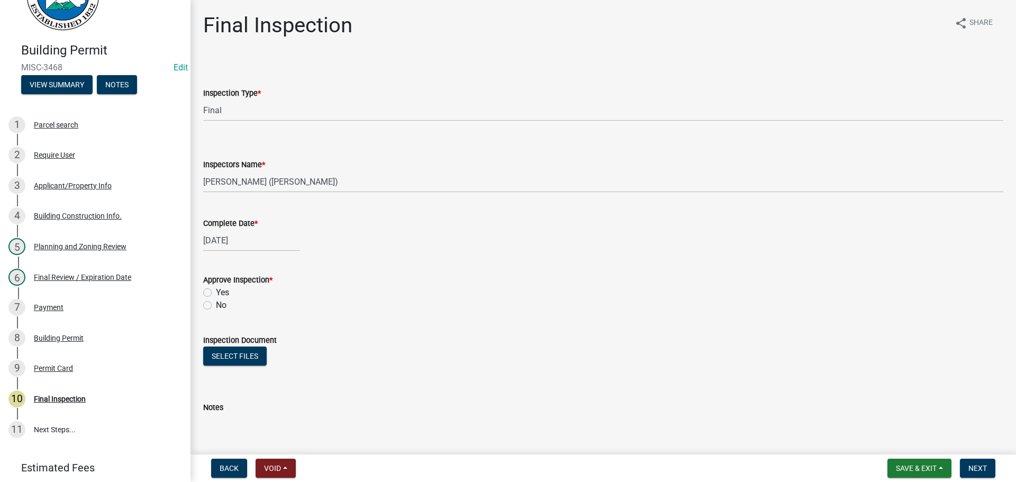
click at [222, 298] on label "Yes" at bounding box center [222, 292] width 13 height 13
click at [222, 293] on input "Yes" at bounding box center [219, 289] width 7 height 7
radio input "true"
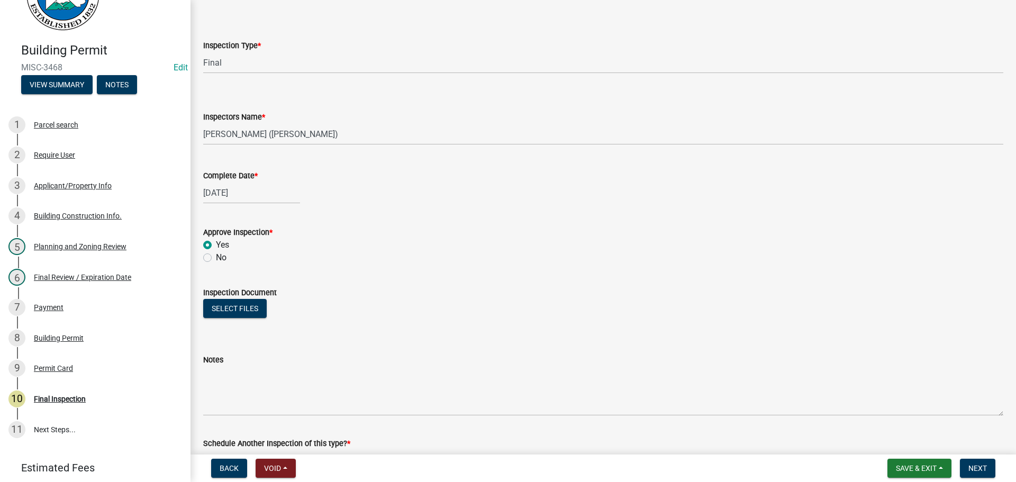
scroll to position [171, 0]
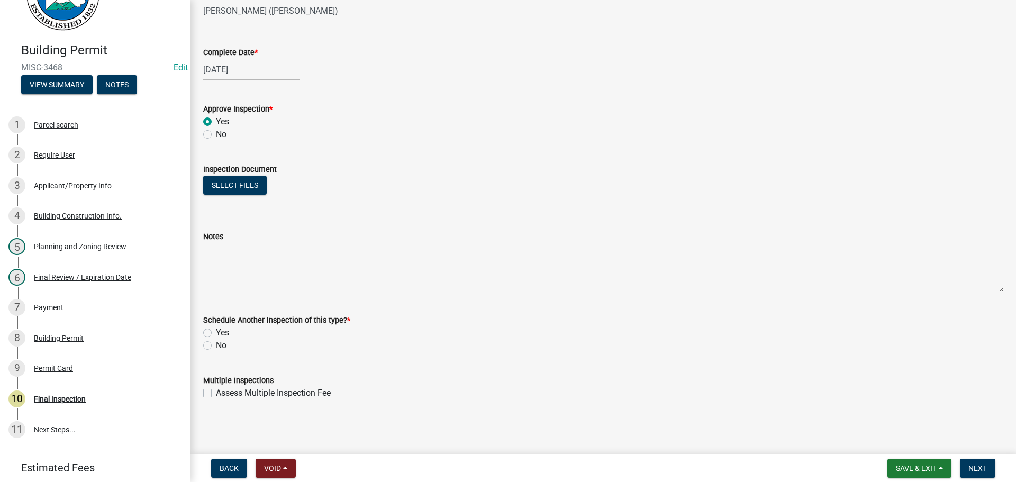
click at [215, 346] on div "No" at bounding box center [603, 345] width 800 height 13
click at [213, 347] on div "No" at bounding box center [603, 345] width 800 height 13
click at [216, 345] on label "No" at bounding box center [221, 345] width 11 height 13
click at [216, 345] on input "No" at bounding box center [219, 342] width 7 height 7
radio input "true"
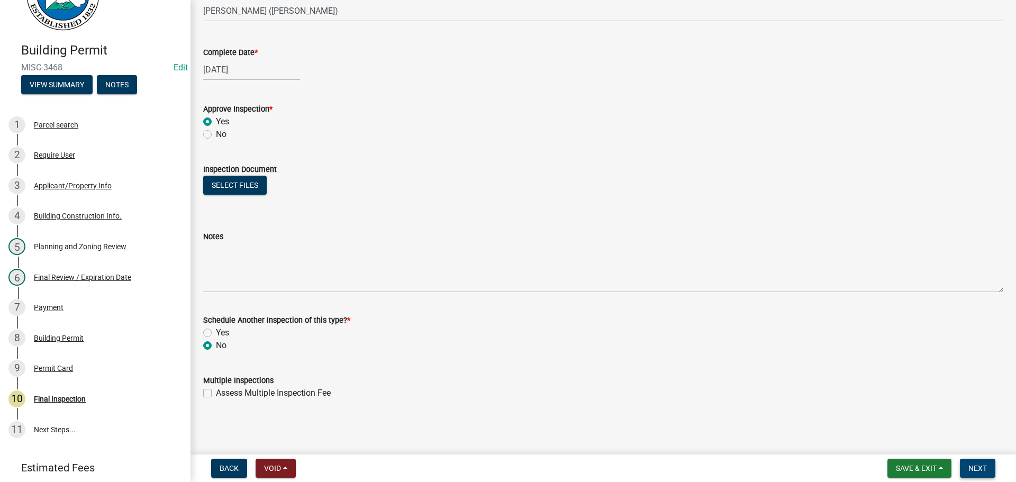
click at [980, 473] on button "Next" at bounding box center [977, 468] width 35 height 19
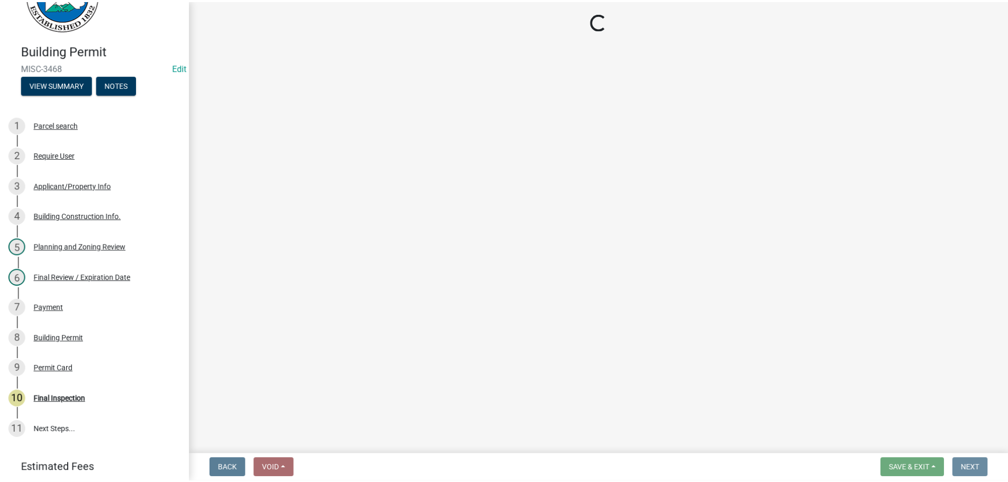
scroll to position [0, 0]
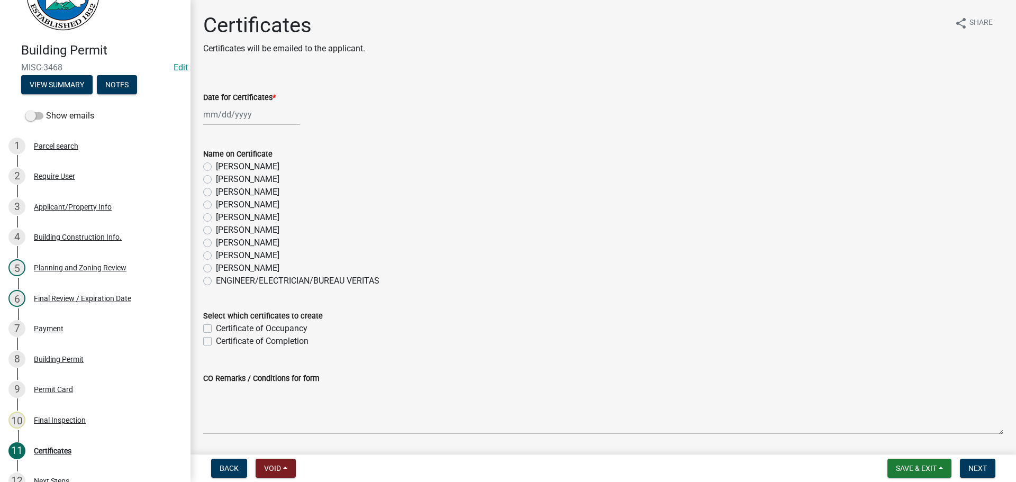
click at [240, 260] on label "[PERSON_NAME]" at bounding box center [248, 255] width 64 height 13
click at [223, 256] on input "[PERSON_NAME]" at bounding box center [219, 252] width 7 height 7
radio input "true"
select select "9"
select select "2025"
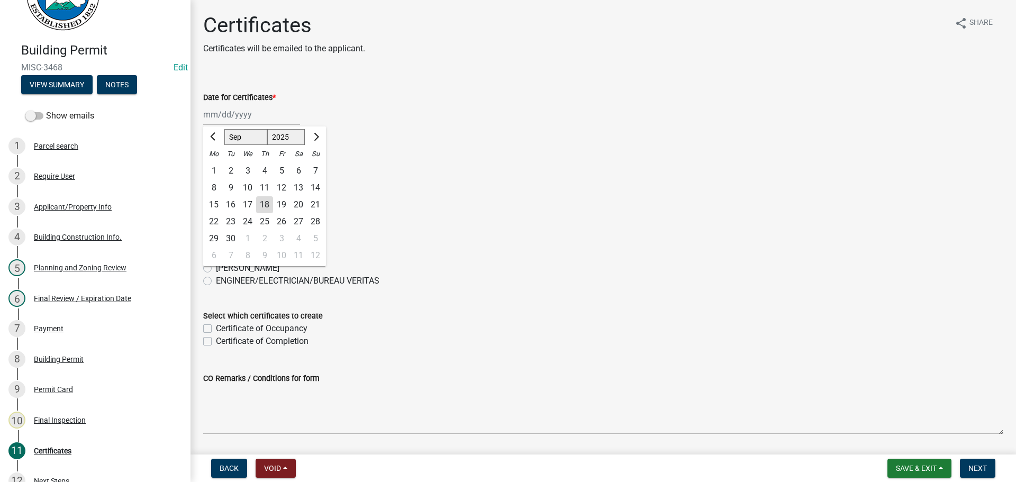
click at [236, 125] on div "[PERSON_NAME] Feb Mar Apr [PERSON_NAME][DATE] Oct Nov [DATE] 1526 1527 1528 152…" at bounding box center [251, 115] width 97 height 22
click at [271, 204] on div "18" at bounding box center [264, 204] width 17 height 17
type input "[DATE]"
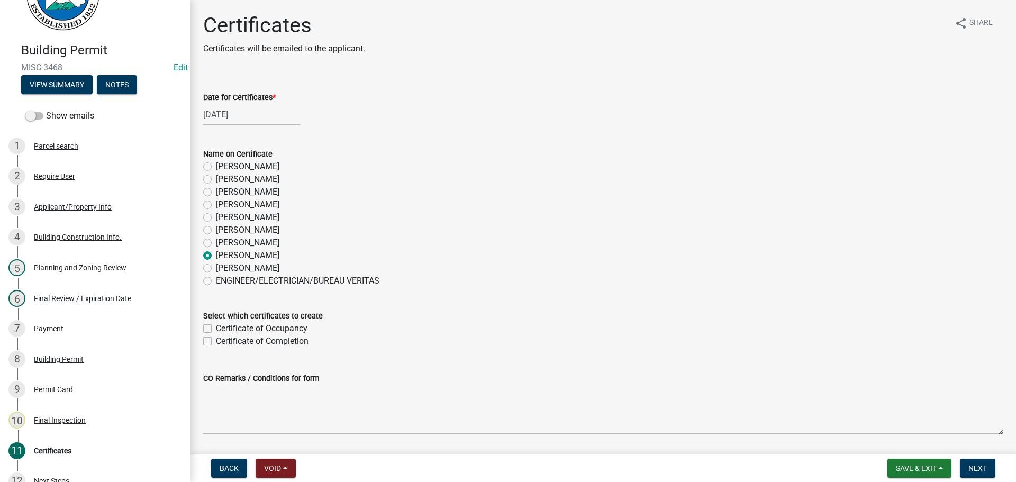
click at [290, 339] on label "Certificate of Completion" at bounding box center [262, 341] width 93 height 13
click at [223, 339] on input "Certificate of Completion" at bounding box center [219, 338] width 7 height 7
checkbox input "true"
checkbox input "false"
checkbox input "true"
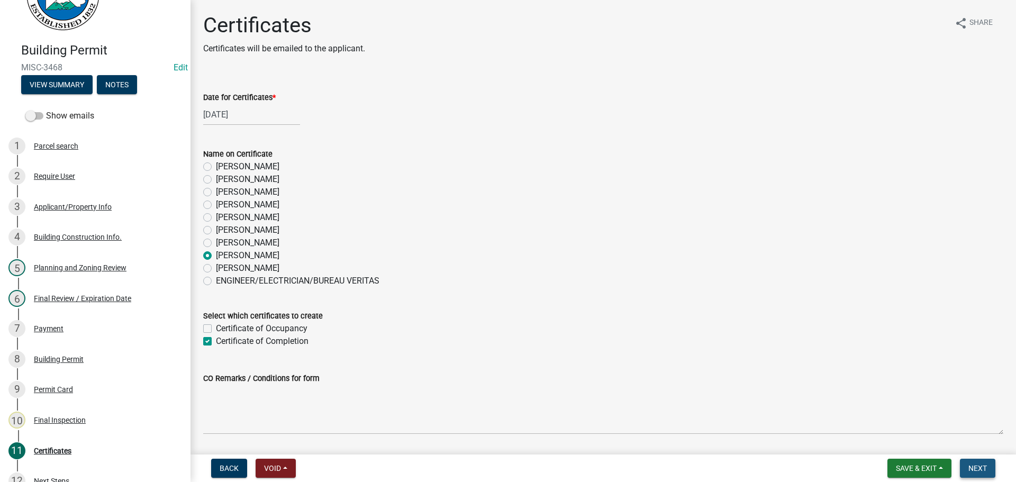
click at [975, 470] on span "Next" at bounding box center [978, 468] width 19 height 8
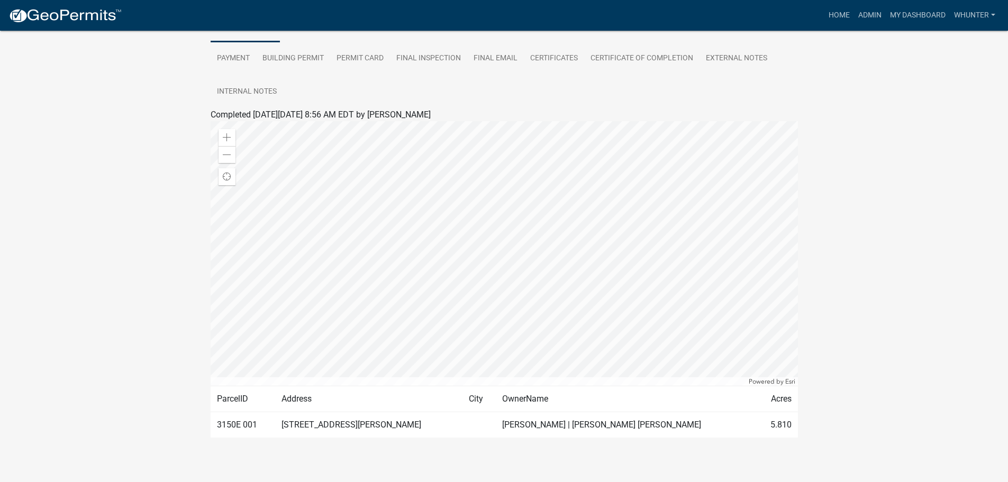
scroll to position [212, 0]
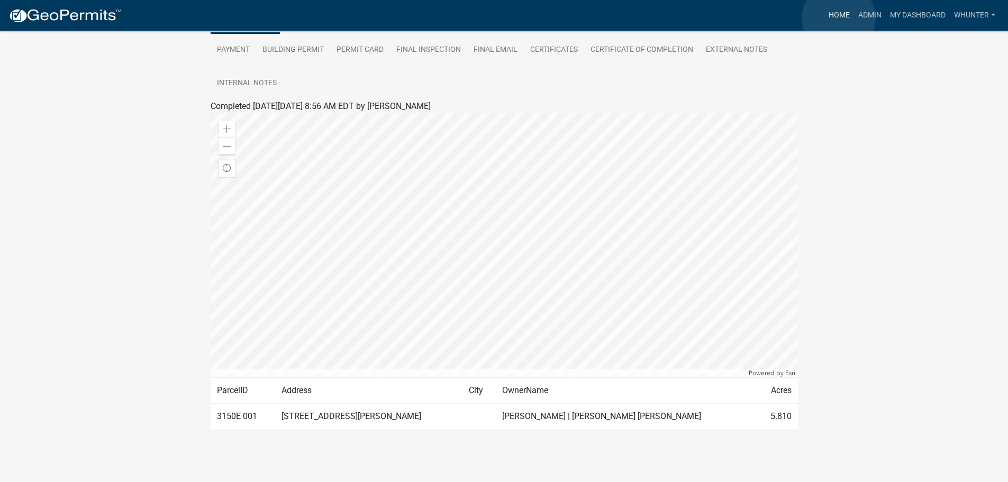
click at [839, 19] on link "Home" at bounding box center [840, 15] width 30 height 20
